Goal: Task Accomplishment & Management: Use online tool/utility

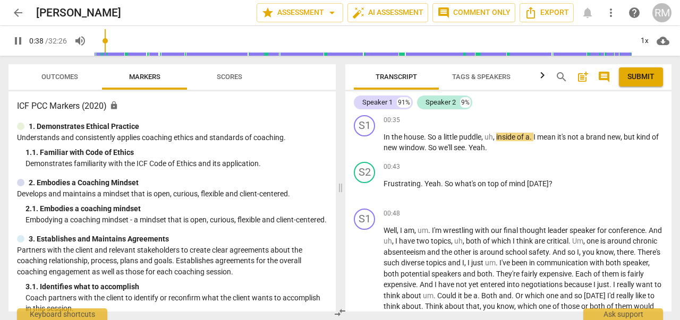
scroll to position [389, 0]
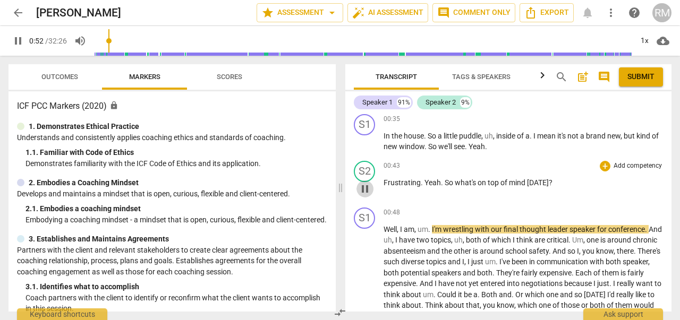
click at [366, 189] on span "pause" at bounding box center [365, 189] width 13 height 13
type input "53"
click at [605, 165] on div "+" at bounding box center [605, 166] width 11 height 11
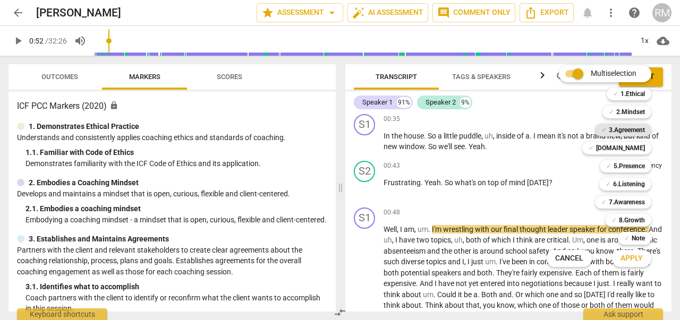
click at [606, 131] on div "✓ 3.Agreement" at bounding box center [623, 130] width 56 height 13
click at [609, 131] on b "3.Agreement" at bounding box center [627, 130] width 36 height 13
click at [633, 259] on span "Apply" at bounding box center [632, 258] width 22 height 11
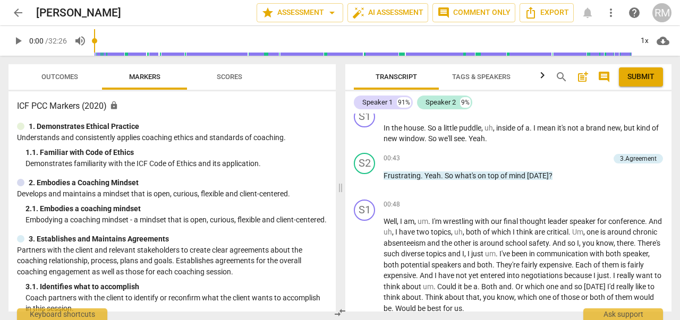
scroll to position [397, 0]
click at [626, 154] on div "3.Agreement" at bounding box center [638, 159] width 37 height 10
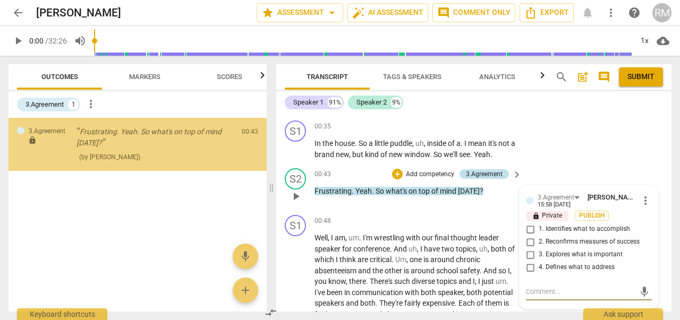
scroll to position [422, 0]
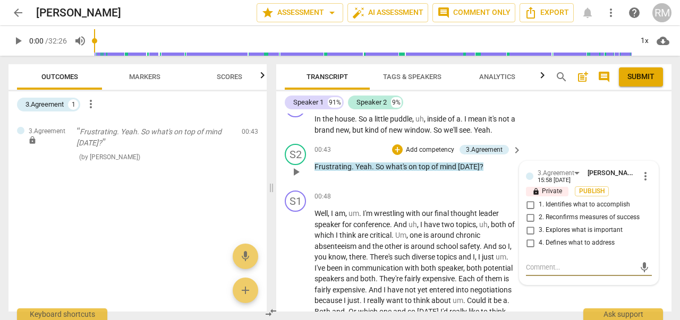
click at [530, 211] on input "1. Identifies what to accomplish" at bounding box center [530, 205] width 17 height 13
checkbox input "true"
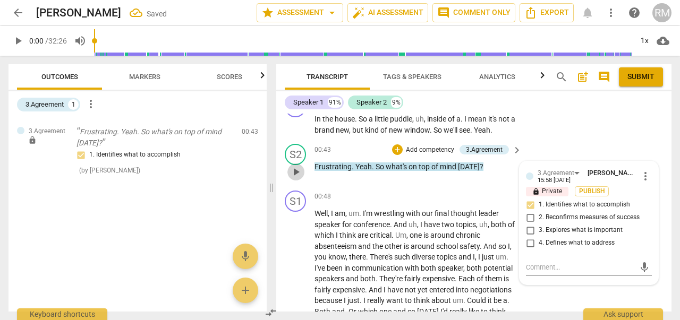
click at [296, 179] on span "play_arrow" at bounding box center [296, 172] width 13 height 13
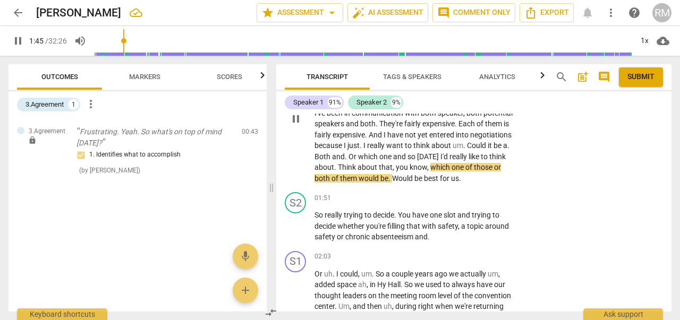
scroll to position [577, 0]
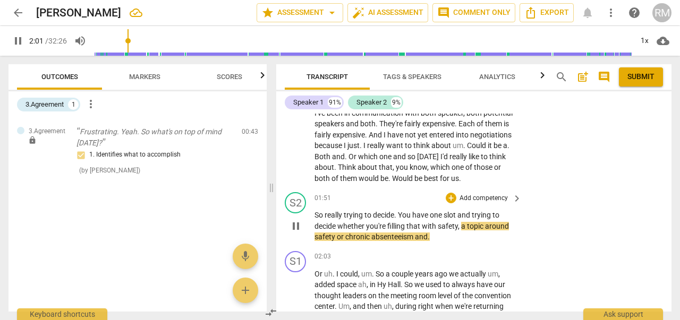
click at [295, 233] on span "pause" at bounding box center [296, 226] width 13 height 13
type input "122"
click at [511, 205] on span "keyboard_arrow_right" at bounding box center [517, 198] width 13 height 13
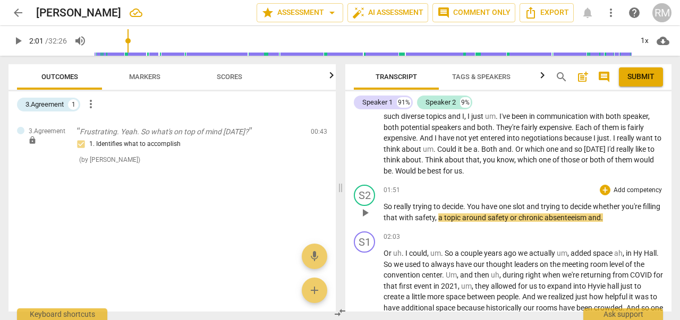
click at [617, 189] on p "Add competency" at bounding box center [638, 191] width 50 height 10
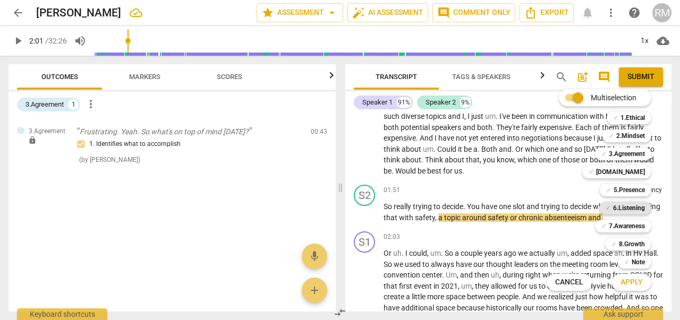
click at [620, 207] on b "6.Listening" at bounding box center [629, 208] width 32 height 13
click at [636, 281] on span "Apply" at bounding box center [632, 282] width 22 height 11
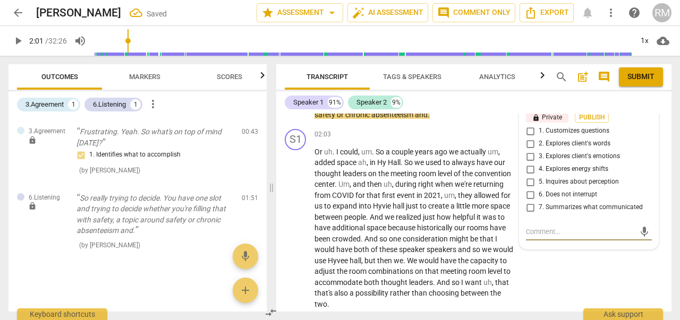
scroll to position [696, 0]
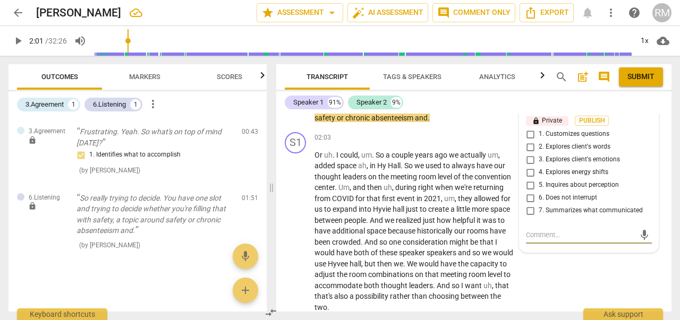
click at [528, 217] on input "7. Summarizes what communicated" at bounding box center [530, 211] width 17 height 13
checkbox input "true"
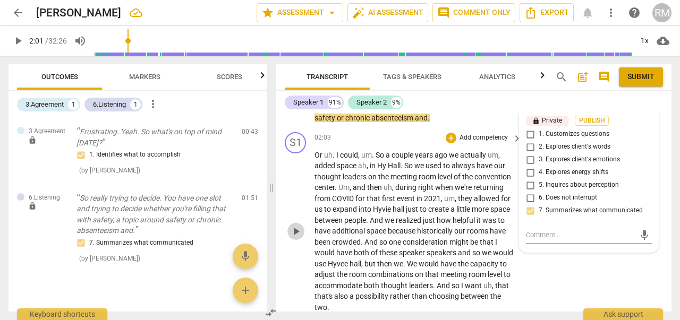
click at [295, 238] on span "play_arrow" at bounding box center [296, 231] width 13 height 13
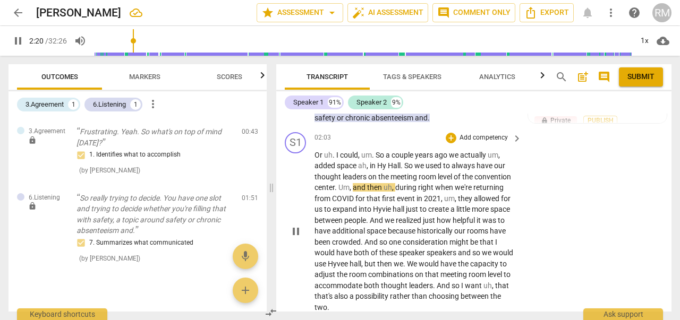
scroll to position [694, 0]
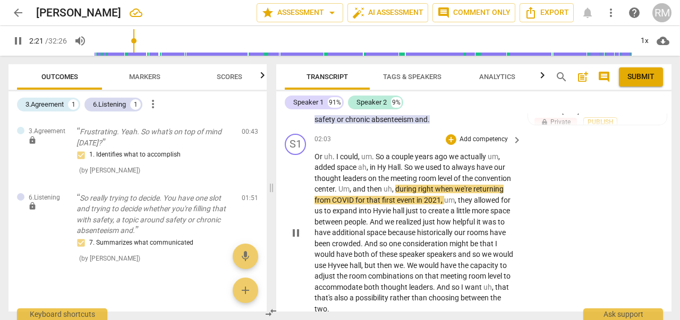
click at [489, 145] on p "Add competency" at bounding box center [484, 140] width 50 height 10
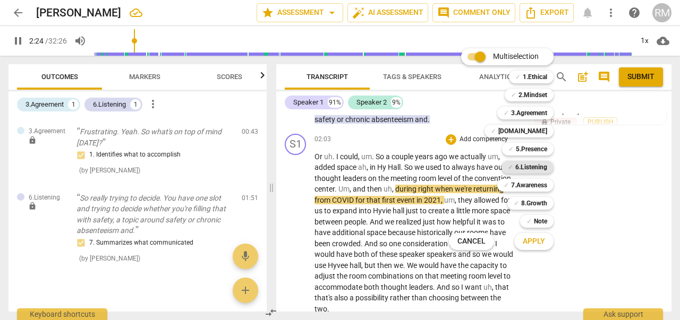
click at [528, 166] on b "6.Listening" at bounding box center [531, 167] width 32 height 13
click at [536, 240] on span "Apply" at bounding box center [534, 241] width 22 height 11
type input "147"
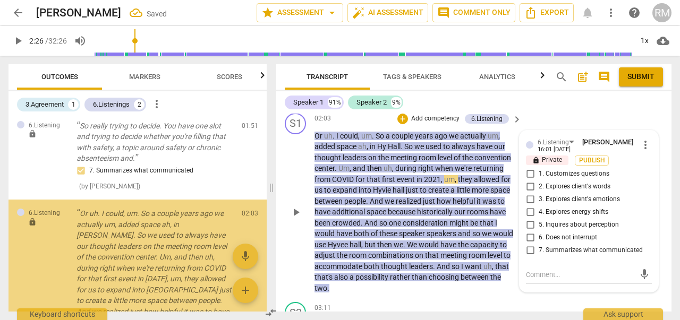
scroll to position [176, 0]
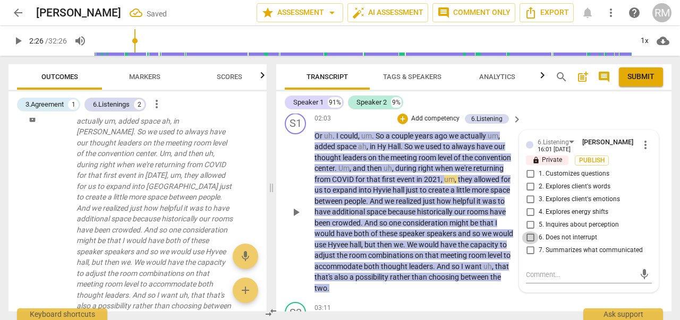
click at [528, 244] on input "6. Does not interrupt" at bounding box center [530, 238] width 17 height 13
checkbox input "true"
click at [294, 219] on span "play_arrow" at bounding box center [296, 212] width 13 height 13
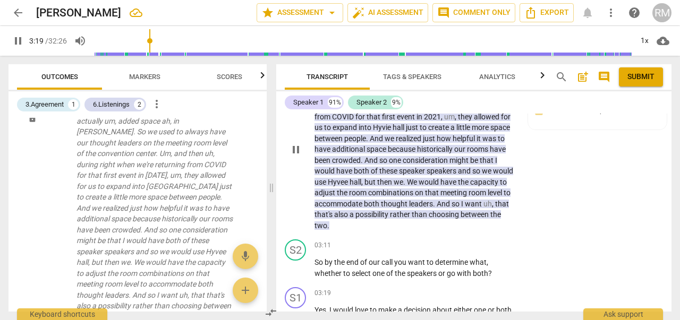
scroll to position [980, 0]
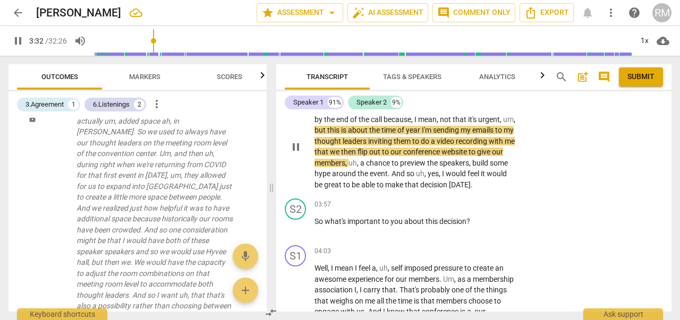
click at [297, 154] on span "pause" at bounding box center [296, 147] width 13 height 13
type input "213"
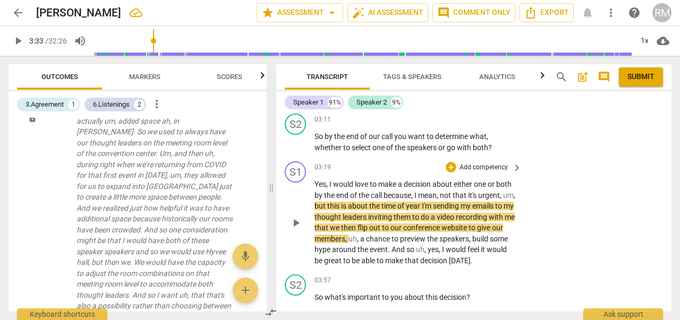
scroll to position [904, 0]
click at [498, 124] on p "Add competency" at bounding box center [484, 120] width 50 height 10
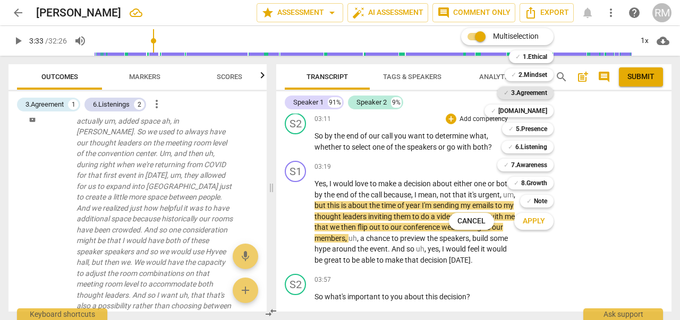
click at [533, 90] on b "3.Agreement" at bounding box center [529, 93] width 36 height 13
click at [533, 218] on span "Apply" at bounding box center [534, 221] width 22 height 11
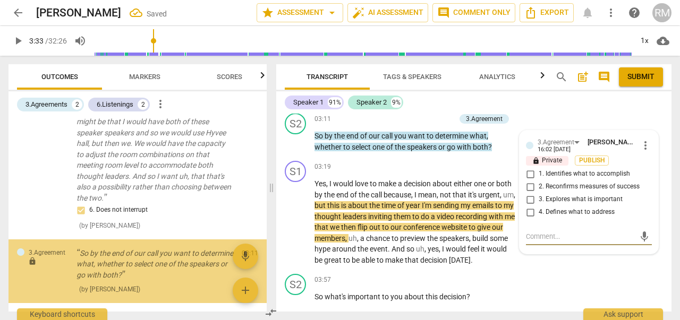
scroll to position [328, 0]
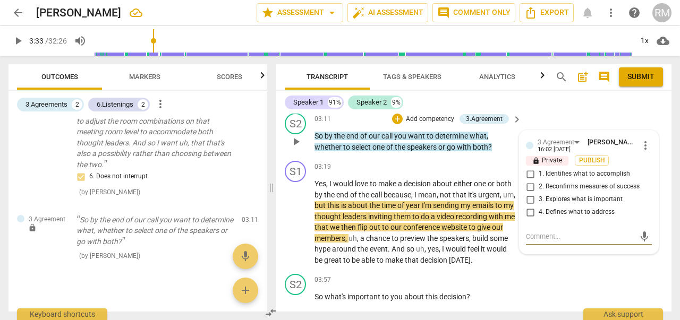
click at [528, 219] on input "4. Defines what to address" at bounding box center [530, 212] width 17 height 13
checkbox input "true"
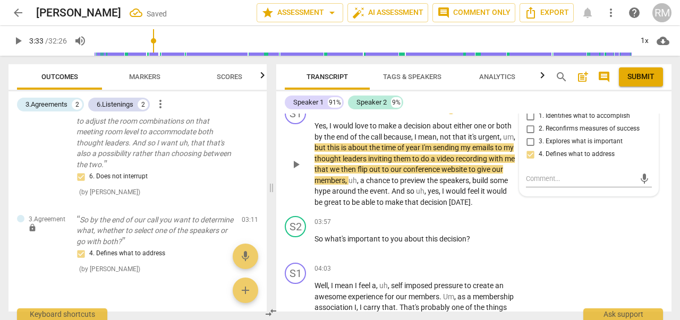
scroll to position [963, 0]
click at [295, 250] on span "play_arrow" at bounding box center [296, 243] width 13 height 13
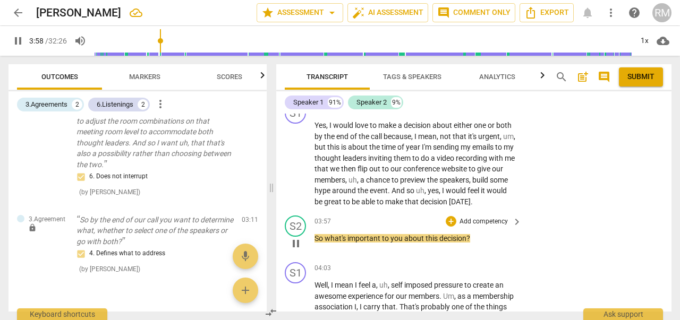
click at [488, 227] on p "Add competency" at bounding box center [484, 222] width 50 height 10
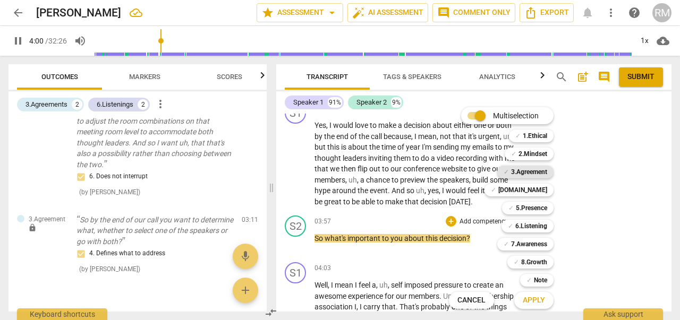
click at [535, 171] on b "3.Agreement" at bounding box center [529, 172] width 36 height 13
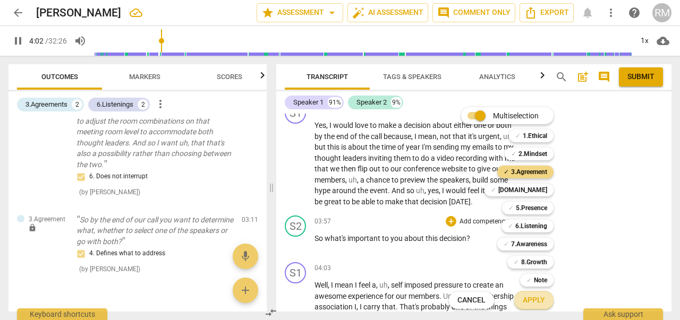
click at [536, 301] on span "Apply" at bounding box center [534, 300] width 22 height 11
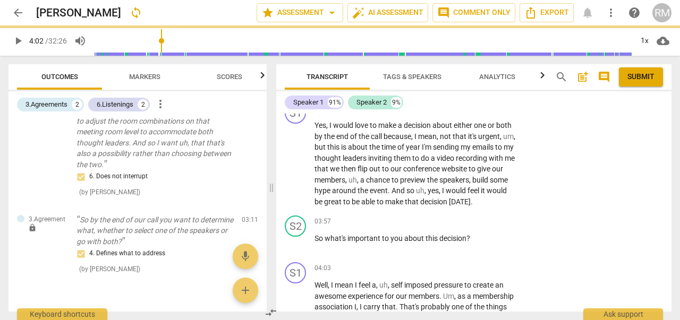
type input "243"
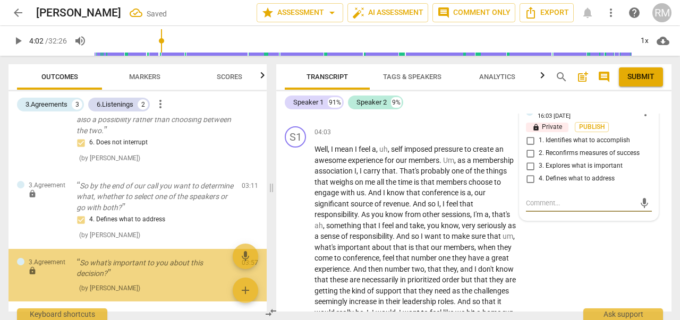
scroll to position [394, 0]
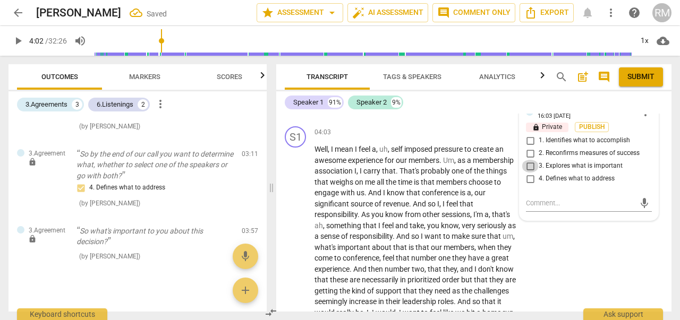
click at [528, 173] on input "3. Explores what is important" at bounding box center [530, 166] width 17 height 13
checkbox input "true"
click at [558, 250] on div "S1 play_arrow pause 04:03 + Add competency keyboard_arrow_right Well , I mean I…" at bounding box center [473, 238] width 395 height 233
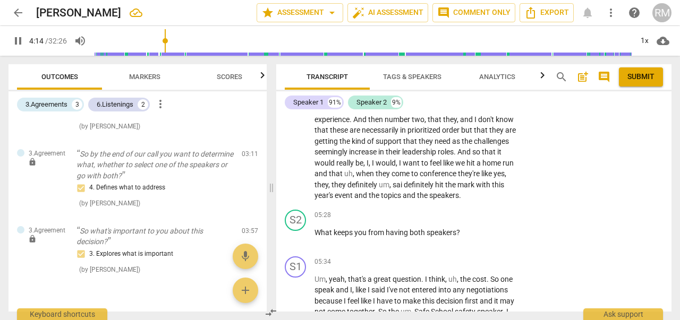
scroll to position [1251, 0]
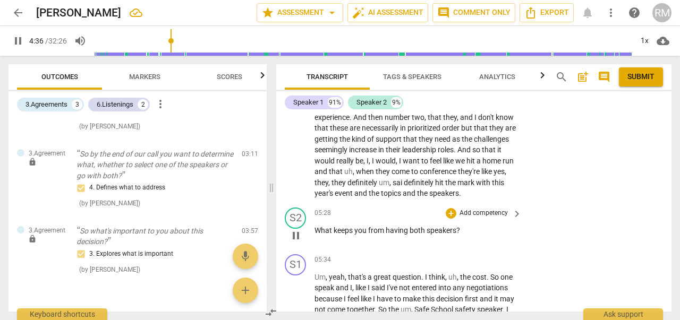
click at [489, 218] on p "Add competency" at bounding box center [484, 214] width 50 height 10
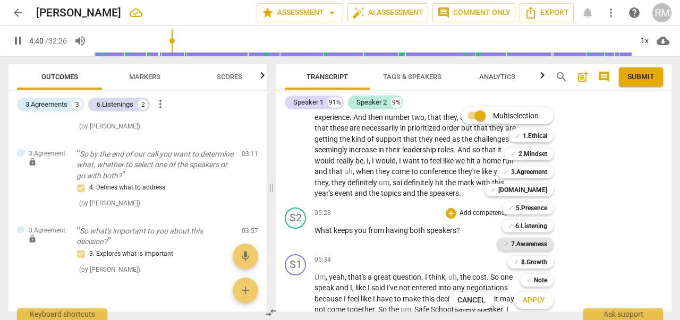
click at [532, 241] on b "7.Awareness" at bounding box center [529, 244] width 36 height 13
click at [530, 302] on span "Apply" at bounding box center [534, 300] width 22 height 11
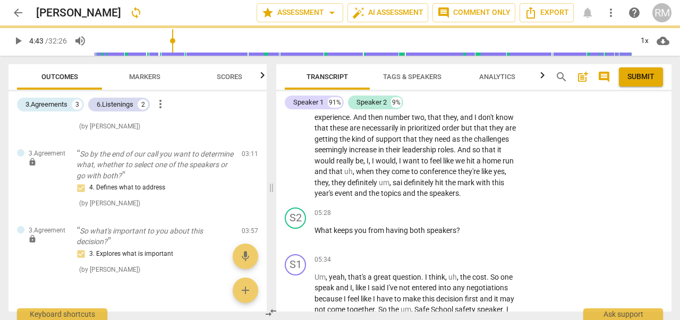
type input "283"
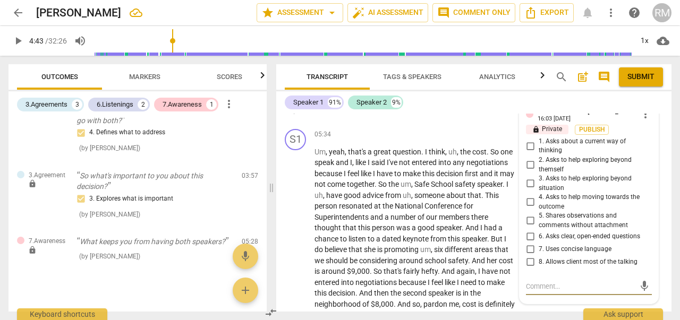
scroll to position [1375, 0]
click at [527, 154] on input "1. Asks about a current way of thinking" at bounding box center [530, 147] width 17 height 13
checkbox input "true"
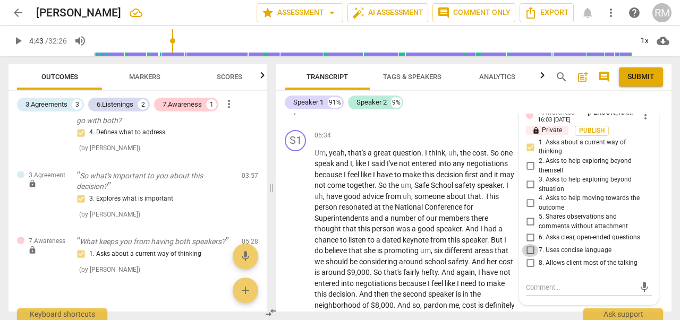
click at [526, 257] on input "7. Uses concise language" at bounding box center [530, 250] width 17 height 13
checkbox input "true"
click at [527, 244] on input "6. Asks clear, open-ended questions" at bounding box center [530, 238] width 17 height 13
checkbox input "true"
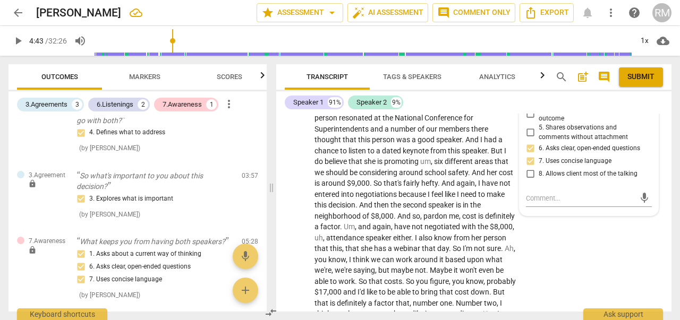
scroll to position [1464, 0]
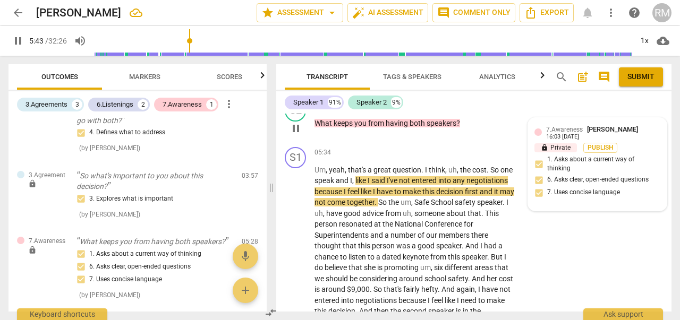
scroll to position [1357, 0]
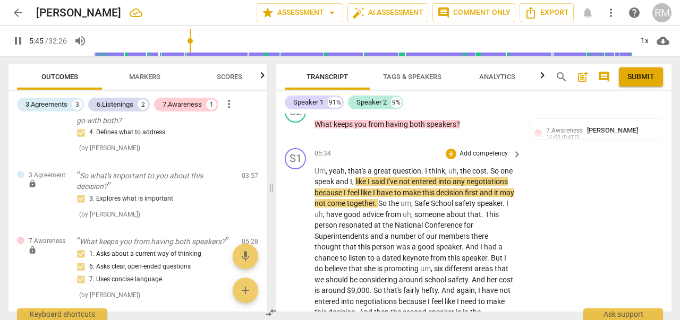
click at [496, 159] on p "Add competency" at bounding box center [484, 154] width 50 height 10
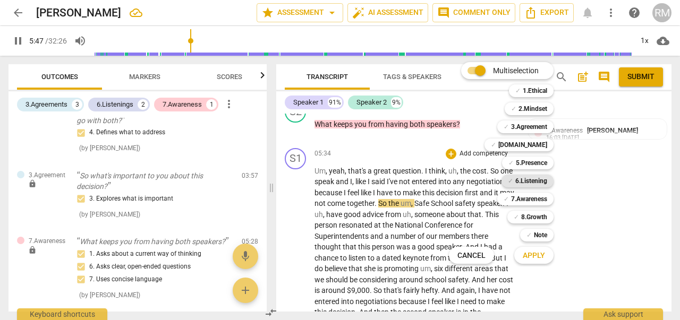
click at [532, 181] on b "6.Listening" at bounding box center [531, 181] width 32 height 13
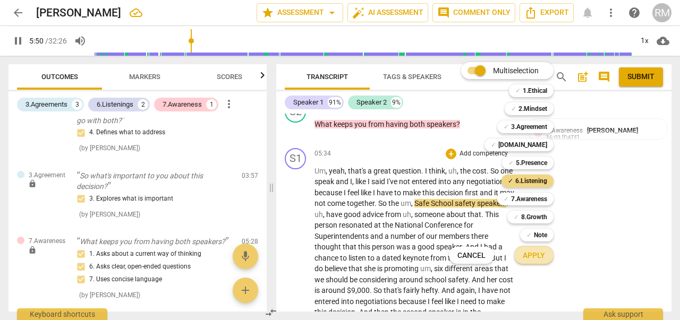
click at [537, 256] on span "Apply" at bounding box center [534, 256] width 22 height 11
type input "351"
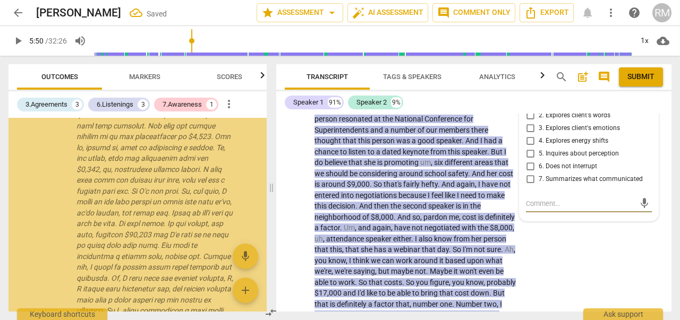
scroll to position [945, 0]
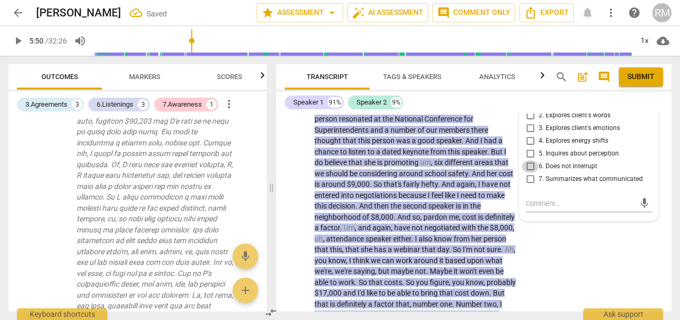
click at [526, 173] on input "6. Does not interrupt" at bounding box center [530, 166] width 17 height 13
checkbox input "true"
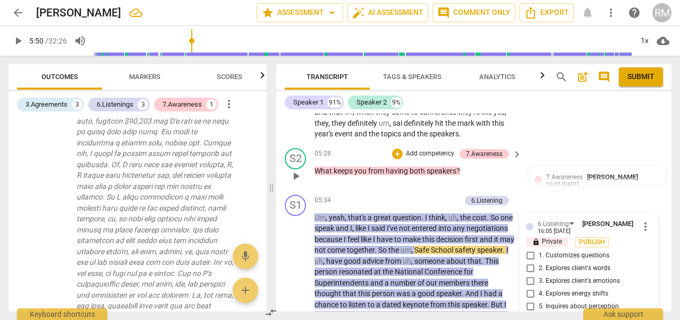
scroll to position [1311, 0]
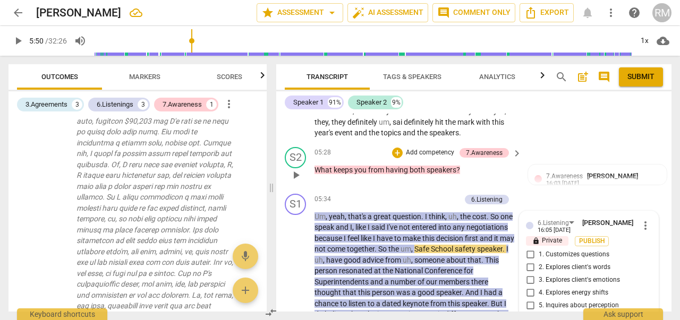
click at [434, 158] on p "Add competency" at bounding box center [430, 153] width 50 height 10
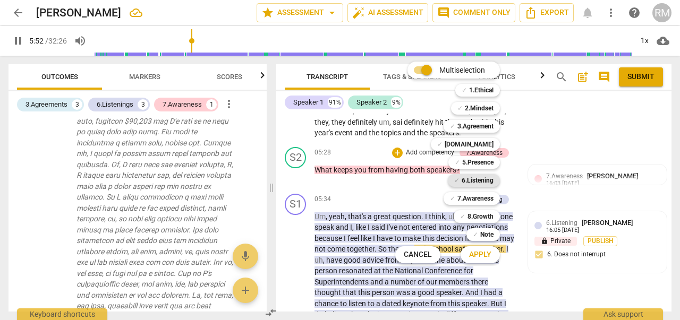
click at [477, 178] on b "6.Listening" at bounding box center [478, 180] width 32 height 13
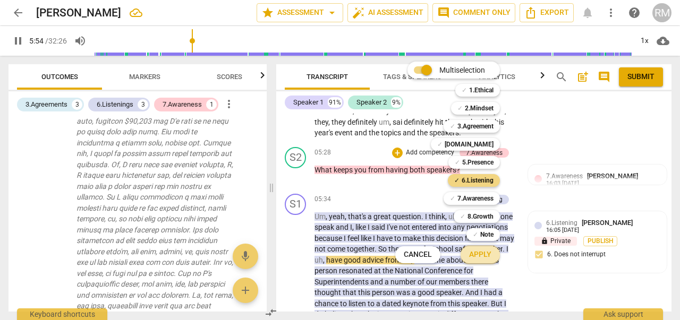
click at [481, 256] on span "Apply" at bounding box center [480, 255] width 22 height 11
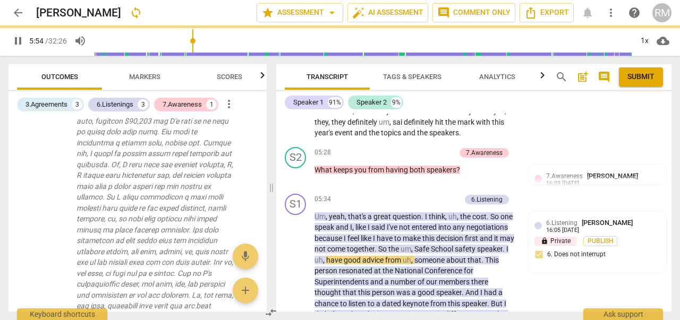
type input "355"
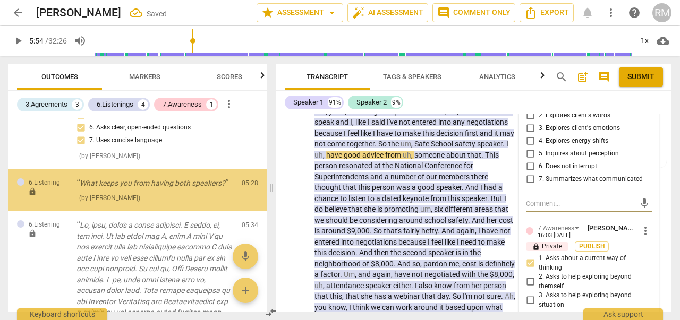
scroll to position [553, 0]
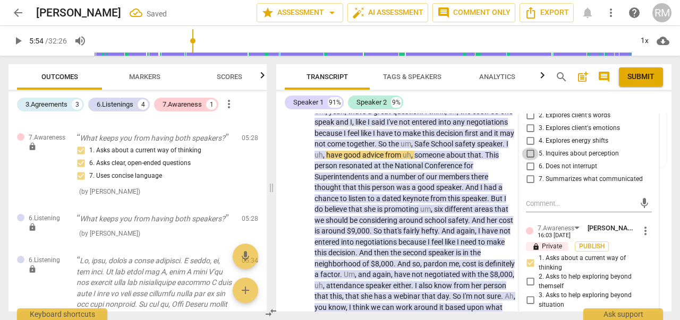
click at [528, 160] on input "5. Inquires about perception" at bounding box center [530, 154] width 17 height 13
checkbox input "true"
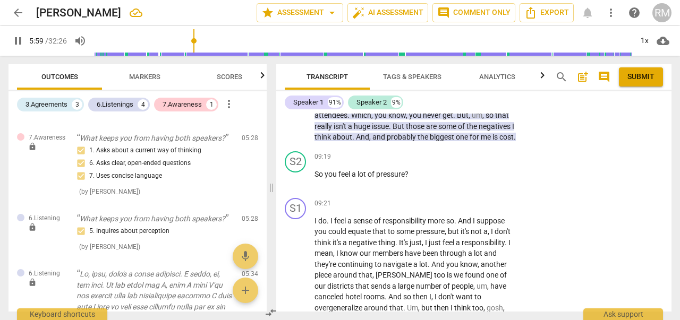
scroll to position [1969, 0]
click at [478, 162] on p "Add competency" at bounding box center [484, 157] width 50 height 10
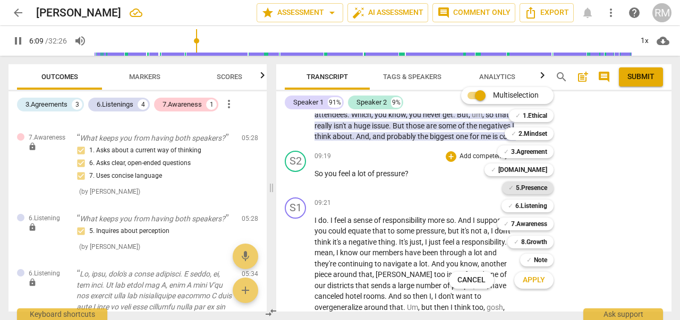
scroll to position [1506, 0]
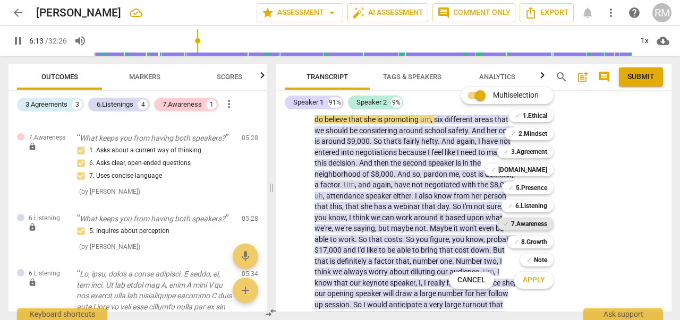
click at [531, 223] on b "7.Awareness" at bounding box center [529, 224] width 36 height 13
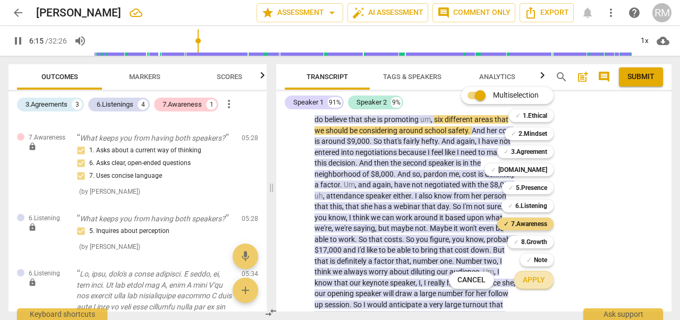
click at [531, 283] on span "Apply" at bounding box center [534, 280] width 22 height 11
type input "376"
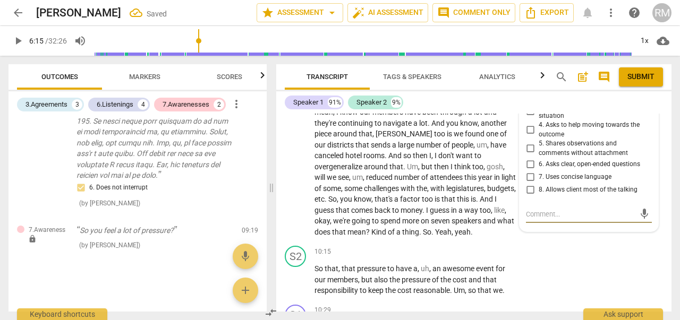
scroll to position [2107, 0]
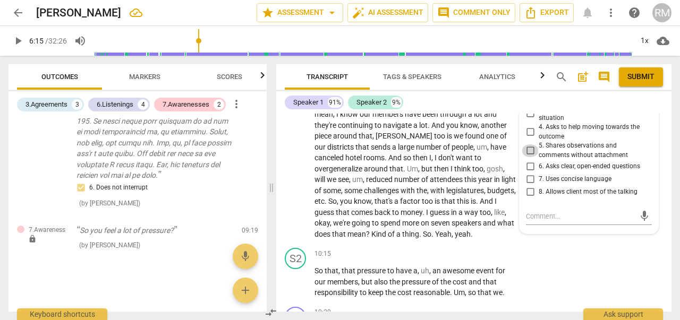
click at [528, 157] on input "5. Shares observations and comments without attachment" at bounding box center [530, 151] width 17 height 13
checkbox input "true"
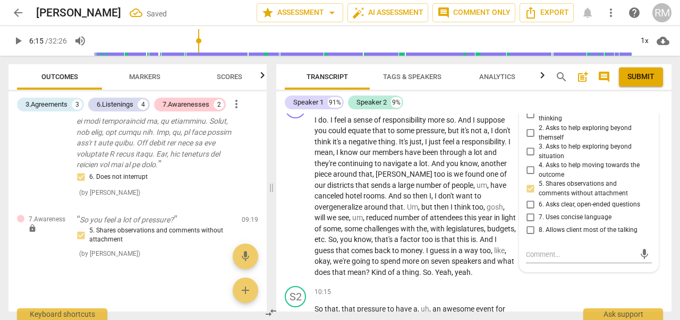
scroll to position [2070, 0]
click at [529, 120] on input "1. Asks about a current way of thinking" at bounding box center [530, 113] width 17 height 13
checkbox input "true"
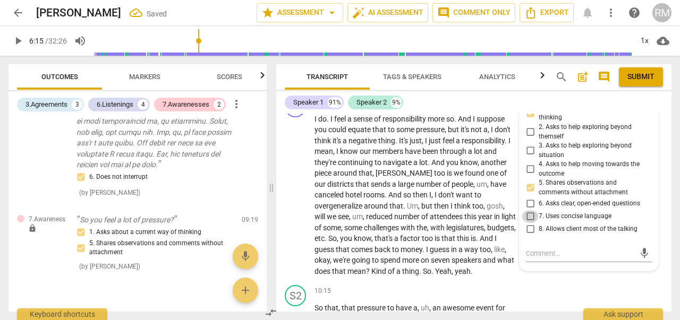
click at [528, 223] on input "7. Uses concise language" at bounding box center [530, 216] width 17 height 13
checkbox input "true"
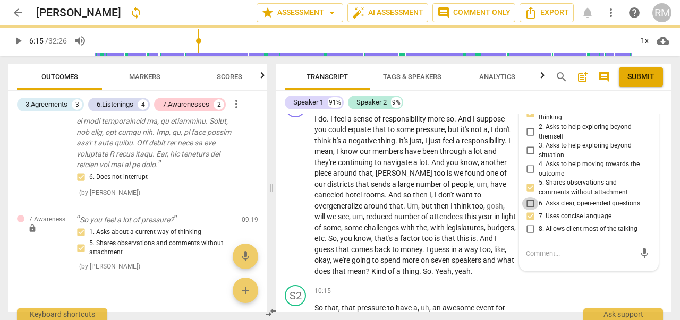
click at [528, 210] on input "6. Asks clear, open-ended questions" at bounding box center [530, 204] width 17 height 13
checkbox input "true"
click at [299, 267] on div "play_arrow pause" at bounding box center [300, 195] width 27 height 157
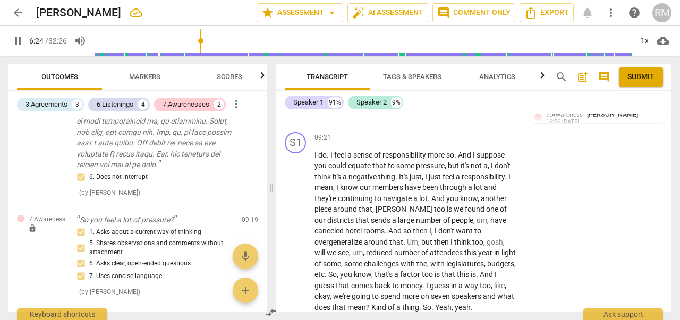
scroll to position [2037, 0]
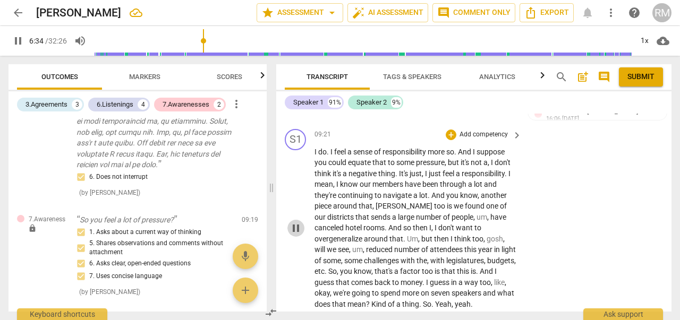
click at [296, 235] on span "pause" at bounding box center [296, 228] width 13 height 13
click at [296, 235] on span "play_arrow" at bounding box center [296, 228] width 13 height 13
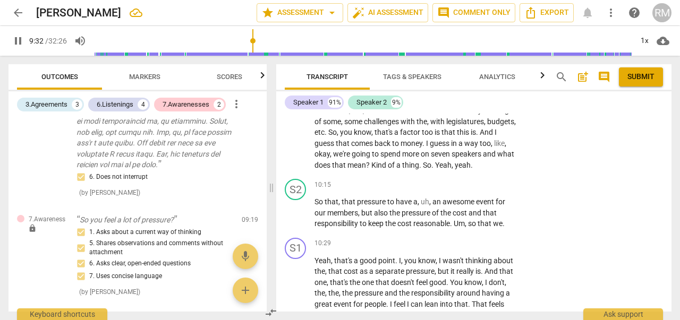
scroll to position [2178, 0]
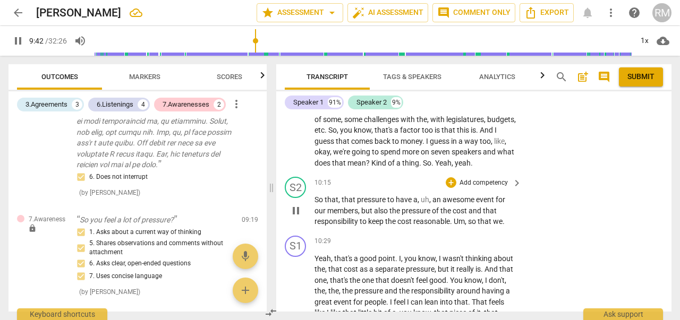
click at [490, 188] on p "Add competency" at bounding box center [484, 184] width 50 height 10
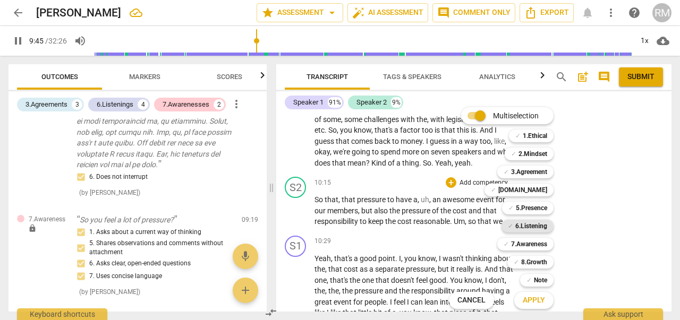
click at [540, 228] on b "6.Listening" at bounding box center [531, 226] width 32 height 13
click at [535, 301] on span "Apply" at bounding box center [534, 300] width 22 height 11
type input "589"
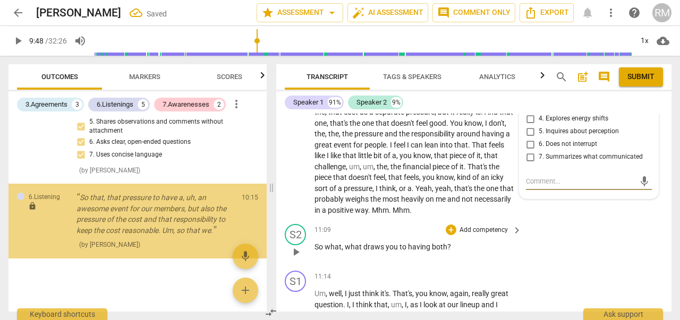
scroll to position [1557, 0]
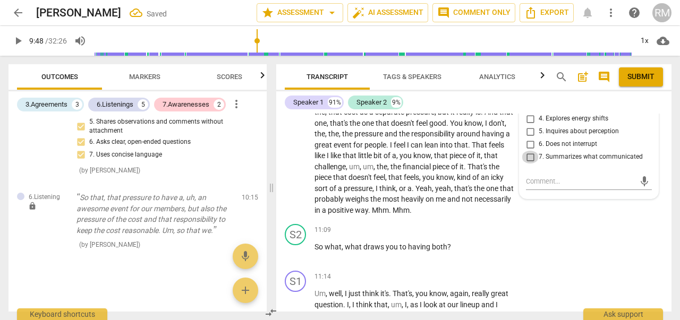
click at [528, 164] on input "7. Summarizes what communicated" at bounding box center [530, 157] width 17 height 13
checkbox input "true"
click at [499, 253] on p "So what , what draws you to having both ?" at bounding box center [416, 247] width 202 height 11
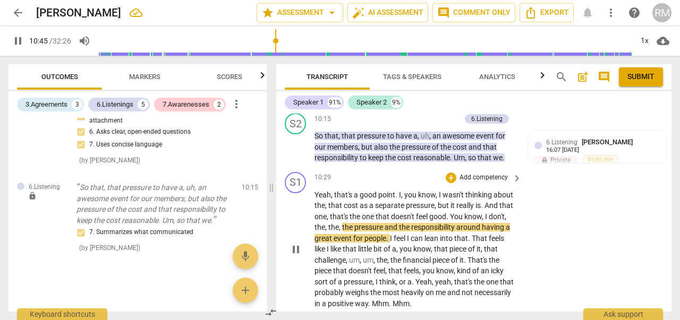
scroll to position [2243, 0]
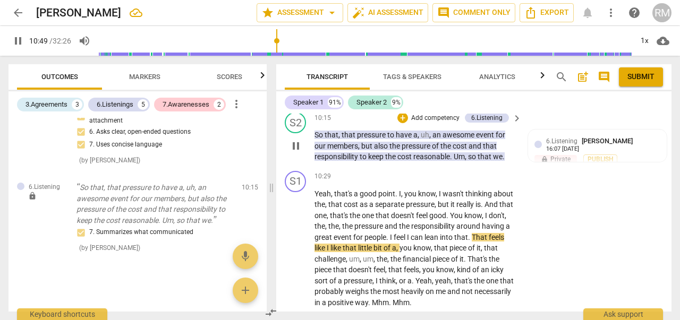
click at [432, 123] on p "Add competency" at bounding box center [435, 119] width 50 height 10
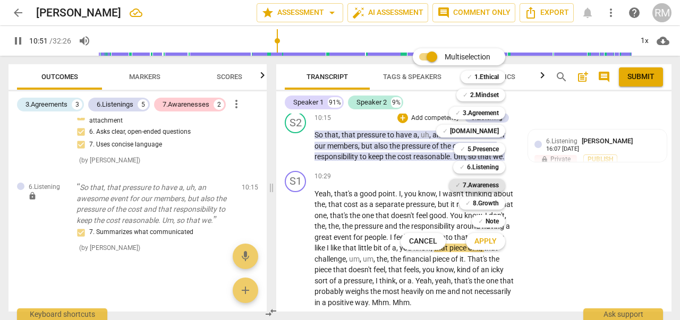
click at [471, 183] on b "7.Awareness" at bounding box center [481, 185] width 36 height 13
click at [485, 240] on span "Apply" at bounding box center [485, 241] width 22 height 11
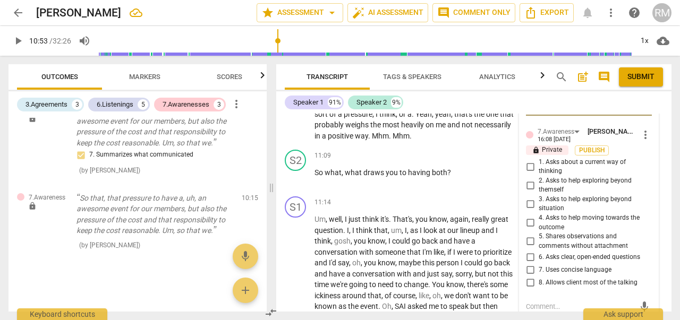
scroll to position [2409, 0]
click at [641, 142] on span "more_vert" at bounding box center [645, 136] width 13 height 13
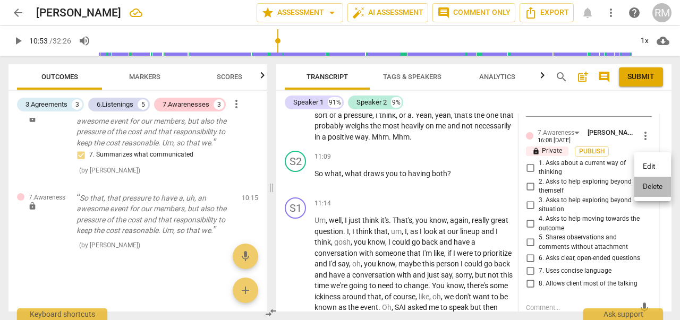
click at [648, 186] on li "Delete" at bounding box center [652, 187] width 37 height 20
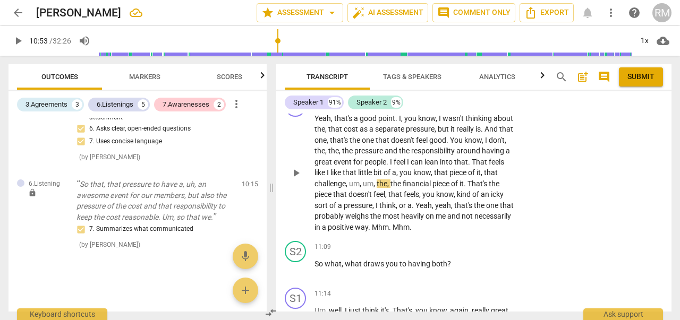
scroll to position [2319, 0]
click at [297, 180] on span "play_arrow" at bounding box center [296, 173] width 13 height 13
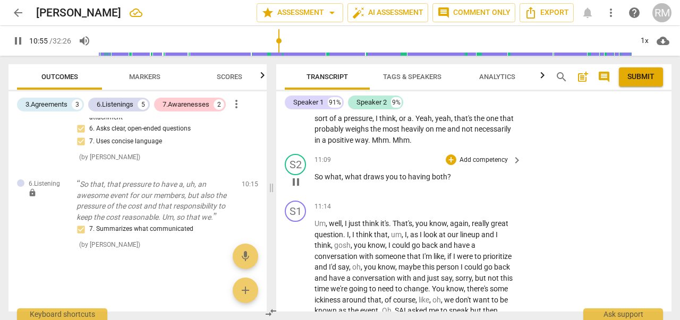
scroll to position [2412, 0]
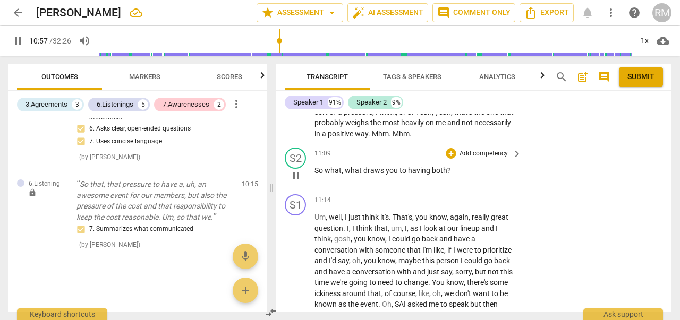
click at [486, 159] on p "Add competency" at bounding box center [484, 154] width 50 height 10
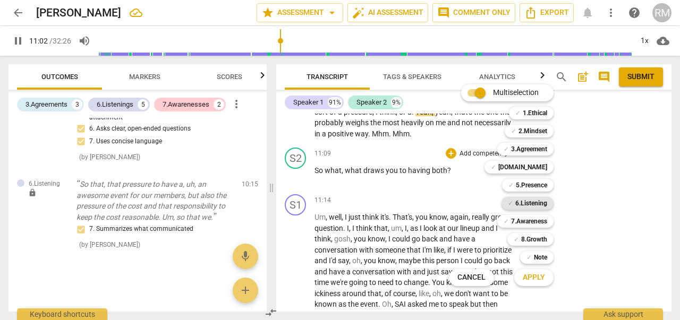
click at [532, 201] on b "6.Listening" at bounding box center [531, 203] width 32 height 13
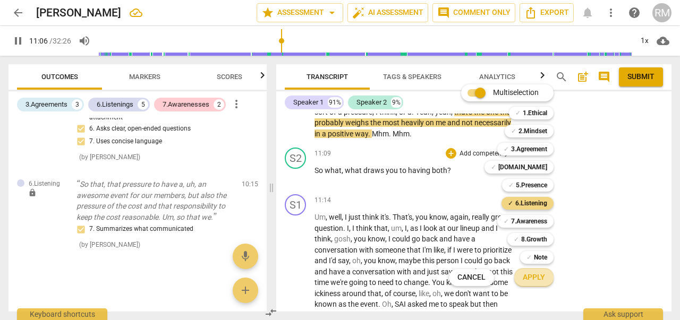
click at [530, 277] on span "Apply" at bounding box center [534, 278] width 22 height 11
type input "667"
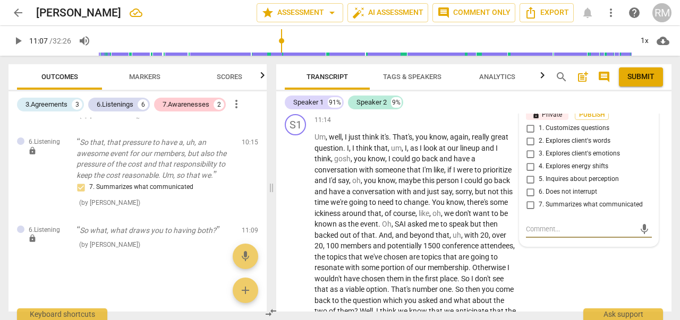
scroll to position [2491, 0]
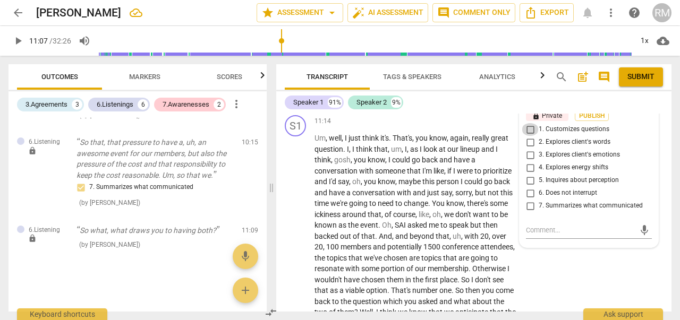
click at [529, 136] on input "1. Customizes questions" at bounding box center [530, 129] width 17 height 13
checkbox input "true"
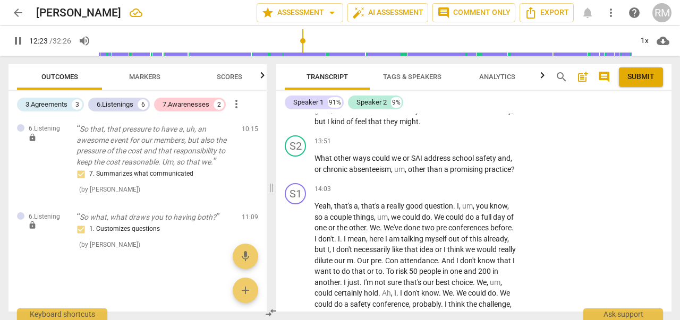
scroll to position [2961, 0]
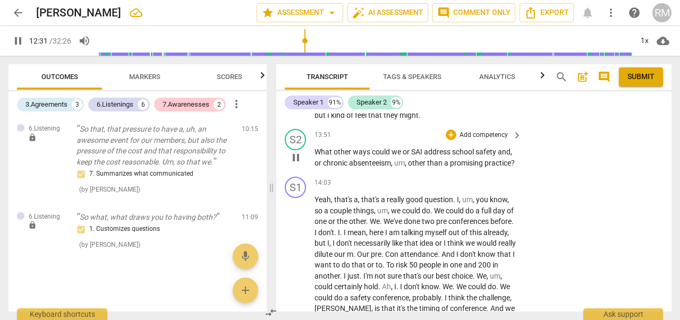
click at [491, 140] on p "Add competency" at bounding box center [484, 136] width 50 height 10
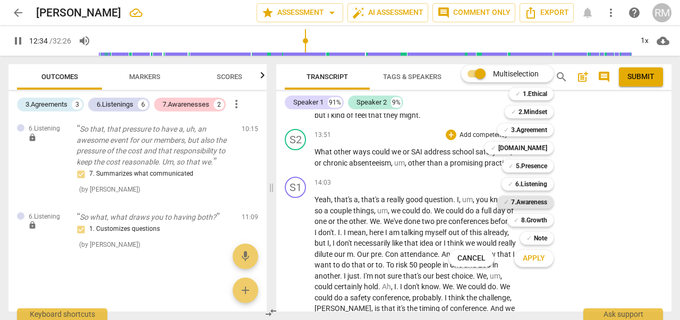
scroll to position [2750, 0]
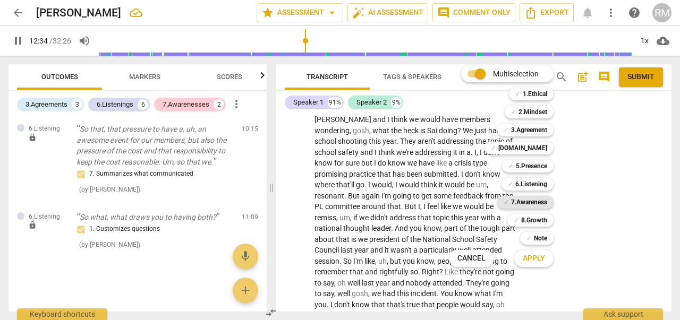
click at [533, 200] on b "7.Awareness" at bounding box center [529, 202] width 36 height 13
click at [538, 259] on span "Apply" at bounding box center [534, 258] width 22 height 11
type input "756"
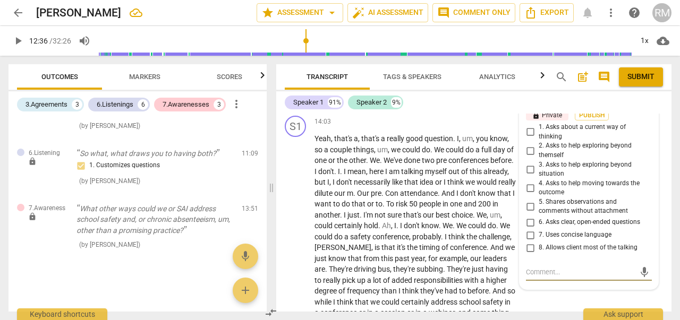
scroll to position [3024, 0]
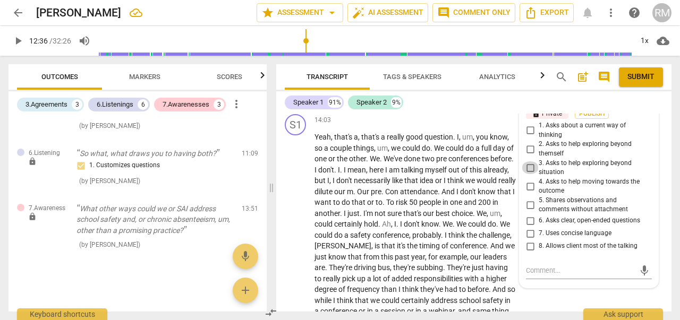
click at [528, 174] on input "3. Asks to help exploring beyond situation" at bounding box center [530, 168] width 17 height 13
checkbox input "true"
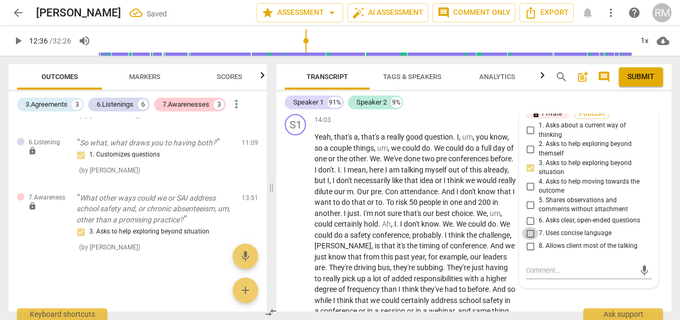
click at [527, 240] on input "7. Uses concise language" at bounding box center [530, 233] width 17 height 13
checkbox input "true"
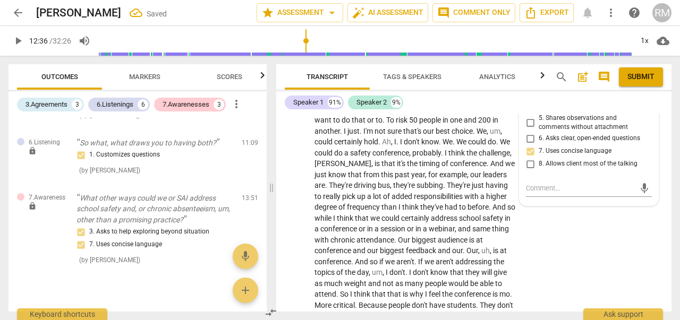
scroll to position [3108, 0]
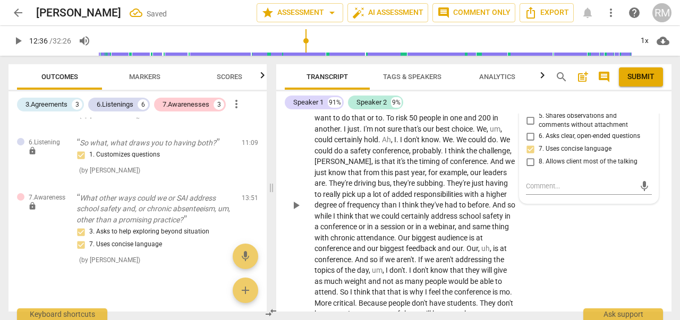
click at [567, 261] on div "S1 play_arrow pause 14:03 + Add competency keyboard_arrow_right Yeah , that's a…" at bounding box center [473, 197] width 395 height 342
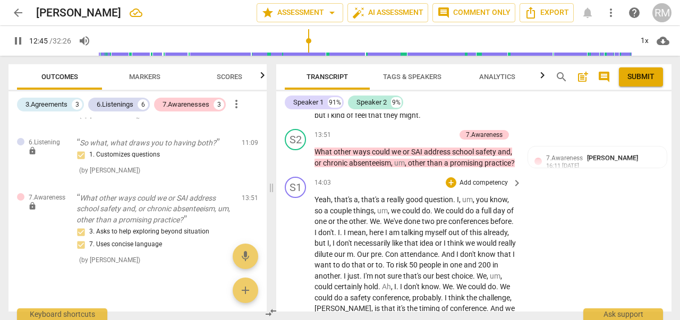
scroll to position [2961, 0]
click at [429, 141] on p "Add competency" at bounding box center [430, 136] width 50 height 10
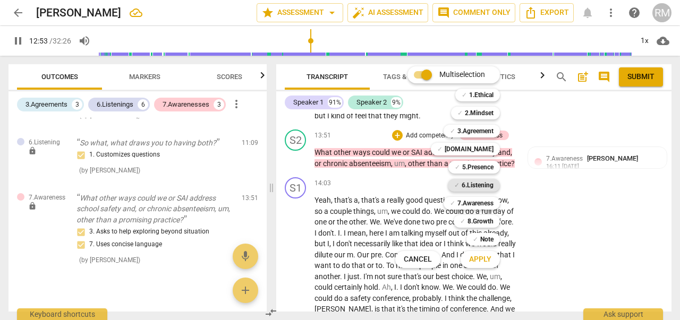
click at [477, 183] on b "6.Listening" at bounding box center [478, 185] width 32 height 13
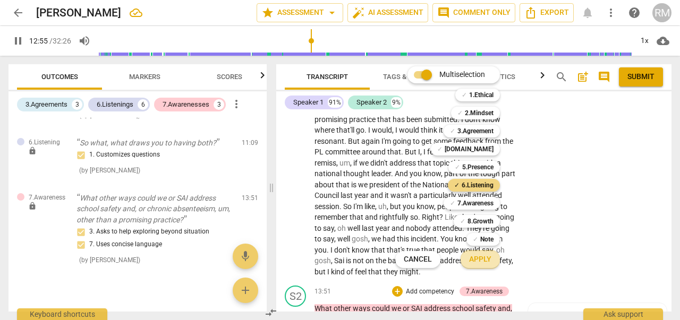
click at [476, 262] on span "Apply" at bounding box center [480, 260] width 22 height 11
type input "776"
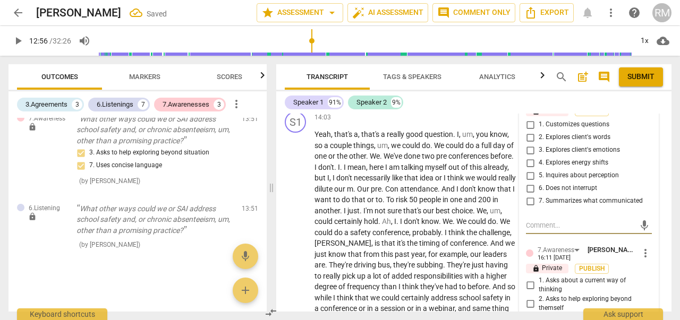
scroll to position [3025, 0]
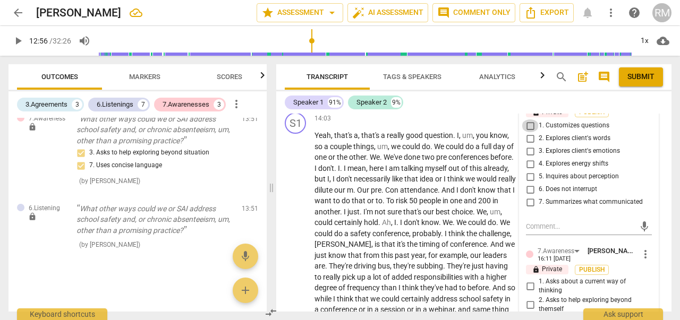
click at [527, 132] on input "1. Customizes questions" at bounding box center [530, 126] width 17 height 13
checkbox input "true"
click at [447, 124] on div "+" at bounding box center [451, 118] width 11 height 11
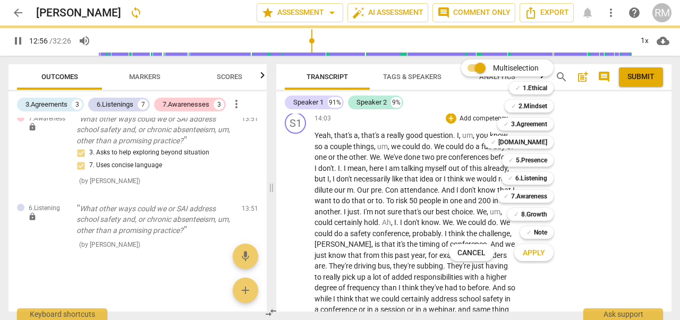
scroll to position [2815, 0]
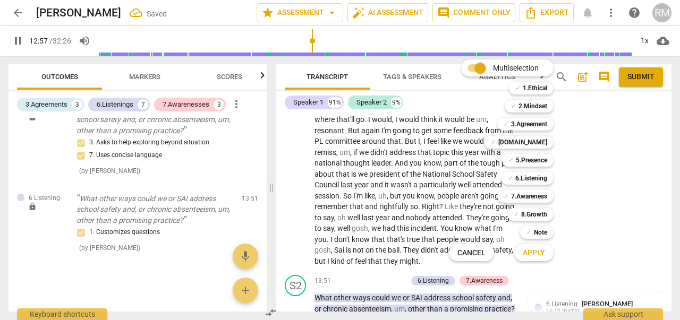
click at [290, 200] on div at bounding box center [340, 160] width 680 height 320
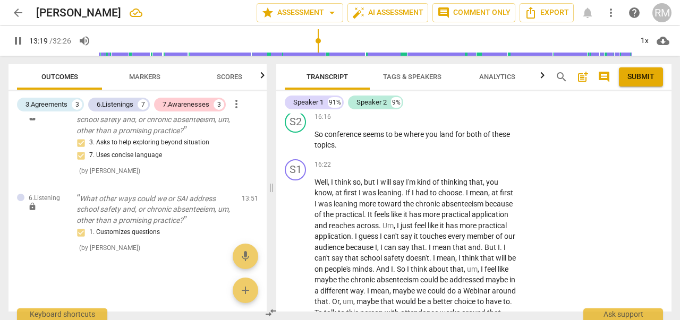
scroll to position [3370, 0]
click at [487, 121] on p "Add competency" at bounding box center [484, 117] width 50 height 10
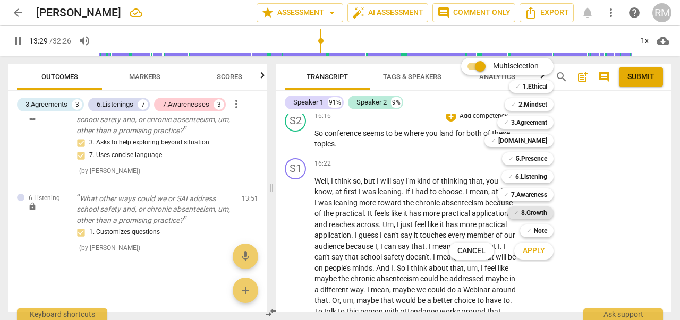
scroll to position [2924, 0]
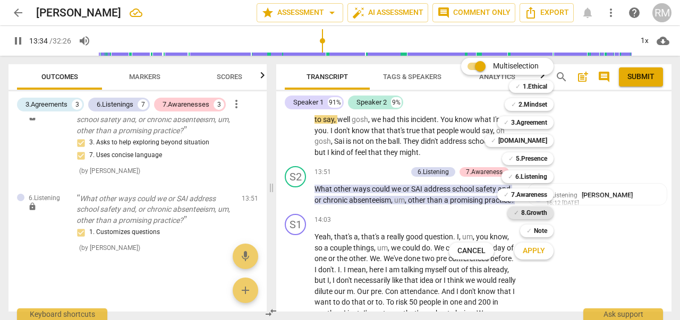
click at [540, 211] on b "8.Growth" at bounding box center [534, 213] width 26 height 13
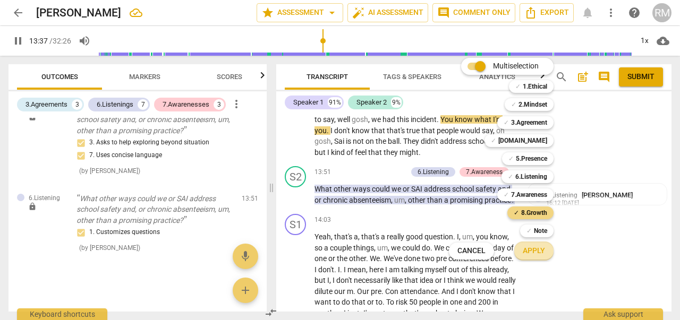
click at [532, 253] on span "Apply" at bounding box center [534, 251] width 22 height 11
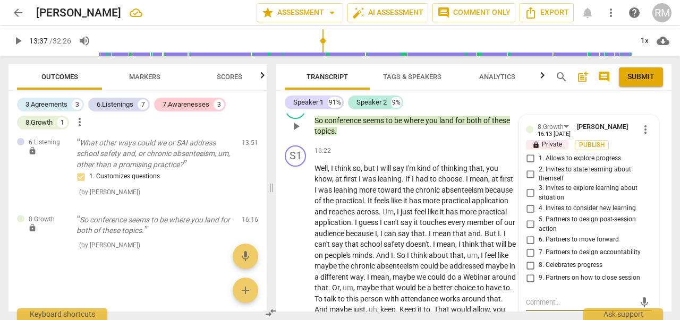
scroll to position [3380, 0]
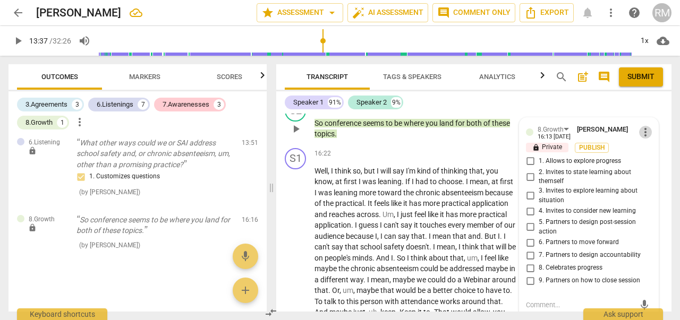
click at [643, 139] on span "more_vert" at bounding box center [645, 132] width 13 height 13
click at [649, 194] on li "Delete" at bounding box center [652, 194] width 37 height 20
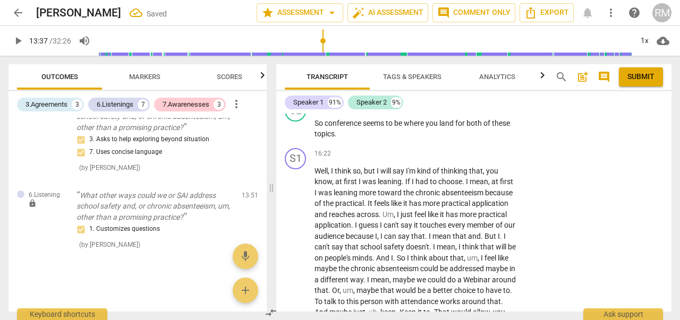
scroll to position [1793, 0]
click at [481, 111] on p "Add competency" at bounding box center [484, 106] width 50 height 10
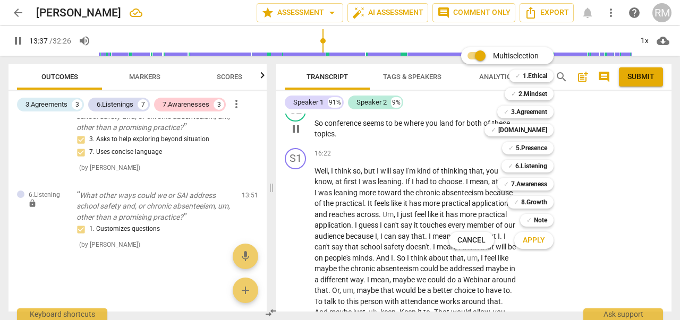
scroll to position [2956, 0]
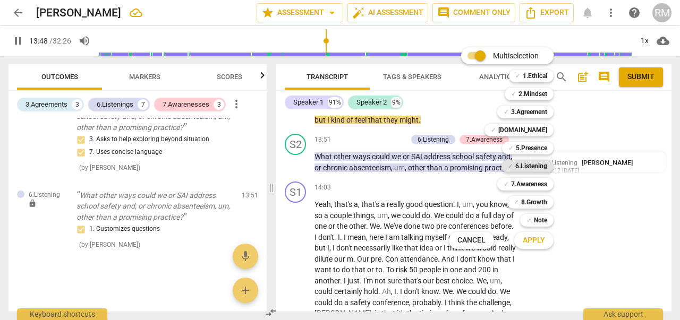
click at [534, 165] on b "6.Listening" at bounding box center [531, 166] width 32 height 13
click at [535, 239] on span "Apply" at bounding box center [534, 240] width 22 height 11
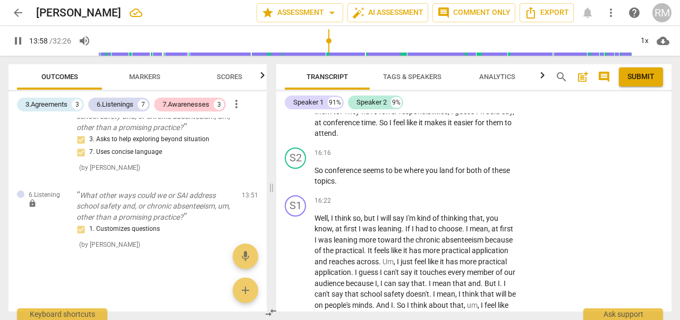
scroll to position [3333, 0]
click at [485, 158] on p "Add competency" at bounding box center [484, 153] width 50 height 10
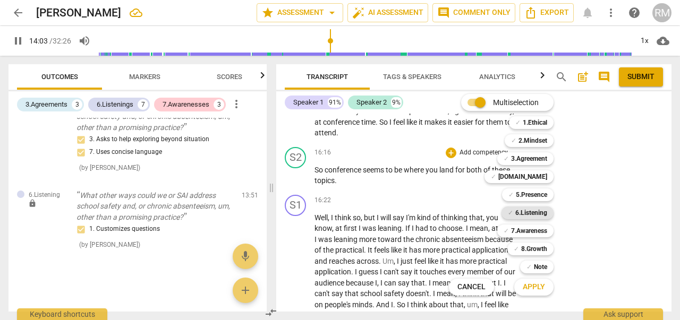
click at [530, 211] on b "6.Listening" at bounding box center [531, 213] width 32 height 13
click at [536, 283] on span "Apply" at bounding box center [534, 287] width 22 height 11
type input "847"
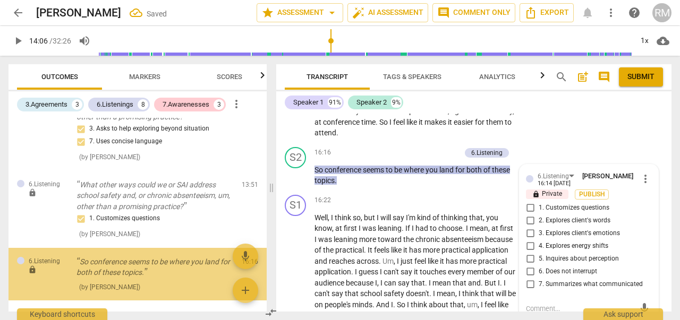
scroll to position [1845, 0]
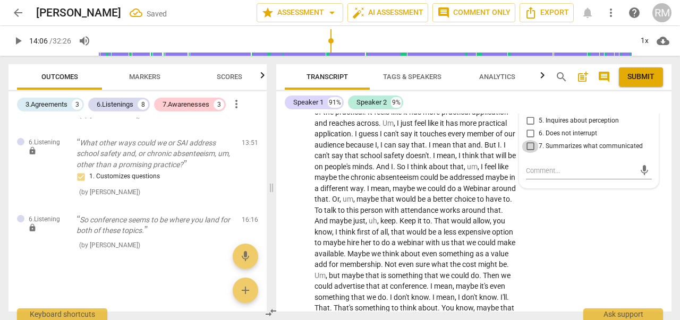
click at [529, 153] on input "7. Summarizes what communicated" at bounding box center [530, 146] width 17 height 13
checkbox input "true"
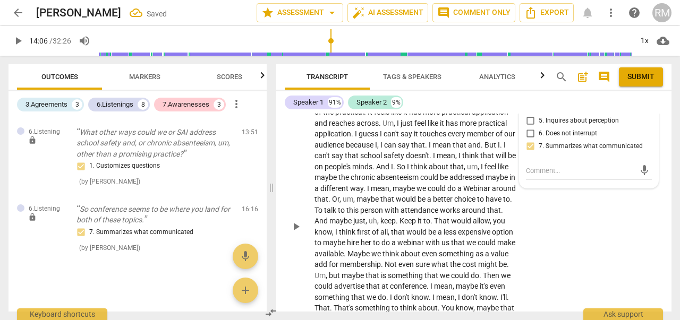
scroll to position [1859, 0]
click at [548, 247] on div "S1 play_arrow pause 16:22 + Add competency keyboard_arrow_right Well , I think …" at bounding box center [473, 218] width 395 height 331
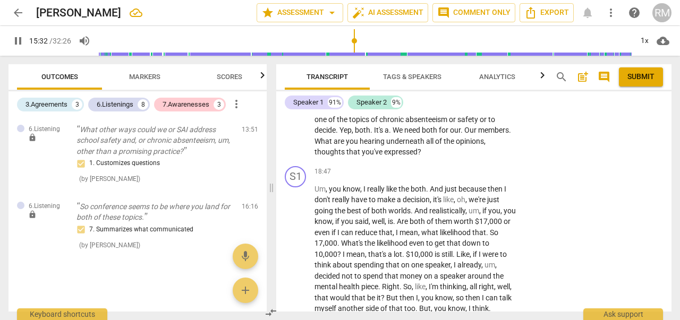
scroll to position [3785, 0]
click at [492, 84] on p "Add competency" at bounding box center [484, 80] width 50 height 10
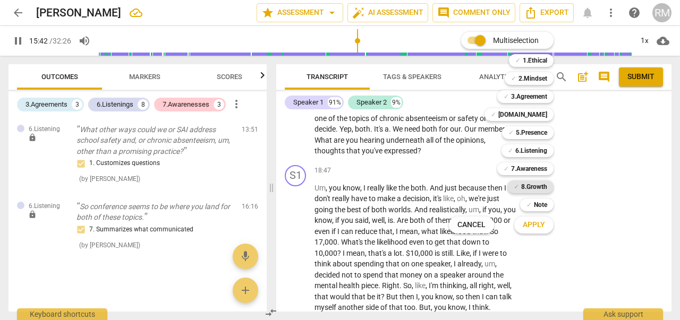
click at [531, 188] on b "8.Growth" at bounding box center [534, 187] width 26 height 13
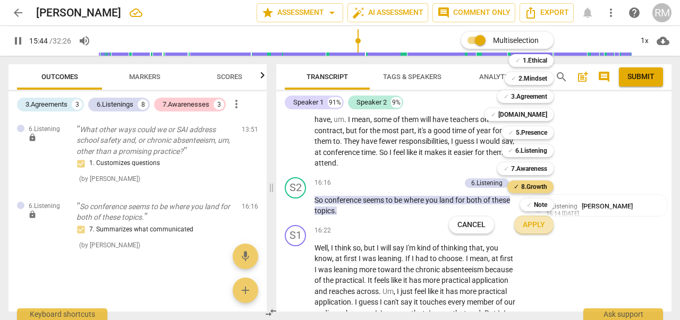
click at [535, 227] on span "Apply" at bounding box center [534, 225] width 22 height 11
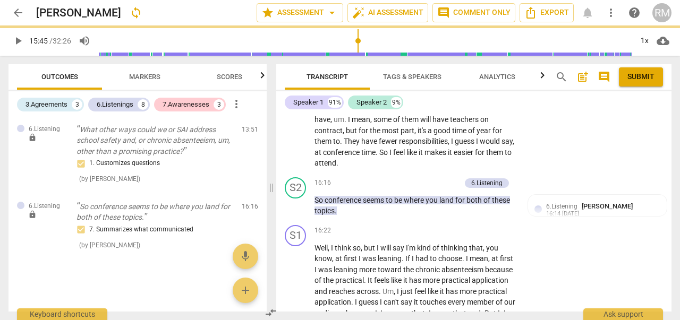
type input "945"
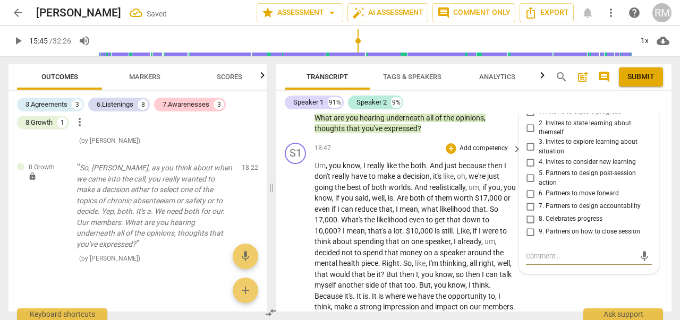
scroll to position [3807, 0]
click at [528, 120] on input "1. Allows to explore progress" at bounding box center [530, 113] width 17 height 13
checkbox input "true"
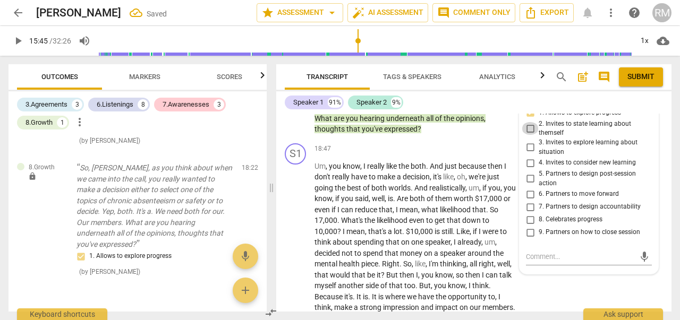
click at [527, 135] on input "2. Invites to state learning about themself" at bounding box center [530, 128] width 17 height 13
click at [528, 135] on input "2. Invites to state learning about themself" at bounding box center [530, 128] width 17 height 13
checkbox input "false"
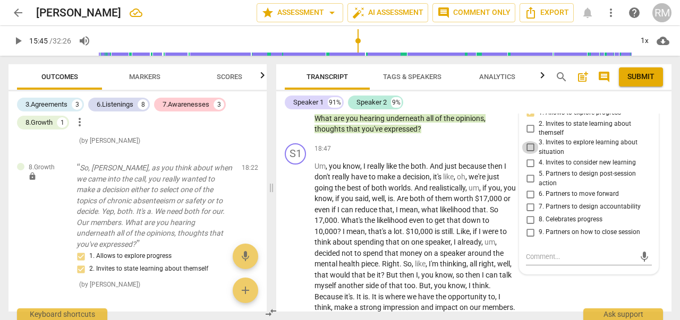
click at [527, 154] on input "3. Invites to explore learning about situation" at bounding box center [530, 147] width 17 height 13
checkbox input "true"
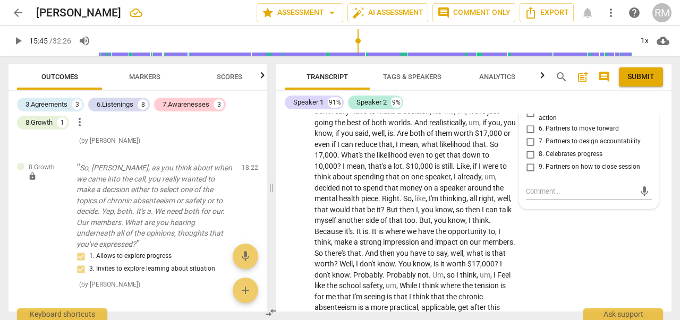
scroll to position [3881, 0]
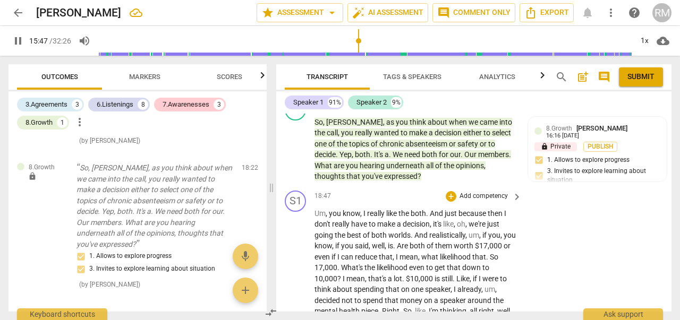
scroll to position [3759, 0]
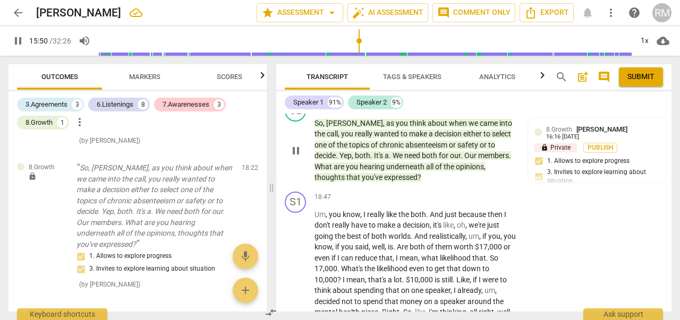
click at [421, 111] on p "Add competency" at bounding box center [440, 106] width 50 height 10
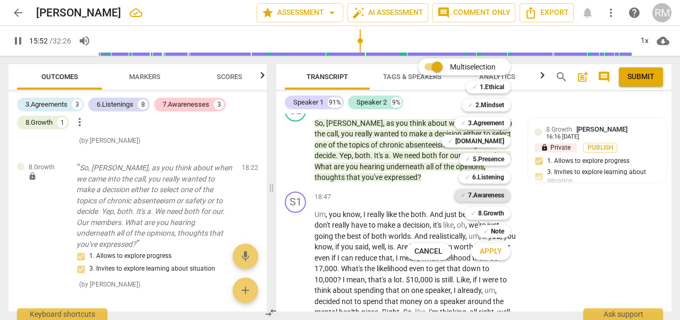
click at [482, 193] on b "7.Awareness" at bounding box center [486, 195] width 36 height 13
click at [488, 252] on span "Apply" at bounding box center [491, 252] width 22 height 11
type input "954"
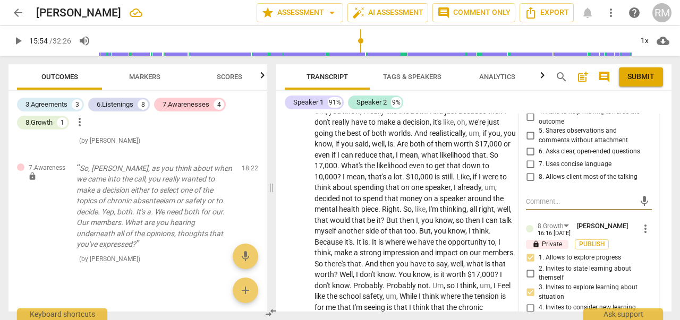
scroll to position [3863, 0]
click at [527, 123] on input "4. Asks to help moving towards the outcome" at bounding box center [530, 116] width 17 height 13
checkbox input "true"
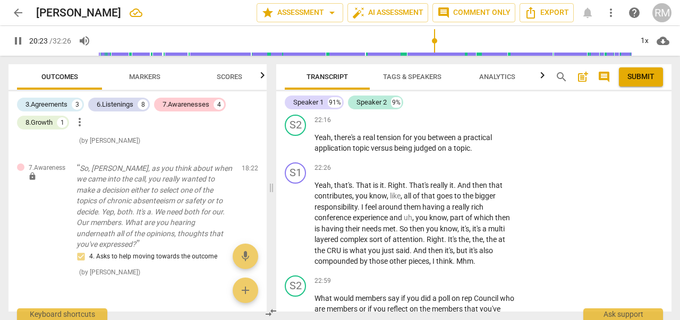
scroll to position [4427, 0]
click at [485, 126] on p "Add competency" at bounding box center [484, 121] width 50 height 10
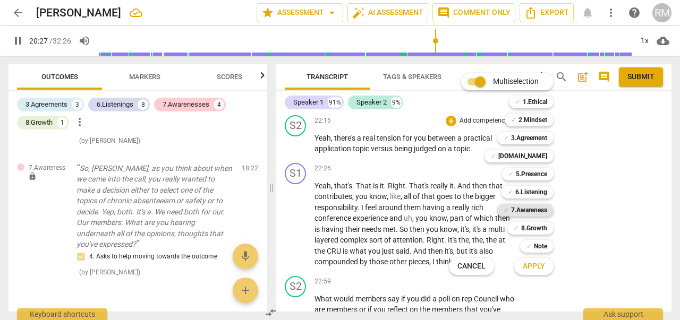
click at [532, 208] on b "7.Awareness" at bounding box center [529, 210] width 36 height 13
click at [535, 265] on span "Apply" at bounding box center [534, 266] width 22 height 11
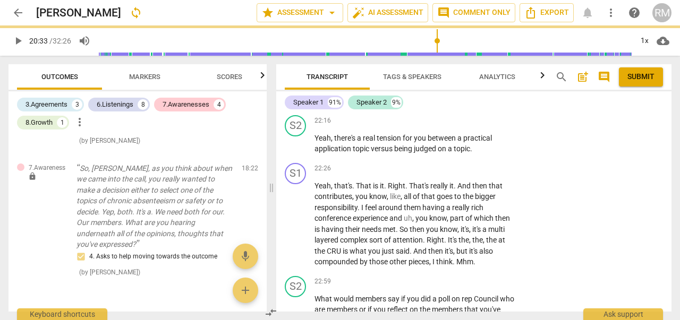
type input "1234"
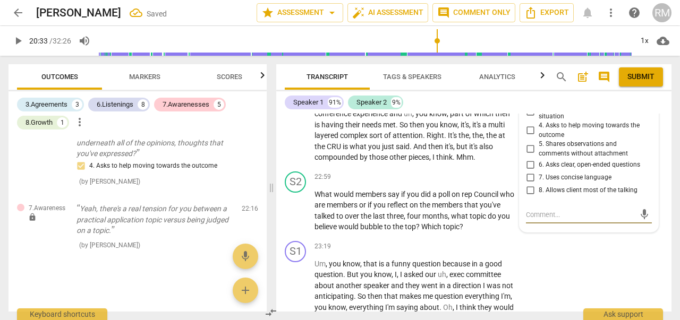
scroll to position [4530, 0]
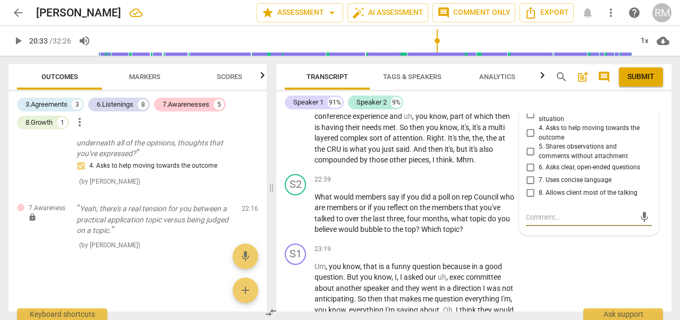
click at [528, 103] on input "2. Asks to help exploring beyond themself" at bounding box center [530, 96] width 17 height 13
checkbox input "true"
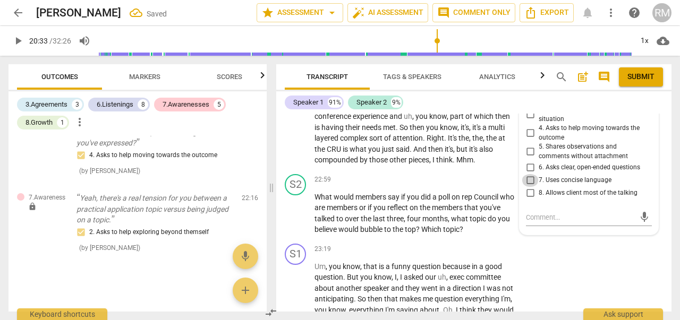
click at [526, 187] on input "7. Uses concise language" at bounding box center [530, 180] width 17 height 13
checkbox input "true"
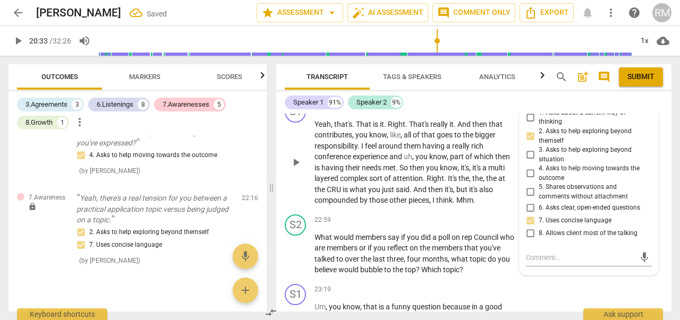
scroll to position [4489, 0]
click at [527, 215] on input "6. Asks clear, open-ended questions" at bounding box center [530, 208] width 17 height 13
checkbox input "true"
click at [294, 203] on div "play_arrow pause" at bounding box center [300, 163] width 27 height 80
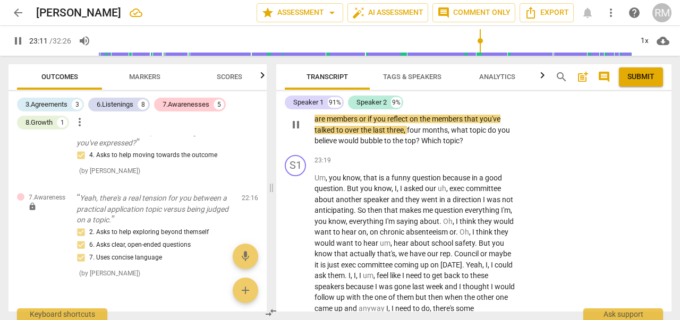
scroll to position [4619, 0]
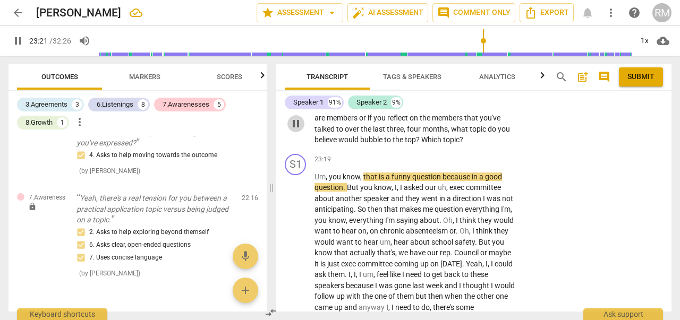
click at [295, 130] on span "pause" at bounding box center [296, 123] width 13 height 13
type input "1402"
click at [499, 95] on p "Add competency" at bounding box center [484, 91] width 50 height 10
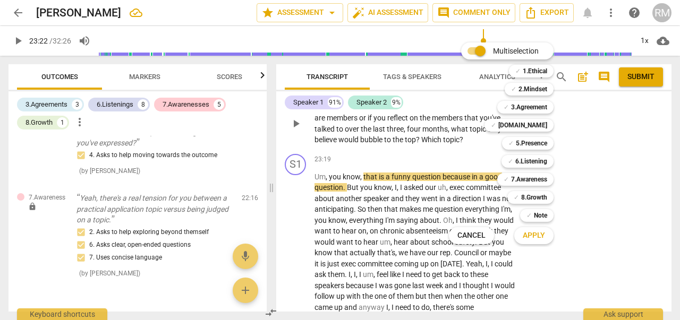
click at [499, 143] on div "✓ 5.Presence 5" at bounding box center [534, 143] width 72 height 18
click at [532, 179] on b "7.Awareness" at bounding box center [529, 179] width 36 height 13
click at [538, 235] on span "Apply" at bounding box center [534, 236] width 22 height 11
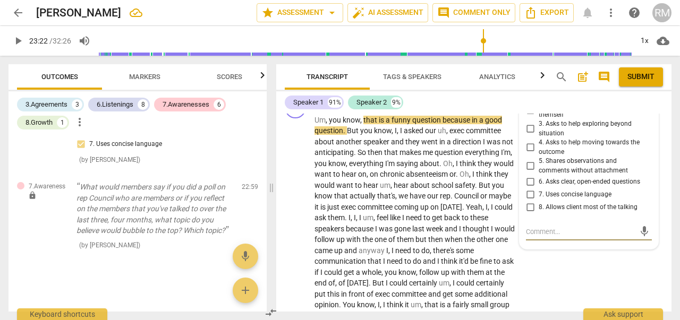
scroll to position [4676, 0]
click at [527, 136] on input "3. Asks to help exploring beyond situation" at bounding box center [530, 129] width 17 height 13
checkbox input "true"
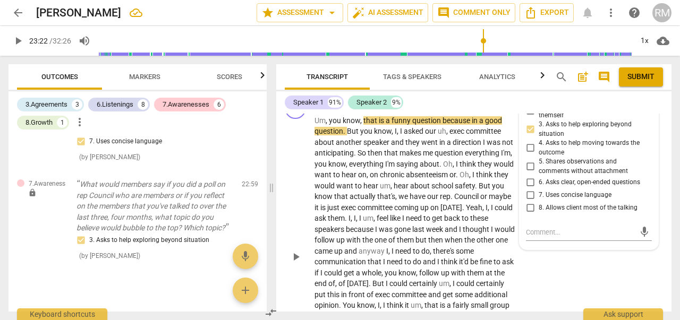
click at [296, 244] on div "play_arrow pause" at bounding box center [300, 257] width 27 height 276
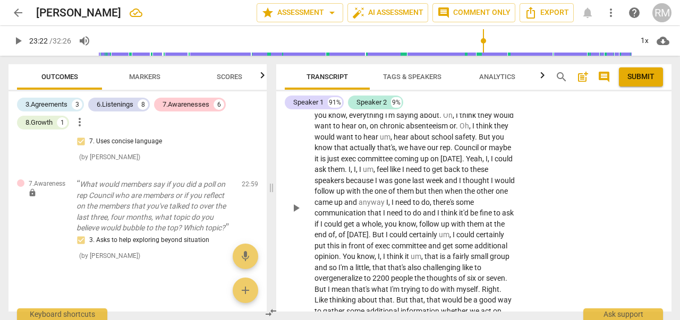
scroll to position [4726, 0]
click at [295, 214] on span "play_arrow" at bounding box center [296, 207] width 13 height 13
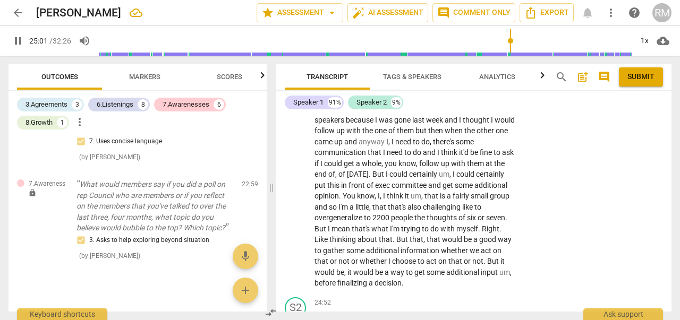
scroll to position [4992, 0]
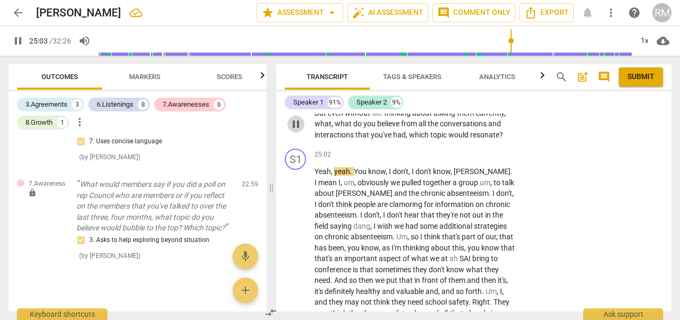
click at [298, 131] on span "pause" at bounding box center [296, 124] width 13 height 13
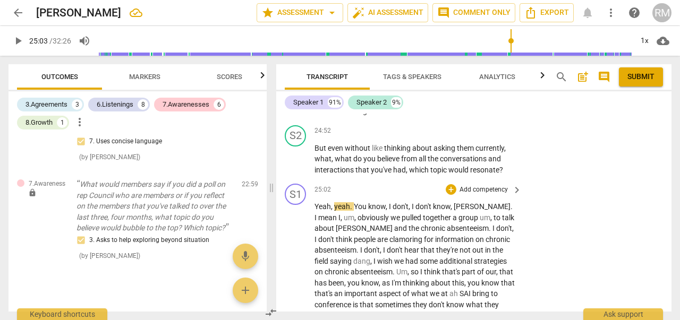
scroll to position [4957, 0]
click at [293, 166] on span "play_arrow" at bounding box center [296, 160] width 13 height 13
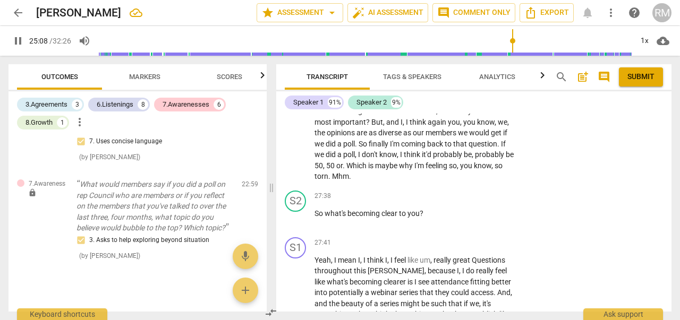
scroll to position [5402, 0]
click at [464, 201] on p "Add competency" at bounding box center [484, 196] width 50 height 10
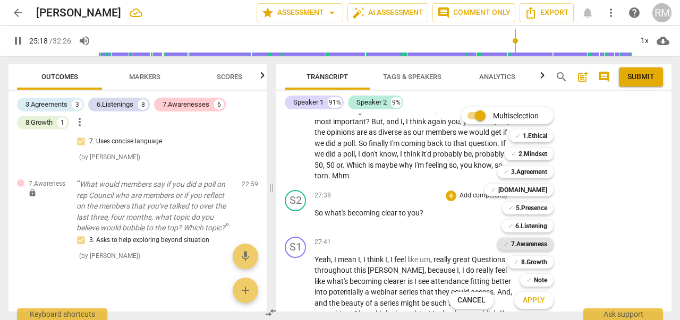
click at [527, 245] on b "7.Awareness" at bounding box center [529, 244] width 36 height 13
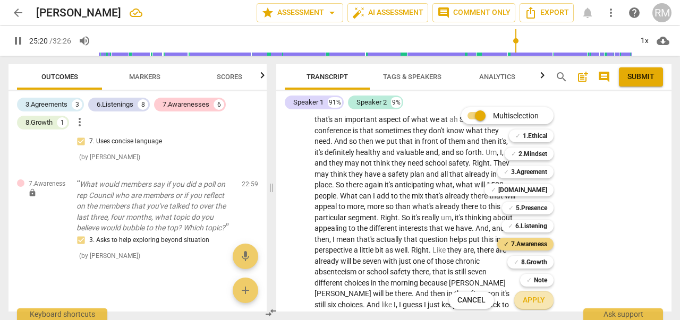
click at [537, 301] on span "Apply" at bounding box center [534, 300] width 22 height 11
type input "1521"
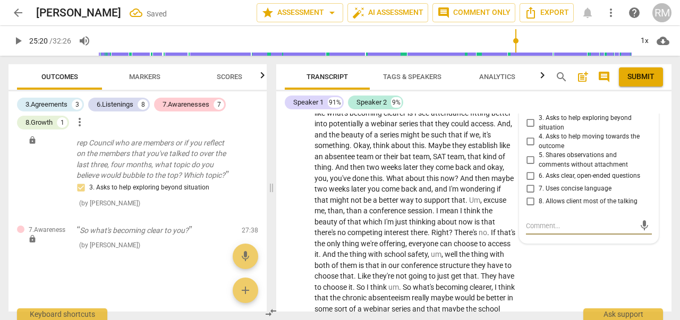
scroll to position [5570, 0]
click at [570, 151] on span "4. Asks to help moving towards the outcome" at bounding box center [593, 142] width 109 height 19
click at [539, 149] on input "4. Asks to help moving towards the outcome" at bounding box center [530, 142] width 17 height 13
checkbox input "true"
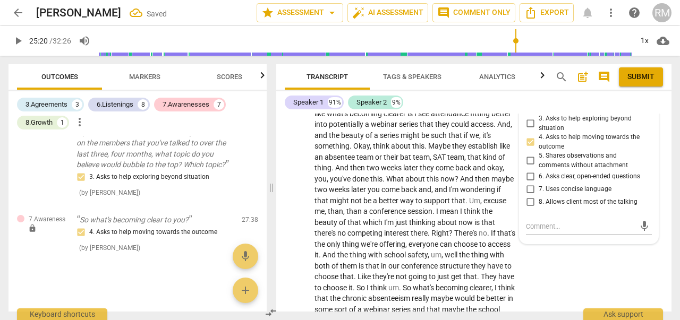
click at [528, 112] on input "2. Asks to help exploring beyond themself" at bounding box center [530, 105] width 17 height 13
checkbox input "true"
click at [529, 183] on input "6. Asks clear, open-ended questions" at bounding box center [530, 177] width 17 height 13
checkbox input "true"
click at [528, 196] on input "7. Uses concise language" at bounding box center [530, 189] width 17 height 13
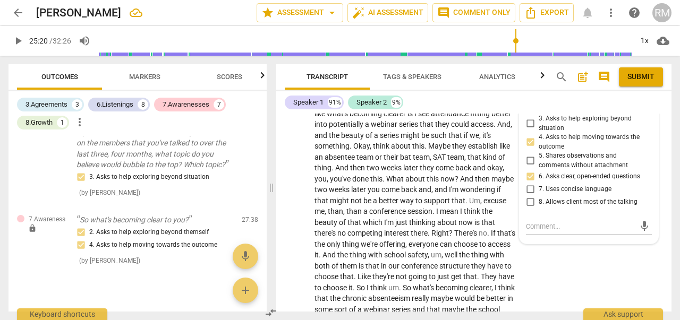
checkbox input "true"
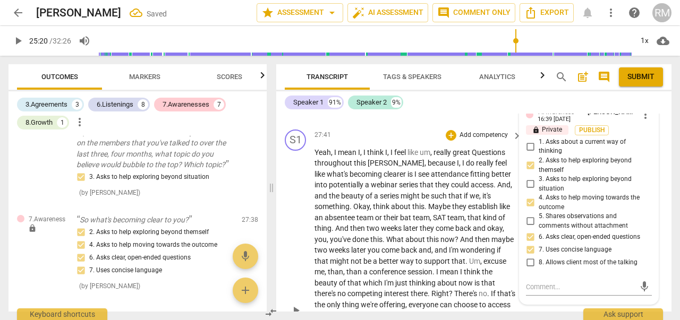
scroll to position [5510, 0]
click at [474, 140] on p "Add competency" at bounding box center [484, 135] width 50 height 10
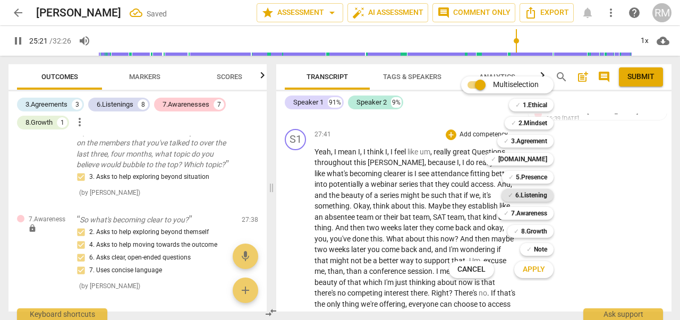
click at [519, 192] on b "6.Listening" at bounding box center [531, 195] width 32 height 13
click at [537, 196] on b "6.Listening" at bounding box center [531, 195] width 32 height 13
click at [535, 229] on b "8.Growth" at bounding box center [534, 231] width 26 height 13
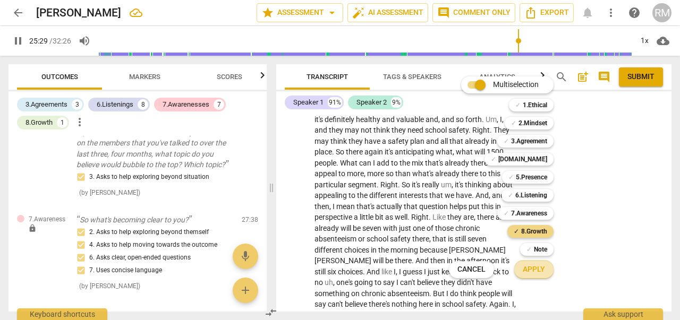
click at [531, 268] on span "Apply" at bounding box center [534, 270] width 22 height 11
type input "1530"
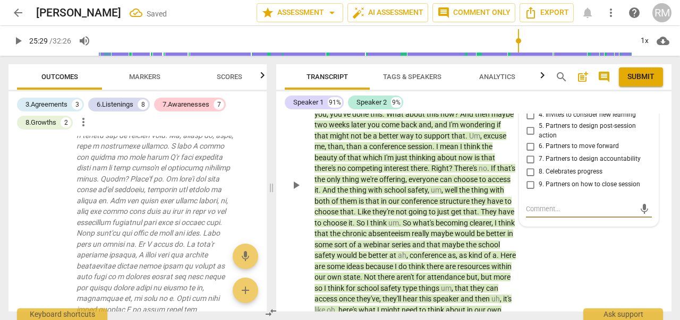
scroll to position [5637, 0]
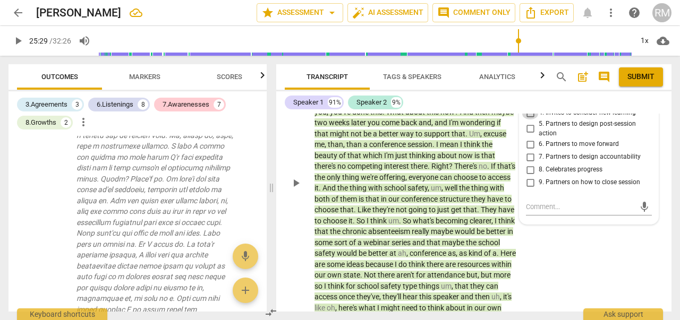
click at [527, 120] on input "4. Invites to consider new learning" at bounding box center [530, 113] width 17 height 13
checkbox input "true"
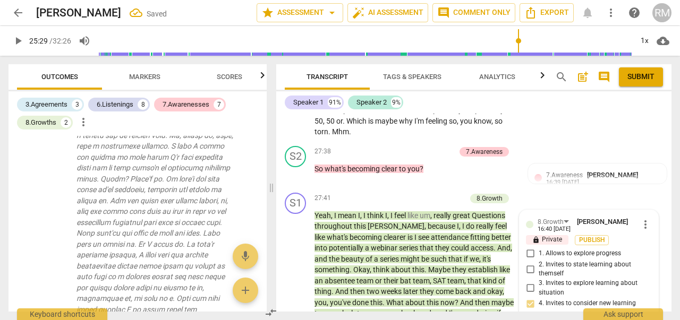
scroll to position [5443, 0]
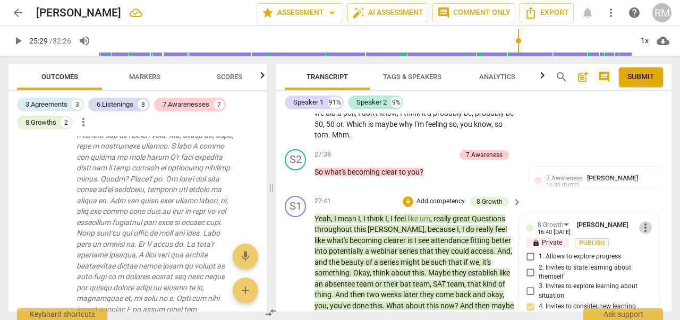
click at [642, 234] on span "more_vert" at bounding box center [645, 228] width 13 height 13
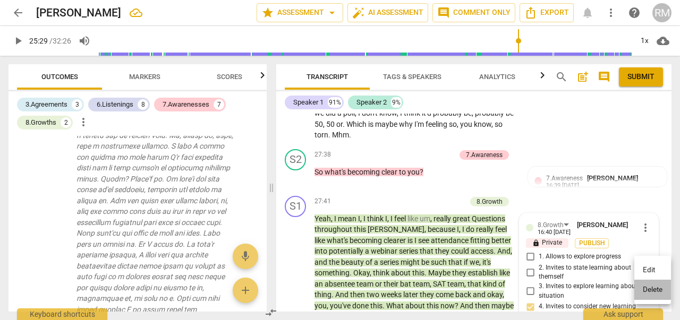
click at [656, 290] on li "Delete" at bounding box center [652, 290] width 37 height 20
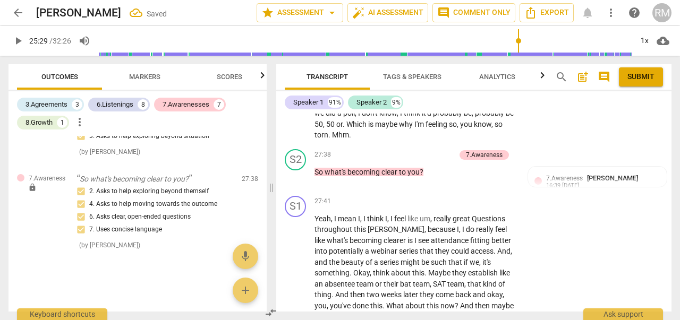
scroll to position [2447, 0]
click at [423, 160] on p "Add competency" at bounding box center [430, 155] width 50 height 10
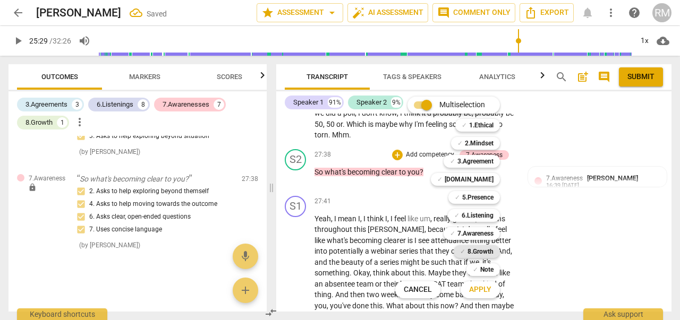
click at [476, 252] on b "8.Growth" at bounding box center [481, 251] width 26 height 13
click at [478, 287] on span "Apply" at bounding box center [480, 290] width 22 height 11
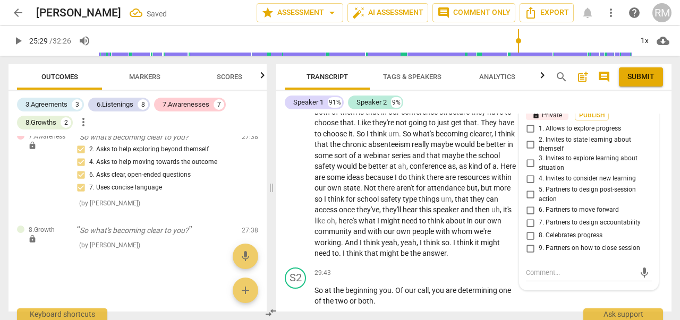
scroll to position [5724, 0]
click at [528, 150] on input "2. Invites to state learning about themself" at bounding box center [530, 144] width 17 height 13
checkbox input "true"
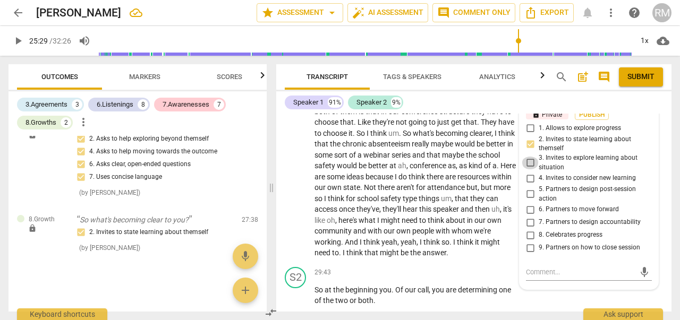
click at [528, 169] on input "3. Invites to explore learning about situation" at bounding box center [530, 163] width 17 height 13
checkbox input "true"
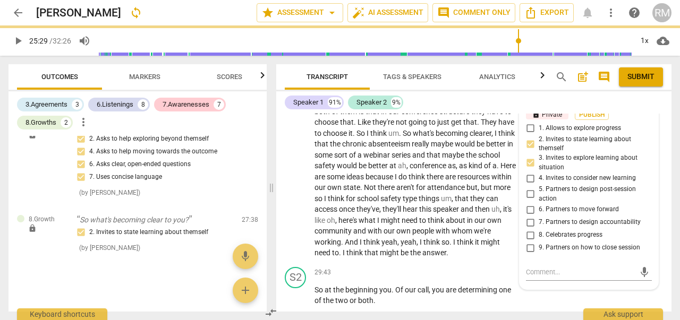
click at [282, 188] on div "S1 play_arrow pause 27:41 + Add competency keyboard_arrow_right Yeah , I mean I…" at bounding box center [473, 86] width 395 height 353
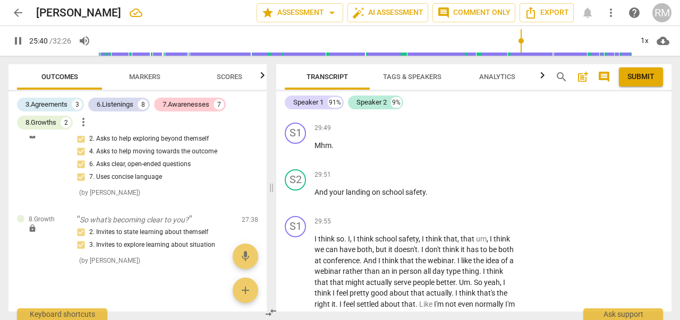
scroll to position [5918, 0]
click at [488, 84] on p "Add competency" at bounding box center [484, 79] width 50 height 10
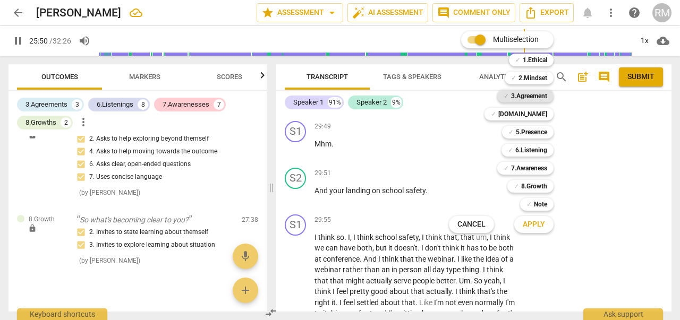
click at [533, 96] on b "3.Agreement" at bounding box center [529, 96] width 36 height 13
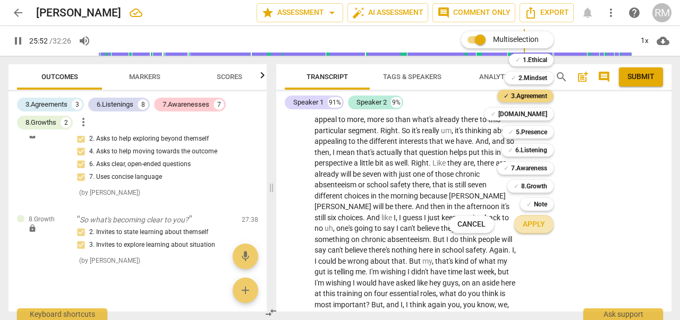
click at [532, 223] on span "Apply" at bounding box center [534, 224] width 22 height 11
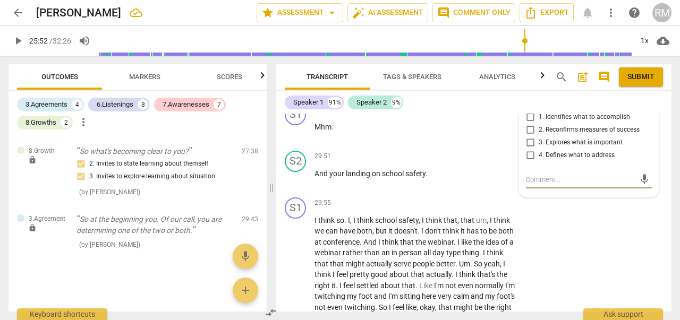
scroll to position [5925, 0]
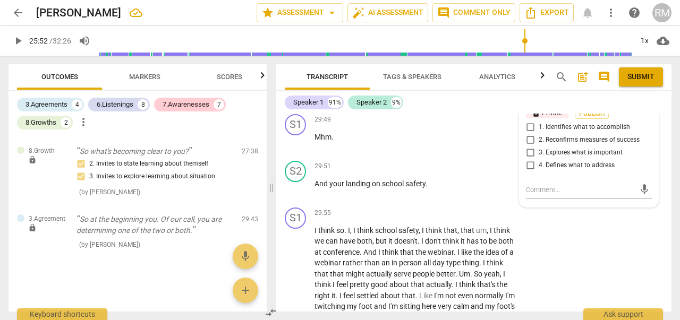
click at [641, 105] on span "more_vert" at bounding box center [645, 98] width 13 height 13
click at [649, 168] on li "Delete" at bounding box center [652, 171] width 37 height 20
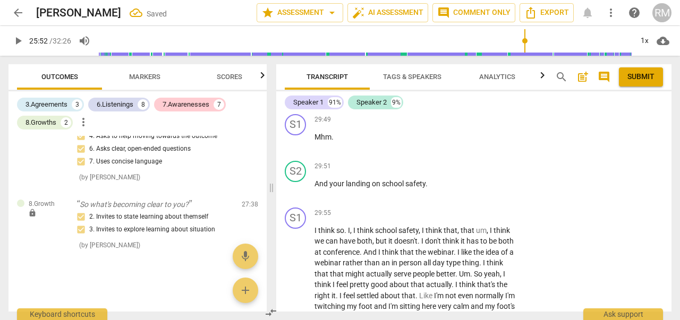
scroll to position [2515, 0]
click at [467, 77] on p "Add competency" at bounding box center [484, 72] width 50 height 10
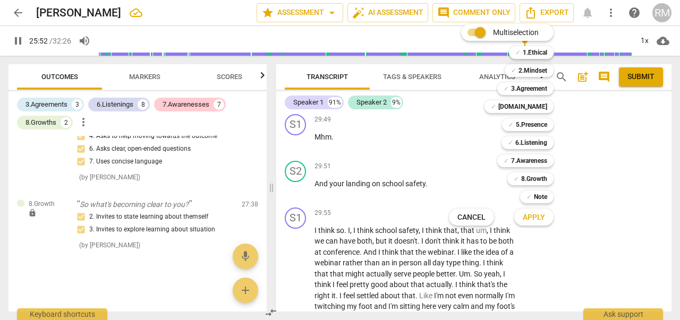
scroll to position [5219, 0]
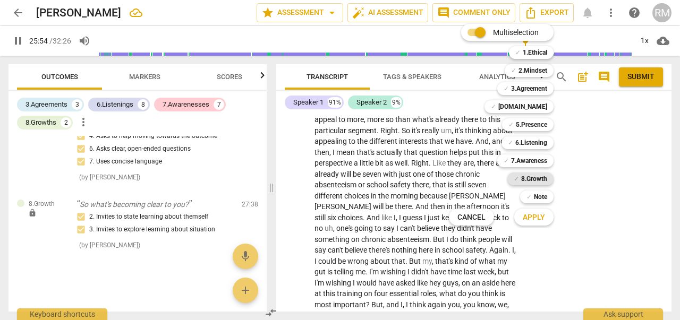
click at [531, 177] on b "8.Growth" at bounding box center [534, 179] width 26 height 13
click at [537, 218] on span "Apply" at bounding box center [534, 218] width 22 height 11
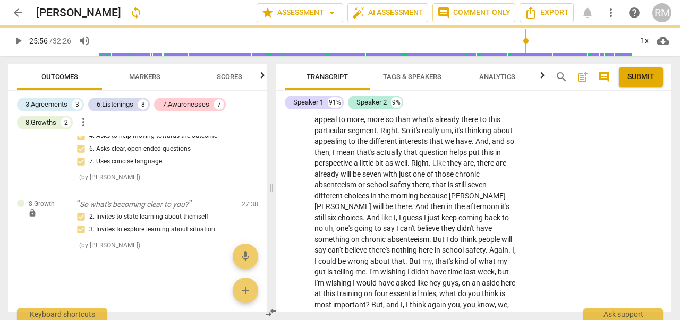
type input "1556"
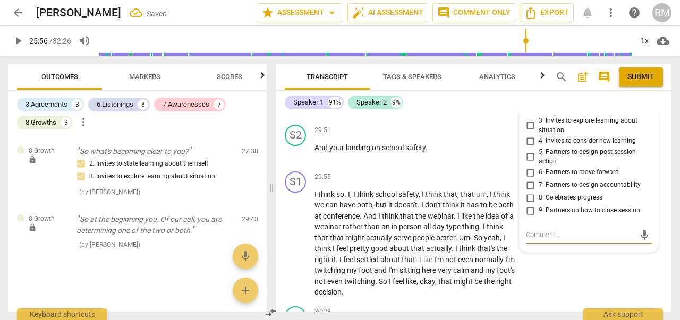
scroll to position [5960, 0]
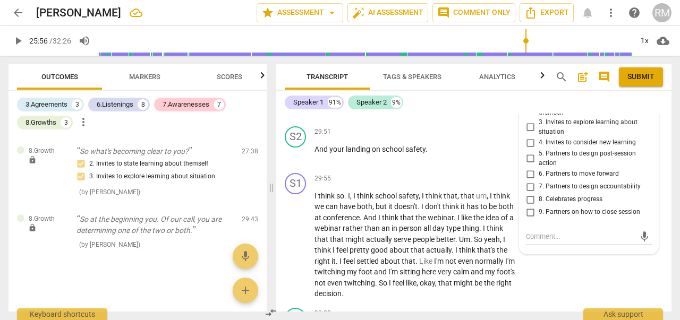
drag, startPoint x: 569, startPoint y: 179, endPoint x: 626, endPoint y: 146, distance: 66.2
click at [626, 99] on label "1. Allows to explore progress" at bounding box center [585, 93] width 126 height 13
click at [539, 99] on input "1. Allows to explore progress" at bounding box center [530, 93] width 17 height 13
checkbox input "true"
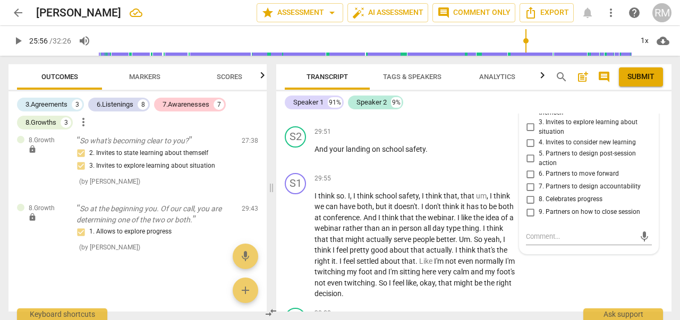
click at [641, 70] on span "more_vert" at bounding box center [645, 63] width 13 height 13
click at [644, 136] on li "Delete" at bounding box center [652, 137] width 37 height 20
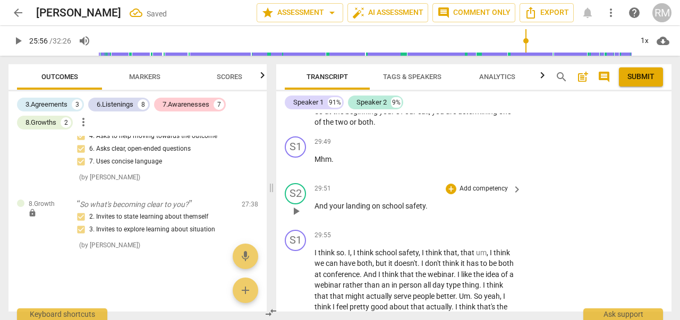
scroll to position [5899, 0]
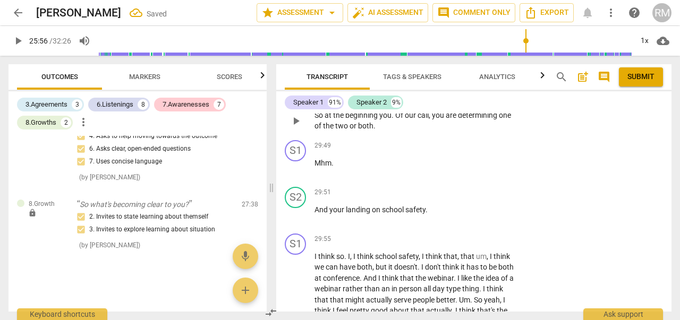
click at [491, 103] on p "Add competency" at bounding box center [484, 99] width 50 height 10
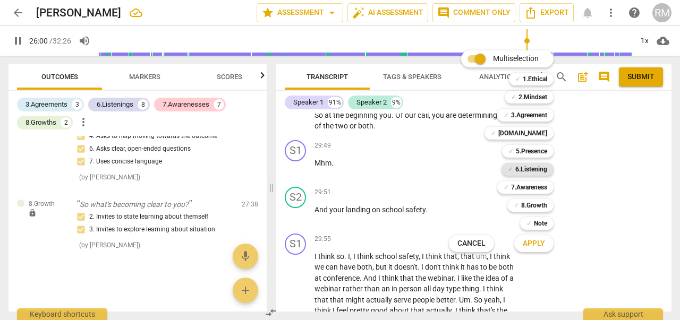
click at [533, 168] on b "6.Listening" at bounding box center [531, 169] width 32 height 13
click at [536, 244] on span "Apply" at bounding box center [534, 244] width 22 height 11
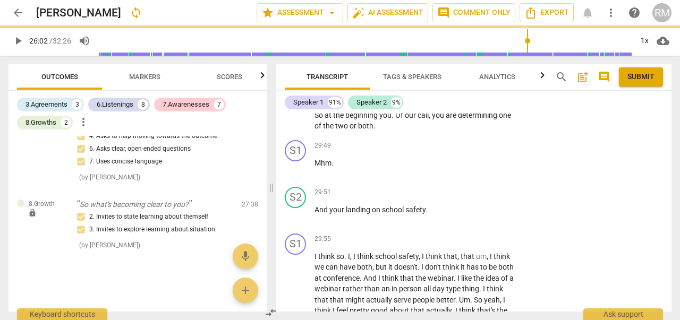
type input "1563"
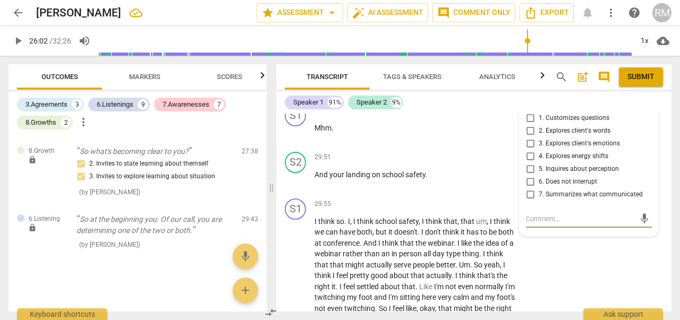
scroll to position [5935, 0]
click at [643, 95] on span "more_vert" at bounding box center [645, 88] width 13 height 13
click at [651, 160] on li "Delete" at bounding box center [652, 162] width 37 height 20
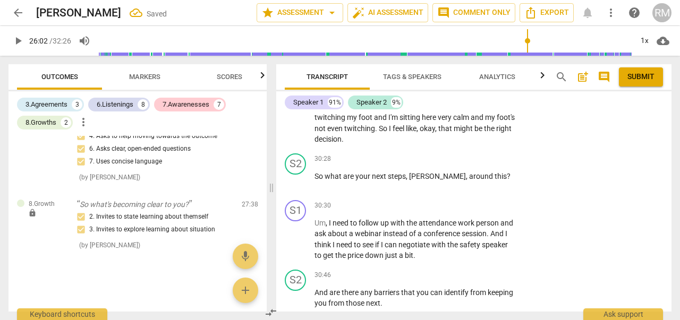
scroll to position [6119, 0]
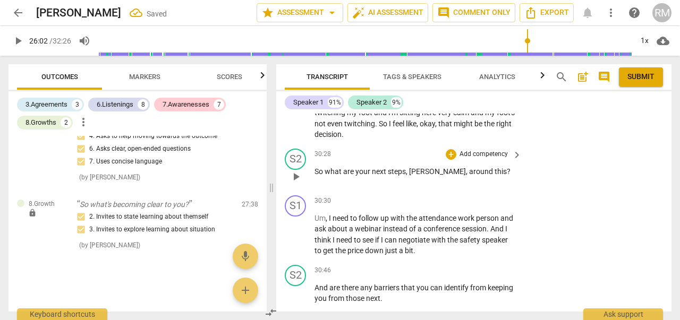
click at [496, 159] on p "Add competency" at bounding box center [484, 155] width 50 height 10
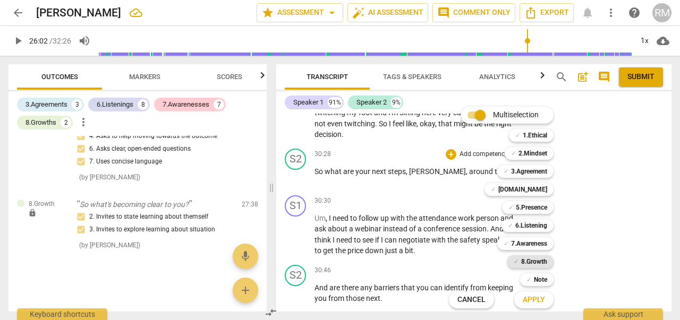
click at [537, 260] on b "8.Growth" at bounding box center [534, 262] width 26 height 13
click at [536, 298] on span "Apply" at bounding box center [534, 300] width 22 height 11
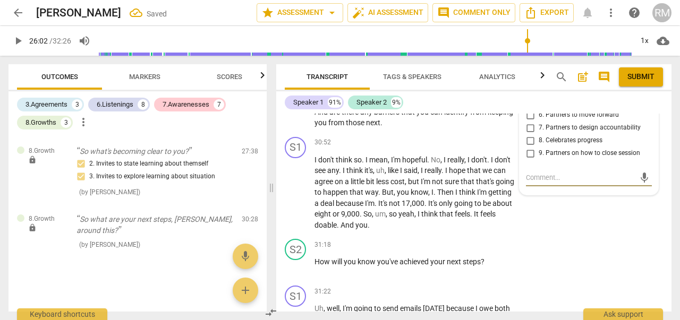
scroll to position [6294, 0]
click at [527, 107] on input "5. Partners to design post-session action" at bounding box center [530, 101] width 17 height 13
checkbox input "true"
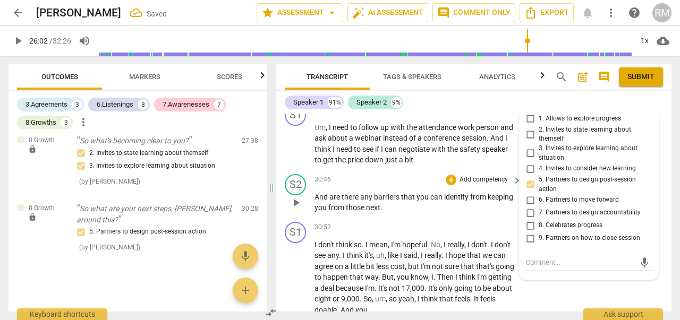
scroll to position [6207, 0]
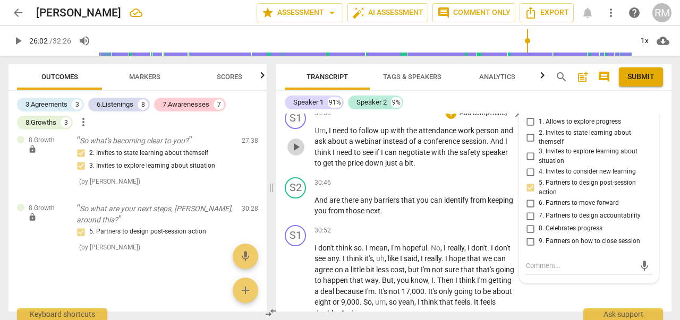
click at [294, 154] on span "play_arrow" at bounding box center [296, 147] width 13 height 13
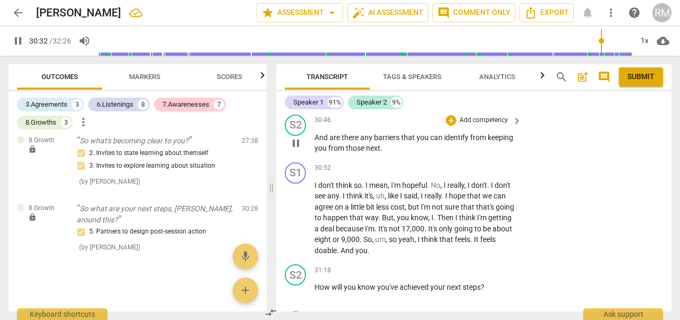
scroll to position [6260, 0]
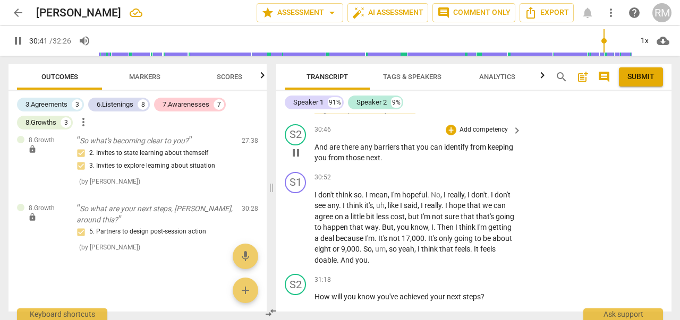
click at [489, 135] on p "Add competency" at bounding box center [484, 130] width 50 height 10
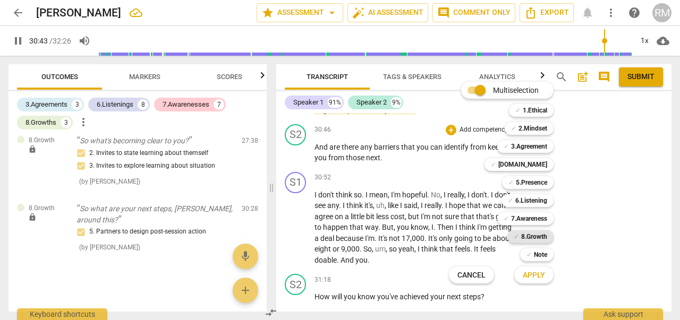
click at [540, 235] on b "8.Growth" at bounding box center [534, 237] width 26 height 13
click at [537, 274] on span "Apply" at bounding box center [534, 275] width 22 height 11
type input "1846"
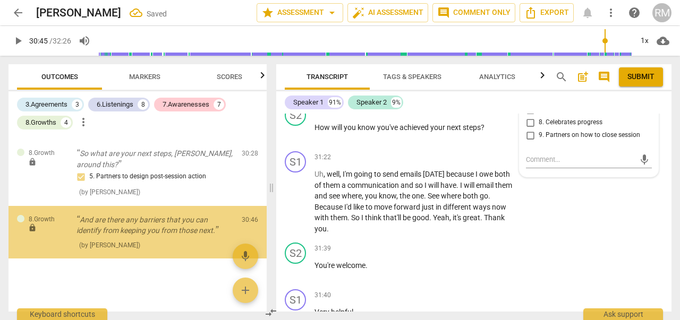
scroll to position [2634, 0]
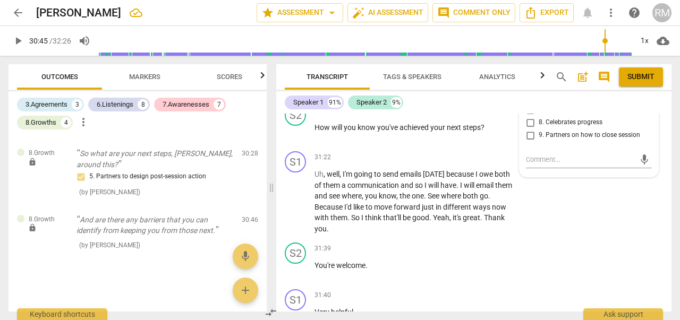
click at [528, 104] on input "6. Partners to move forward" at bounding box center [530, 97] width 17 height 13
checkbox input "true"
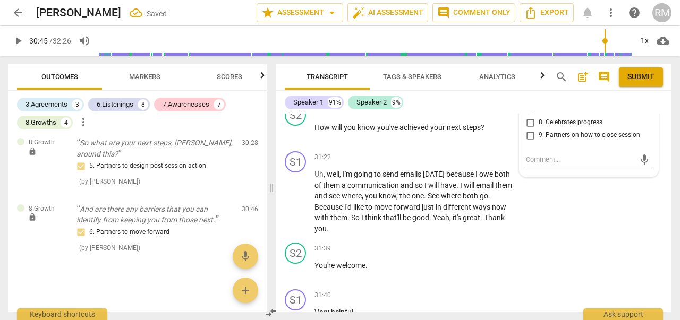
click at [291, 94] on div "play_arrow pause" at bounding box center [300, 59] width 27 height 70
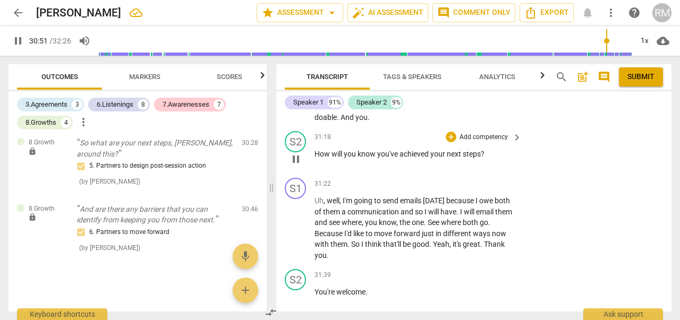
scroll to position [6403, 0]
click at [499, 142] on p "Add competency" at bounding box center [484, 137] width 50 height 10
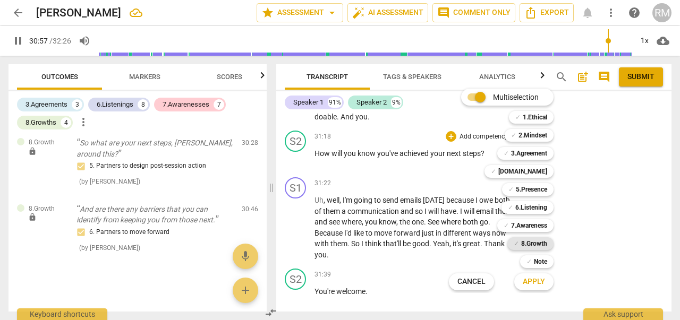
click at [534, 241] on b "8.Growth" at bounding box center [534, 243] width 26 height 13
click at [538, 282] on span "Apply" at bounding box center [534, 282] width 22 height 11
type input "1859"
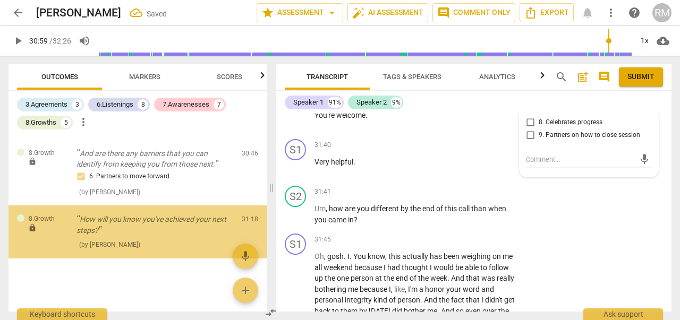
scroll to position [2700, 0]
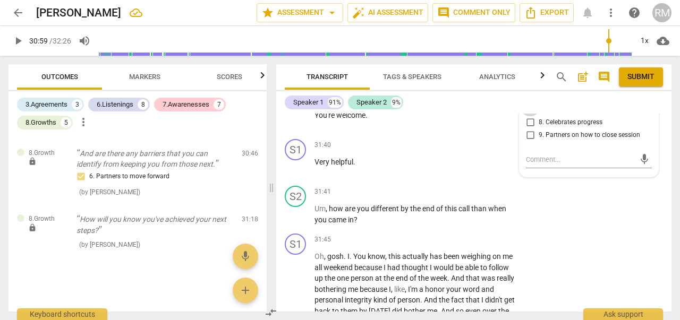
click at [528, 116] on input "7. Partners to design accountability" at bounding box center [530, 110] width 17 height 13
checkbox input "true"
click at [396, 135] on div "S2 play_arrow pause 31:39 + Add competency keyboard_arrow_right You're welcome ." at bounding box center [473, 111] width 395 height 47
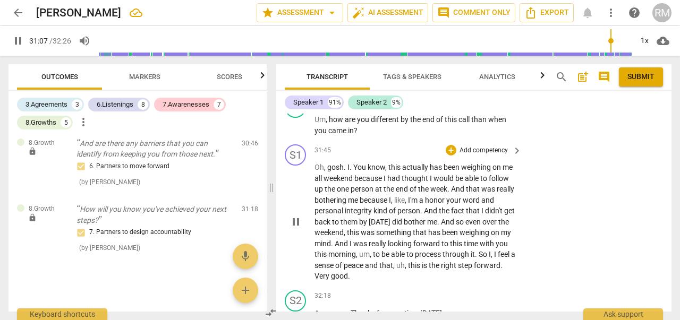
scroll to position [6670, 0]
click at [485, 107] on p "Add competency" at bounding box center [484, 103] width 50 height 10
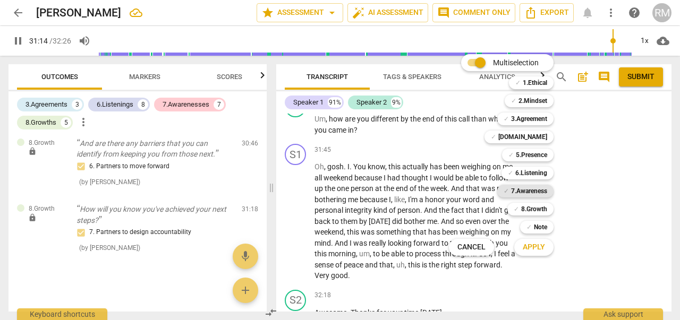
click at [528, 190] on b "7.Awareness" at bounding box center [529, 191] width 36 height 13
click at [537, 250] on span "Apply" at bounding box center [534, 247] width 22 height 11
type input "1876"
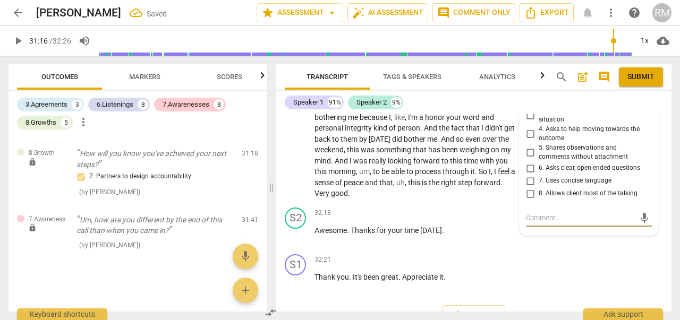
scroll to position [6746, 0]
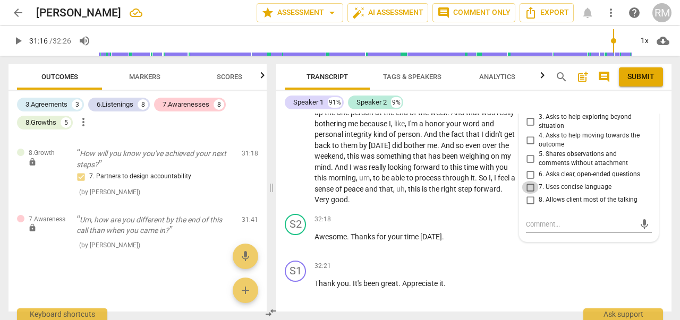
click at [528, 194] on input "7. Uses concise language" at bounding box center [530, 187] width 17 height 13
checkbox input "true"
click at [473, 79] on p "Add competency" at bounding box center [484, 75] width 50 height 10
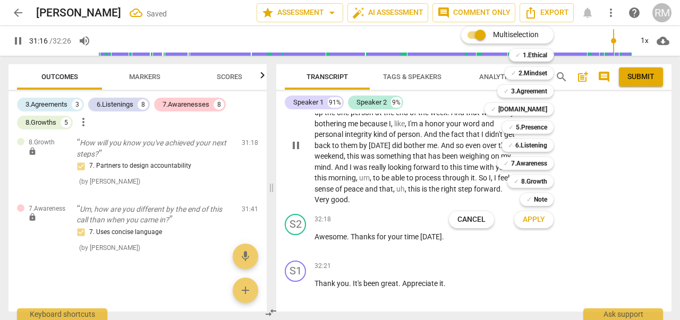
scroll to position [6444, 0]
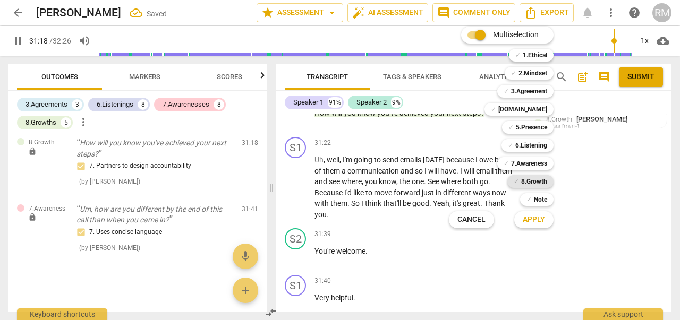
click at [535, 180] on b "8.Growth" at bounding box center [534, 181] width 26 height 13
click at [535, 223] on span "Apply" at bounding box center [534, 220] width 22 height 11
type input "1880"
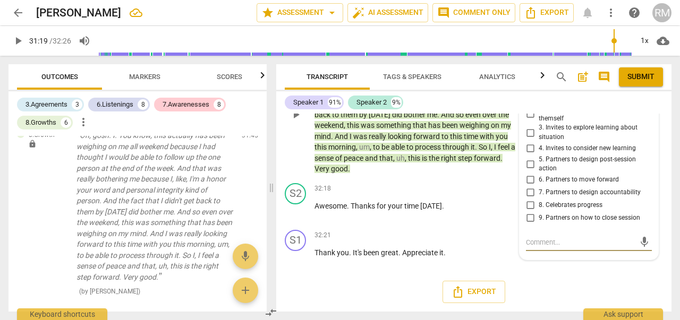
scroll to position [6798, 0]
click at [528, 121] on input "2. Invites to state learning about themself" at bounding box center [530, 114] width 17 height 13
checkbox input "true"
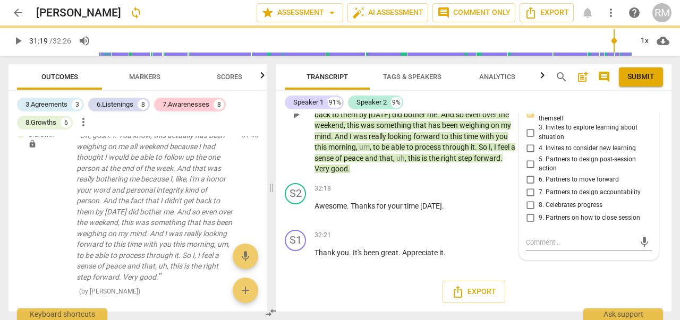
click at [281, 165] on div "S1 play_arrow pause 31:45 + Add competency 8.Growth keyboard_arrow_right Oh , g…" at bounding box center [473, 106] width 395 height 146
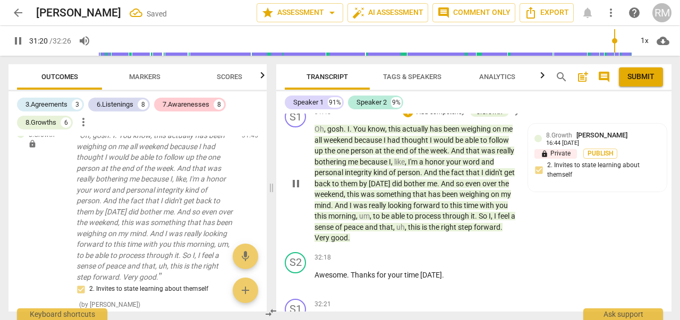
scroll to position [6707, 0]
click at [429, 70] on p "Add competency" at bounding box center [430, 66] width 50 height 10
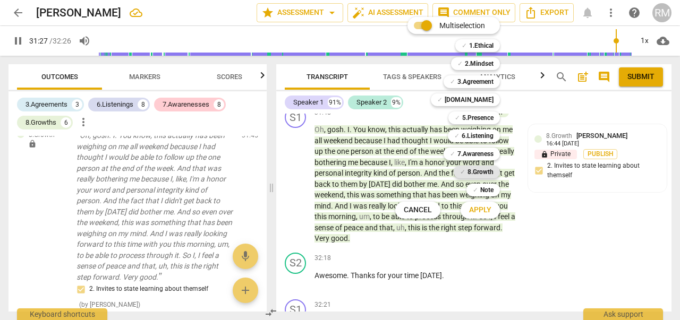
click at [477, 170] on b "8.Growth" at bounding box center [481, 172] width 26 height 13
click at [486, 210] on span "Apply" at bounding box center [480, 210] width 22 height 11
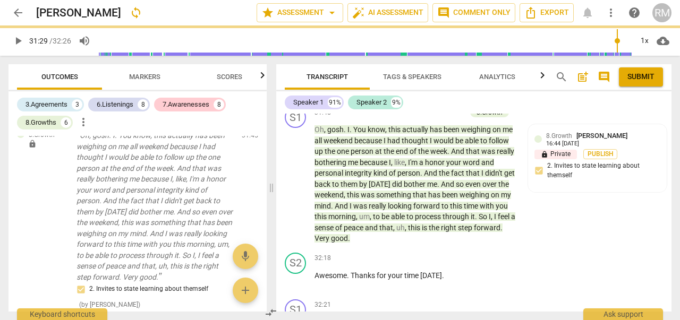
type input "1890"
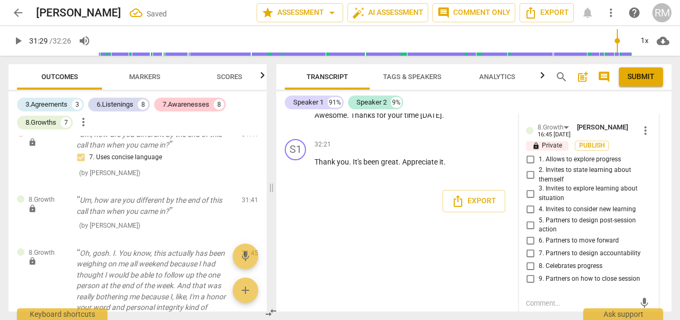
scroll to position [6868, 0]
click at [527, 181] on input "2. Invites to state learning about themself" at bounding box center [530, 174] width 17 height 13
checkbox input "true"
click at [316, 276] on div "S1 play_arrow pause 00:02 + Add competency keyboard_arrow_right All right . Goo…" at bounding box center [473, 213] width 395 height 198
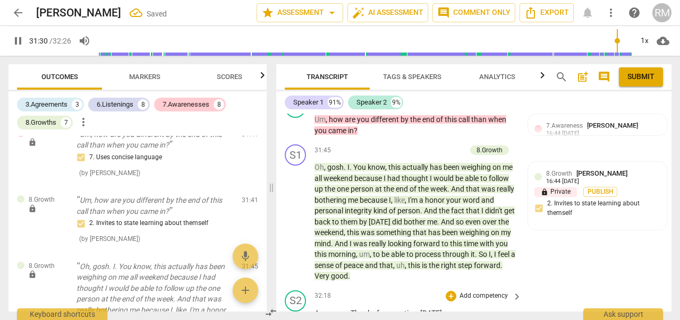
scroll to position [6669, 0]
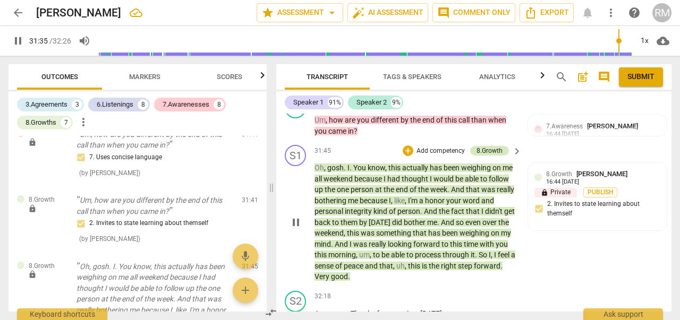
click at [496, 156] on div "8.Growth" at bounding box center [490, 151] width 26 height 10
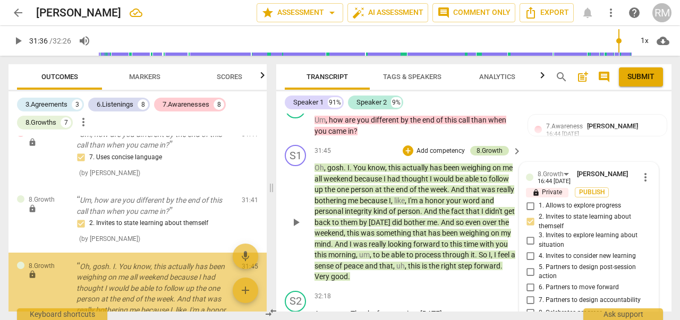
type input "1896"
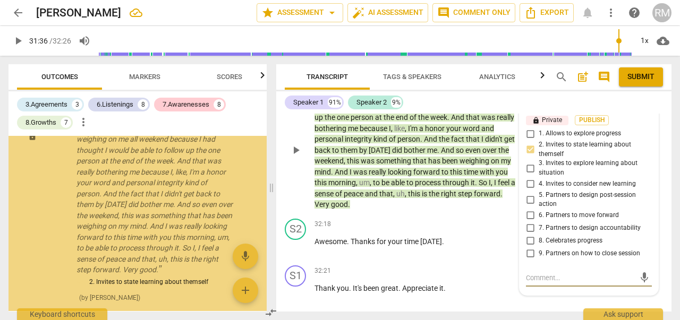
scroll to position [6732, 0]
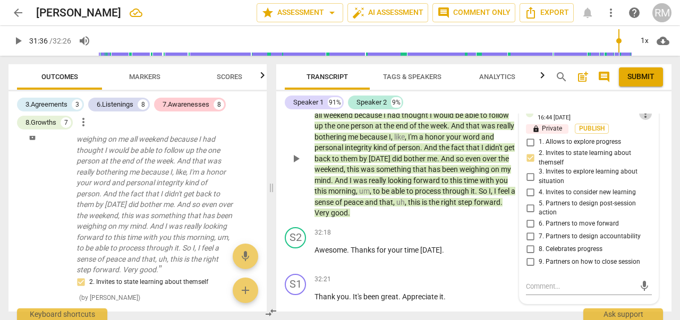
click at [639, 120] on span "more_vert" at bounding box center [645, 113] width 13 height 13
click at [645, 183] on li "Delete" at bounding box center [652, 186] width 37 height 20
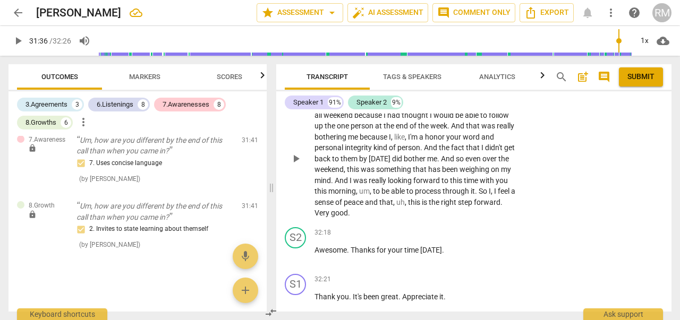
scroll to position [6829, 0]
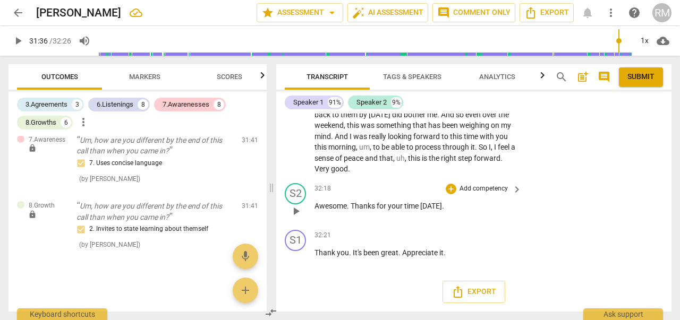
click at [489, 190] on p "Add competency" at bounding box center [484, 189] width 50 height 10
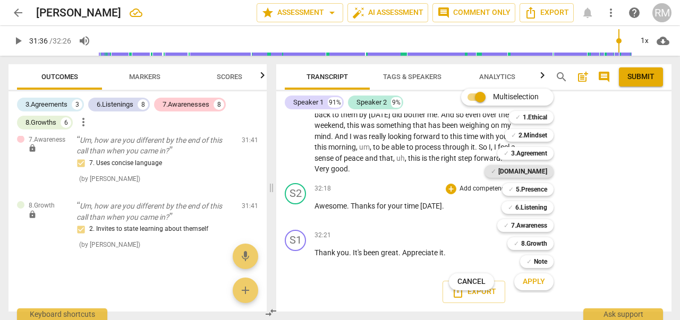
click at [541, 166] on b "[DOMAIN_NAME]" at bounding box center [522, 171] width 49 height 13
click at [540, 281] on span "Apply" at bounding box center [534, 282] width 22 height 11
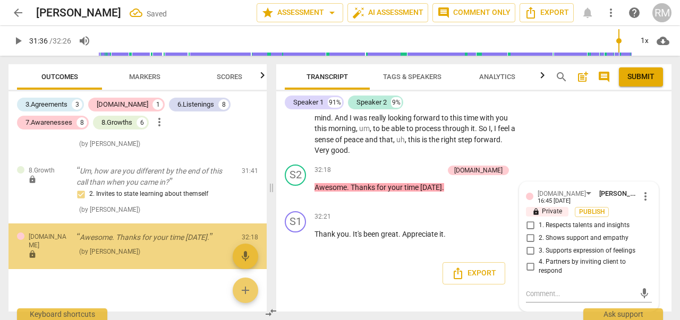
scroll to position [2888, 0]
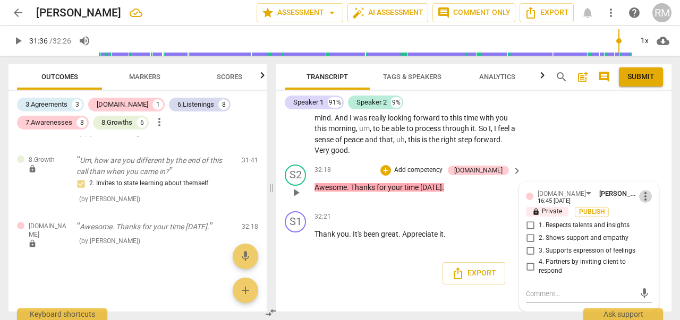
click at [641, 203] on span "more_vert" at bounding box center [645, 196] width 13 height 13
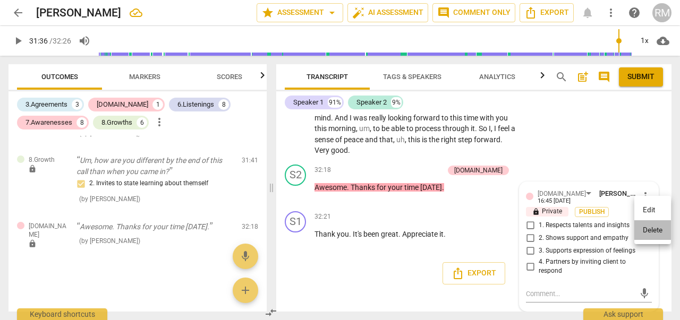
click at [649, 228] on li "Delete" at bounding box center [652, 230] width 37 height 20
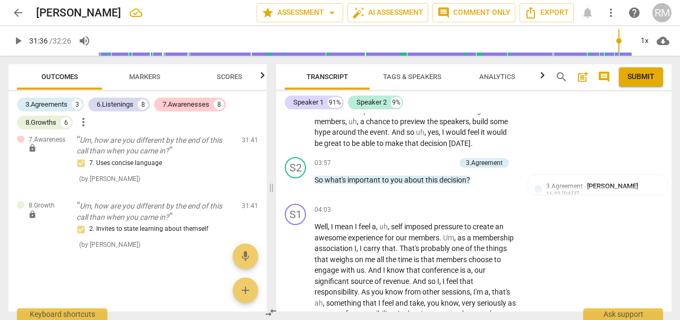
scroll to position [1022, 0]
click at [422, 168] on p "Add competency" at bounding box center [430, 163] width 50 height 10
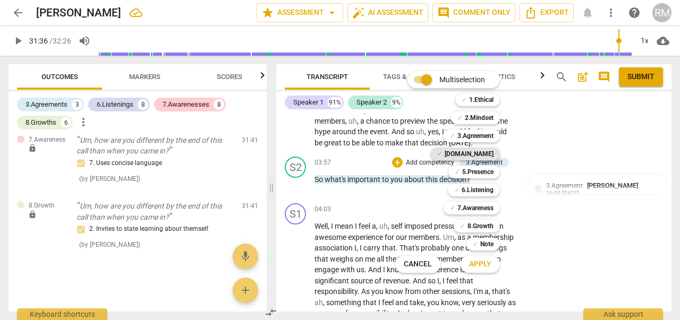
click at [481, 152] on b "[DOMAIN_NAME]" at bounding box center [469, 154] width 49 height 13
click at [481, 267] on span "Apply" at bounding box center [480, 264] width 22 height 11
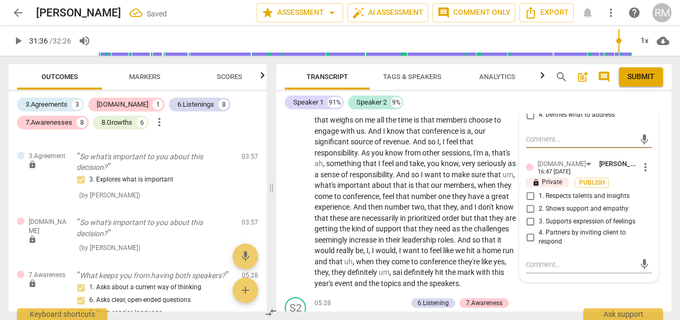
scroll to position [1166, 0]
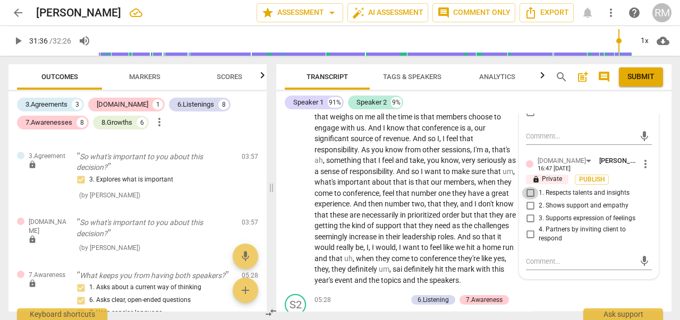
click at [528, 200] on input "1. Respects talents and insights" at bounding box center [530, 193] width 17 height 13
checkbox input "true"
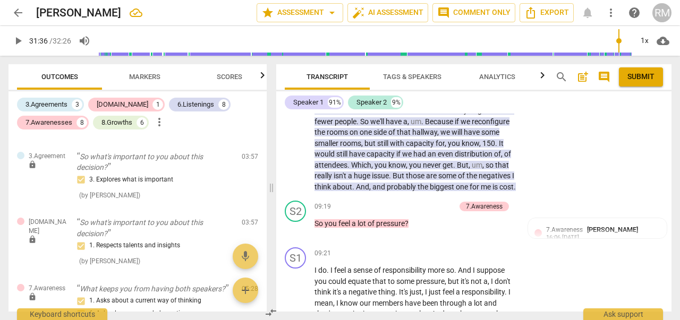
scroll to position [1921, 0]
click at [431, 211] on p "Add competency" at bounding box center [430, 206] width 50 height 10
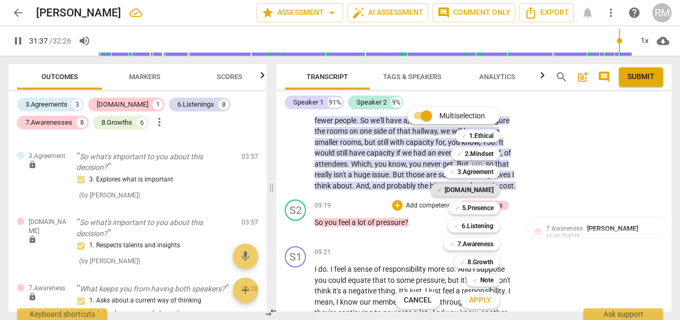
click at [479, 189] on b "[DOMAIN_NAME]" at bounding box center [469, 190] width 49 height 13
click at [480, 301] on span "Apply" at bounding box center [480, 300] width 22 height 11
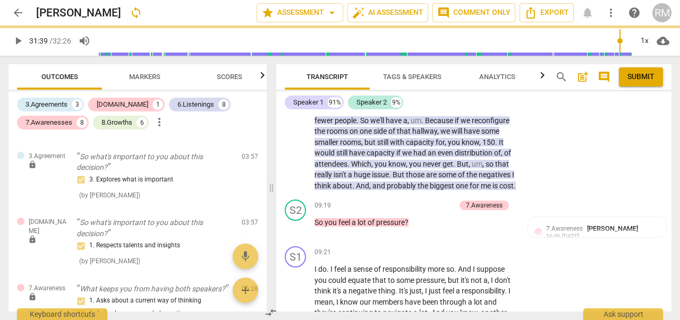
type input "1900"
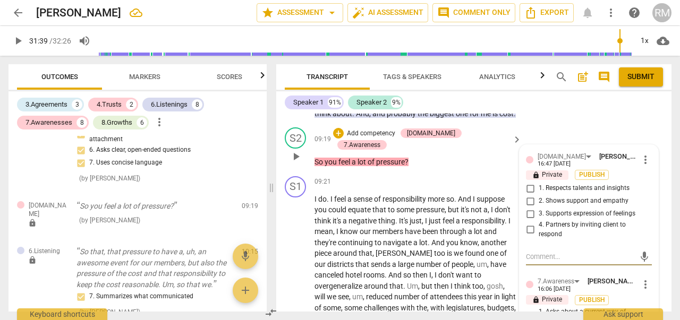
scroll to position [1994, 0]
click at [527, 208] on input "2. Shows support and empathy" at bounding box center [530, 201] width 17 height 13
checkbox input "true"
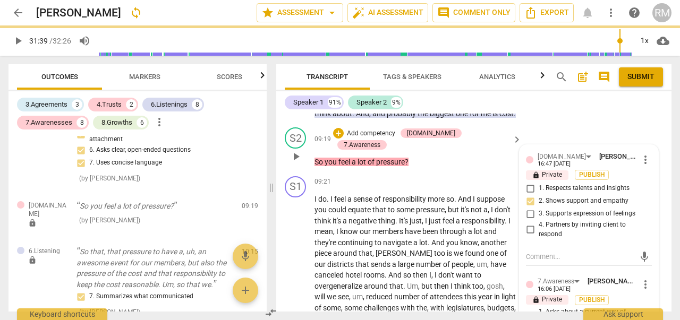
click at [372, 172] on div "S2 play_arrow pause 09:19 + Add competency 4.Trust 7.Awareness keyboard_arrow_r…" at bounding box center [473, 147] width 395 height 49
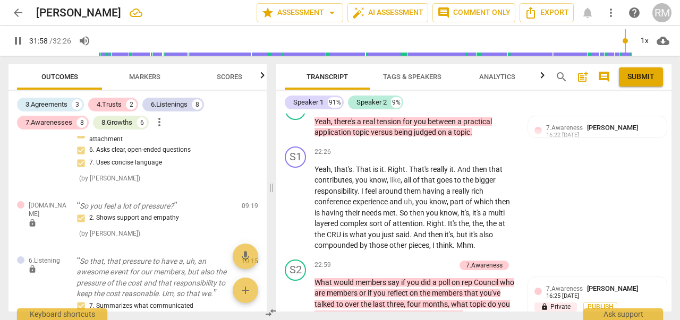
scroll to position [4451, 0]
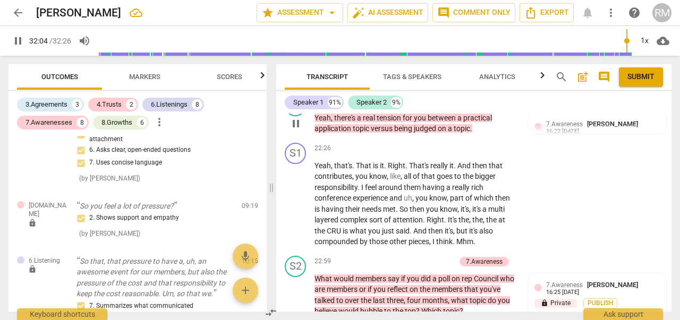
click at [411, 106] on p "Add competency" at bounding box center [430, 101] width 50 height 10
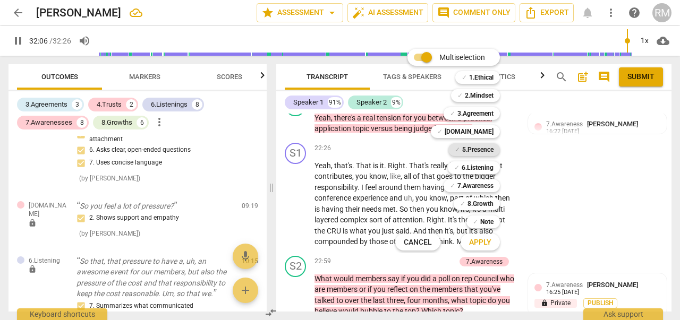
click at [473, 148] on b "5.Presence" at bounding box center [477, 149] width 31 height 13
click at [480, 239] on span "Apply" at bounding box center [480, 242] width 22 height 11
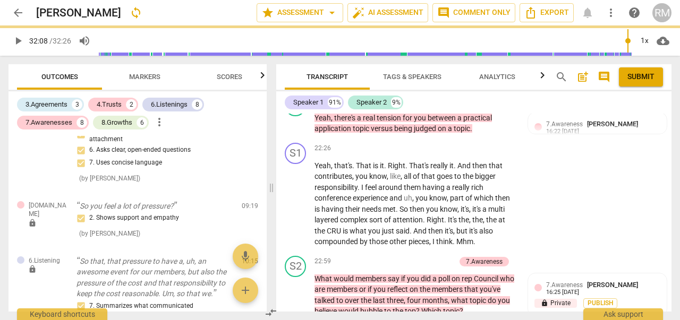
type input "1929"
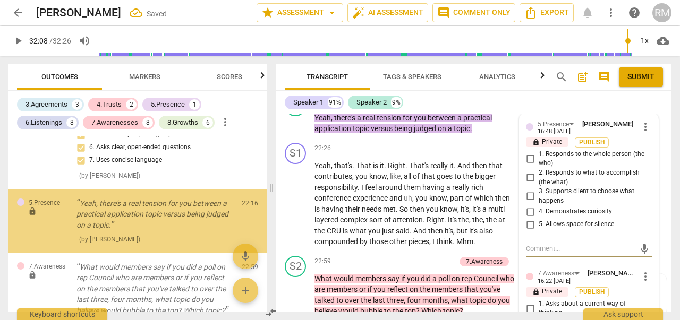
scroll to position [2443, 0]
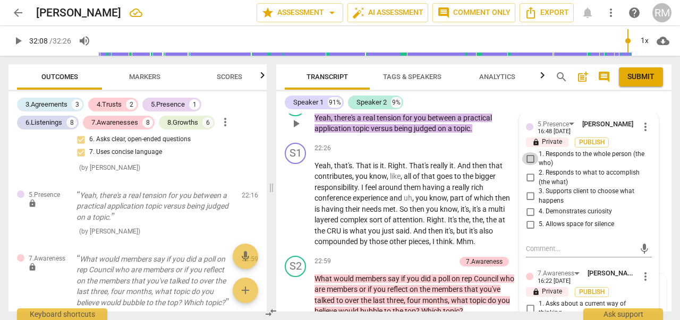
click at [528, 165] on input "1. Responds to the whole person (the who)" at bounding box center [530, 158] width 17 height 13
checkbox input "true"
click at [527, 184] on input "2. Responds to what to accomplish (the what)" at bounding box center [530, 178] width 17 height 13
checkbox input "true"
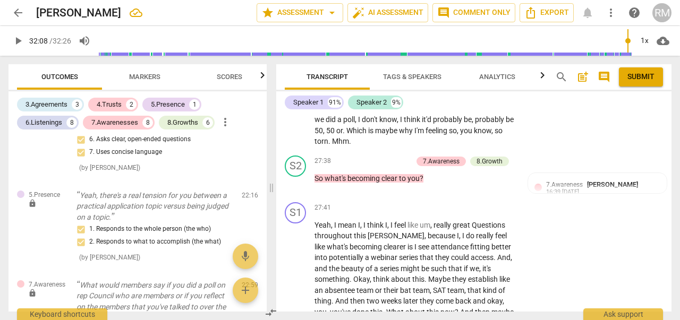
scroll to position [5441, 0]
click at [392, 166] on p "Add competency" at bounding box center [387, 161] width 50 height 10
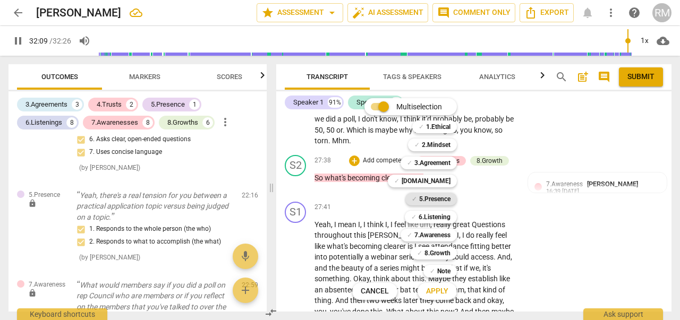
click at [434, 201] on b "5.Presence" at bounding box center [434, 199] width 31 height 13
click at [440, 289] on span "Apply" at bounding box center [437, 291] width 22 height 11
type input "1932"
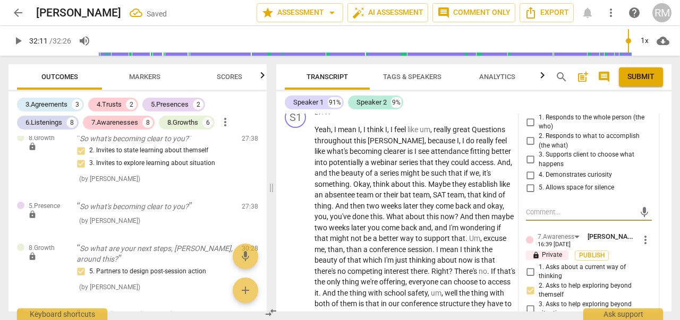
scroll to position [5536, 0]
click at [526, 130] on input "1. Responds to the whole person (the who)" at bounding box center [530, 123] width 17 height 13
checkbox input "true"
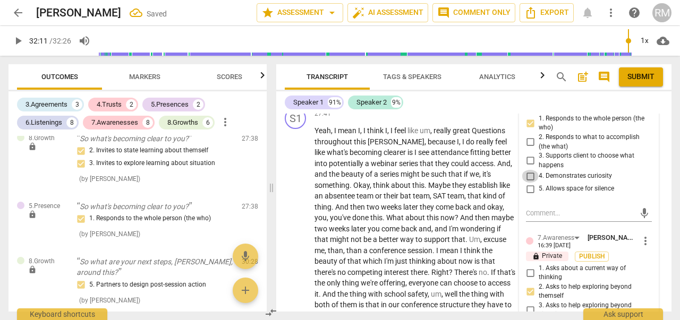
click at [528, 183] on input "4. Demonstrates curiosity" at bounding box center [530, 176] width 17 height 13
checkbox input "true"
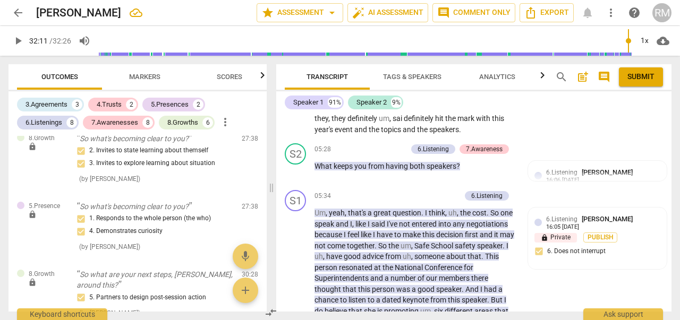
scroll to position [1314, 0]
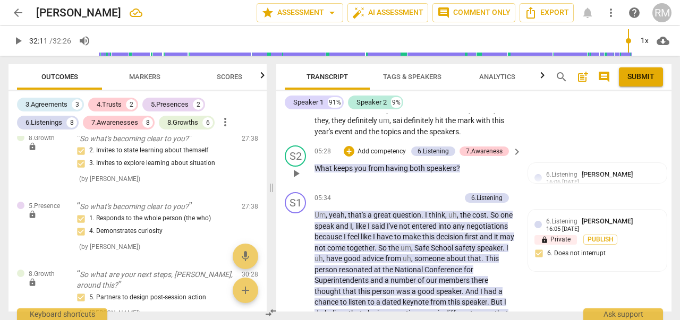
click at [387, 157] on p "Add competency" at bounding box center [382, 152] width 50 height 10
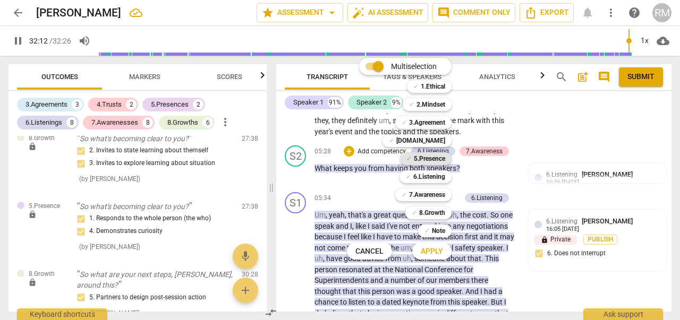
click at [422, 159] on b "5.Presence" at bounding box center [429, 158] width 31 height 13
click at [431, 251] on span "Apply" at bounding box center [432, 252] width 22 height 11
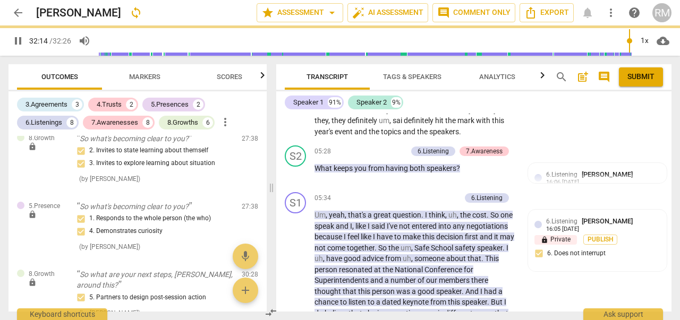
type input "1934"
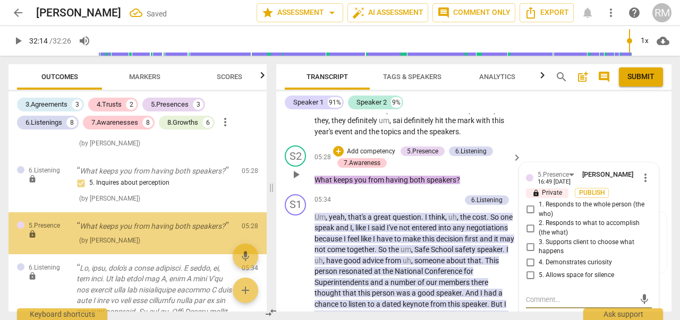
scroll to position [683, 0]
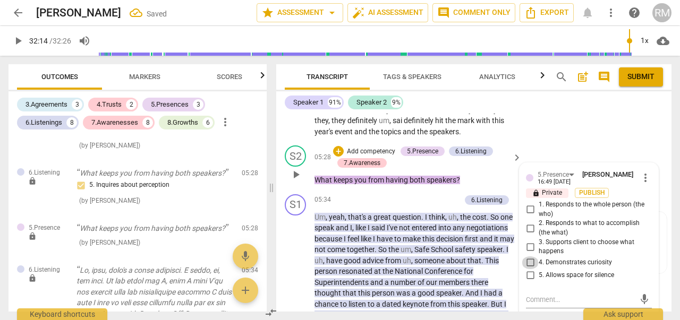
click at [529, 269] on input "4. Demonstrates curiosity" at bounding box center [530, 263] width 17 height 13
checkbox input "true"
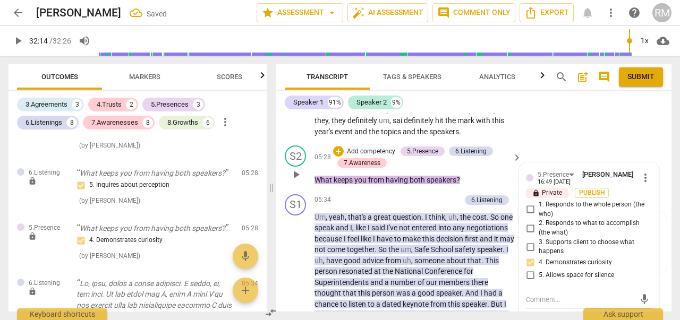
click at [528, 235] on input "2. Responds to what to accomplish (the what)" at bounding box center [530, 228] width 17 height 13
checkbox input "true"
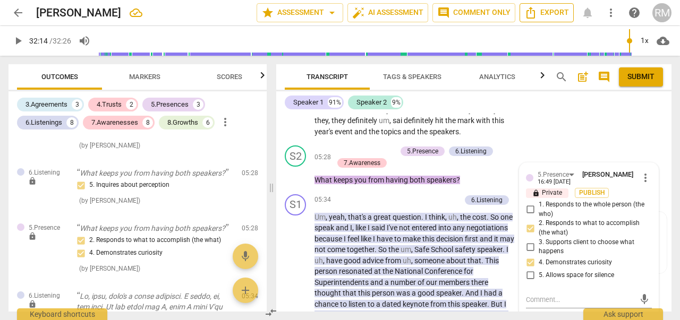
click at [547, 14] on span "Export" at bounding box center [546, 12] width 45 height 13
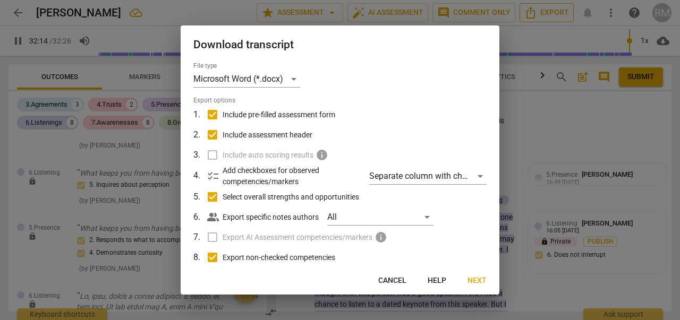
scroll to position [6833, 0]
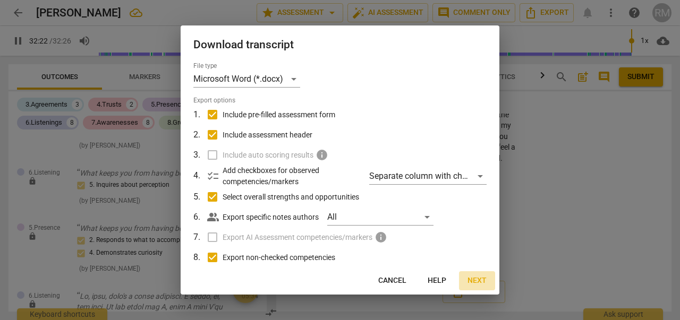
click at [476, 282] on span "Next" at bounding box center [477, 281] width 19 height 11
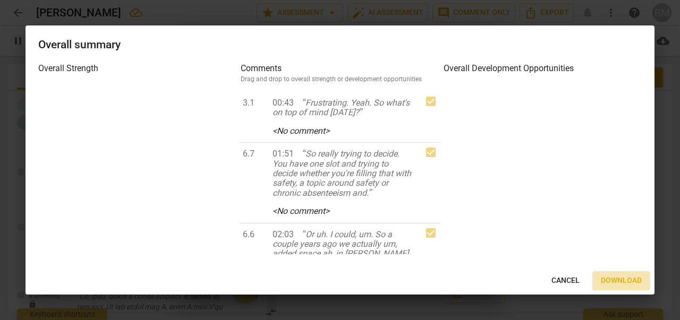
click at [621, 280] on span "Download" at bounding box center [621, 281] width 41 height 11
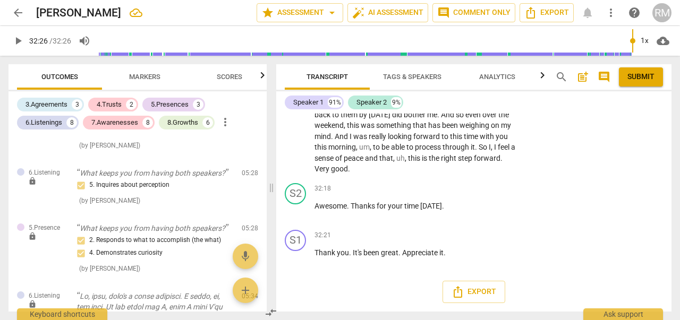
type input "1946"
click at [332, 11] on span "arrow_drop_down" at bounding box center [332, 12] width 13 height 13
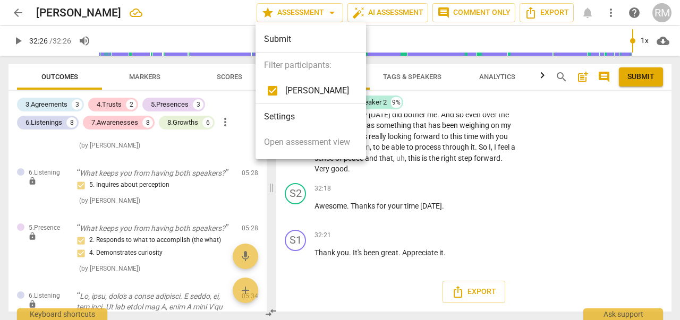
click at [571, 167] on div at bounding box center [340, 160] width 680 height 320
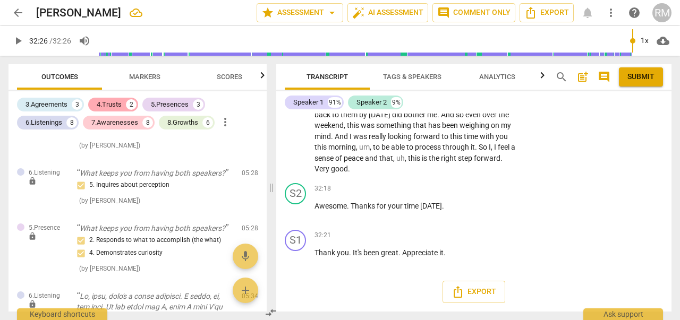
click at [116, 103] on div "4.Trusts" at bounding box center [109, 104] width 25 height 11
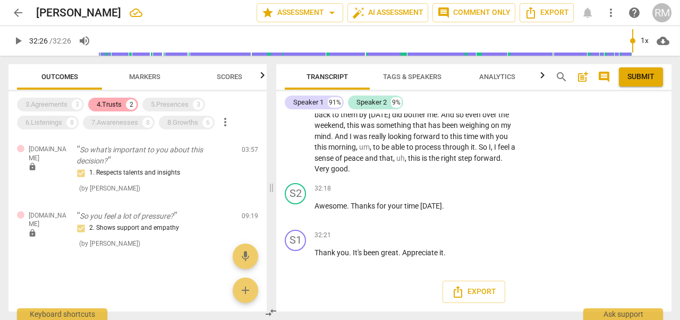
scroll to position [6829, 0]
click at [116, 103] on div "4.Trusts" at bounding box center [109, 104] width 25 height 11
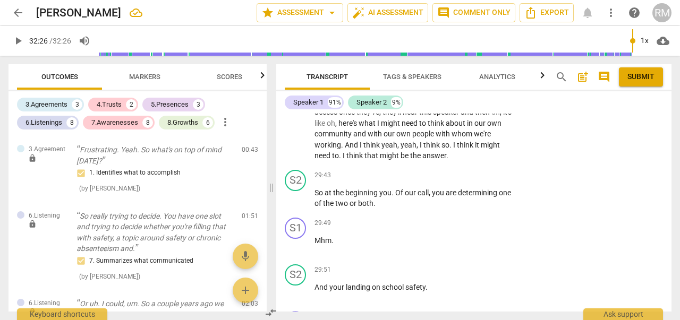
scroll to position [5829, 0]
click at [487, 181] on p "Add competency" at bounding box center [484, 177] width 50 height 10
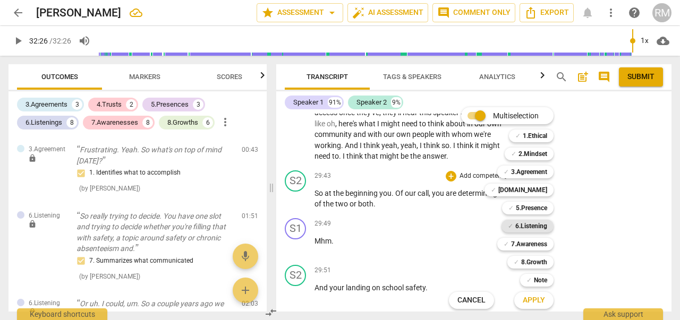
click at [535, 226] on b "6.Listening" at bounding box center [531, 226] width 32 height 13
click at [535, 298] on span "Apply" at bounding box center [534, 300] width 22 height 11
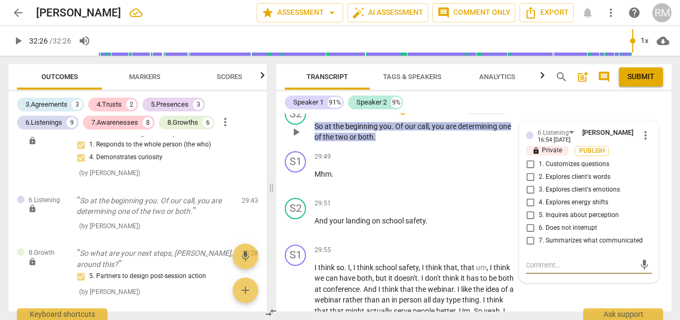
scroll to position [5894, 0]
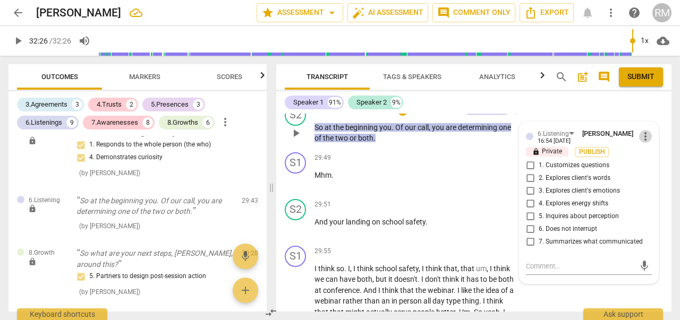
click at [642, 143] on span "more_vert" at bounding box center [645, 136] width 13 height 13
click at [644, 205] on li "Delete" at bounding box center [652, 206] width 37 height 20
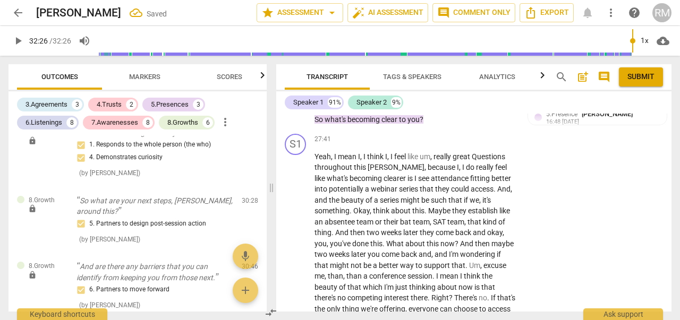
scroll to position [5512, 0]
click at [383, 97] on p "Add competency" at bounding box center [371, 92] width 50 height 10
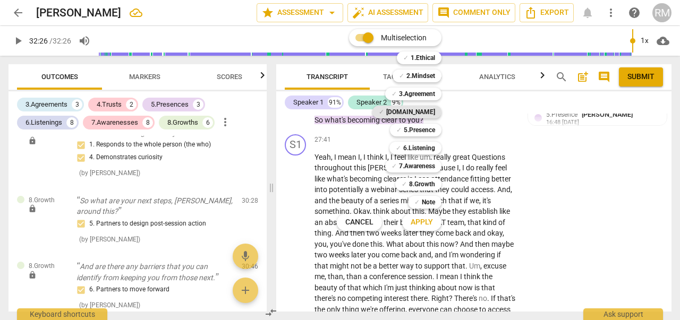
click at [429, 114] on b "[DOMAIN_NAME]" at bounding box center [410, 112] width 49 height 13
click at [423, 224] on span "Apply" at bounding box center [422, 222] width 22 height 11
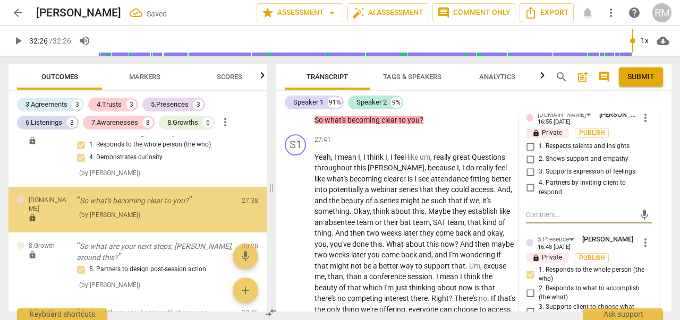
scroll to position [2918, 0]
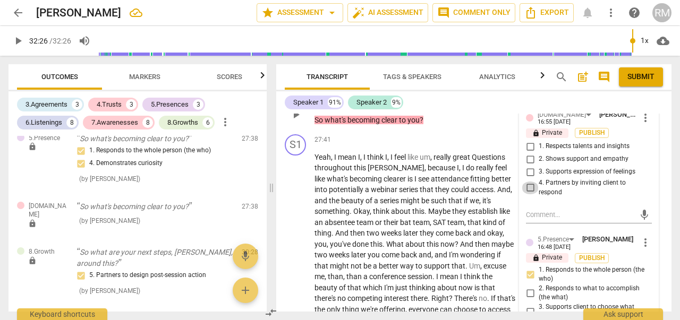
click at [529, 194] on input "4. Partners by inviting client to respond" at bounding box center [530, 188] width 17 height 13
checkbox input "true"
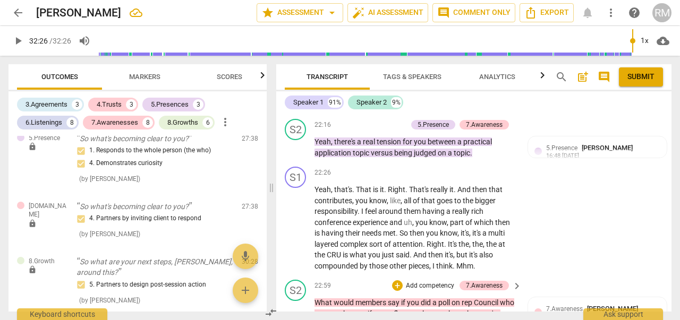
scroll to position [4429, 0]
click at [378, 131] on p "Add competency" at bounding box center [382, 126] width 50 height 10
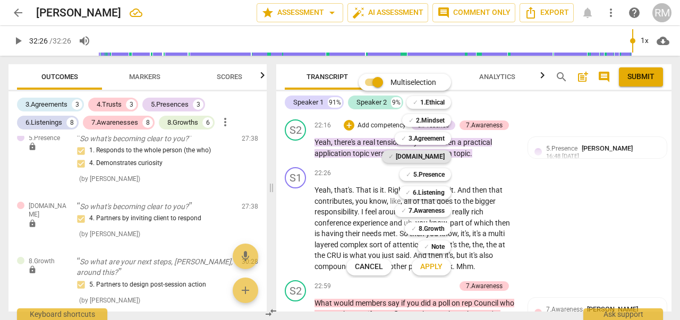
click at [438, 163] on b "[DOMAIN_NAME]" at bounding box center [420, 156] width 49 height 13
click at [432, 267] on span "Apply" at bounding box center [431, 267] width 22 height 11
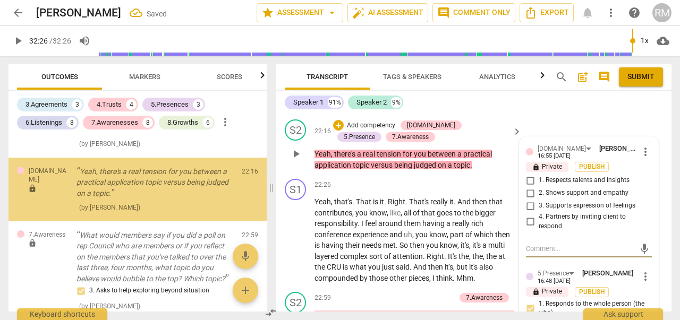
scroll to position [2601, 0]
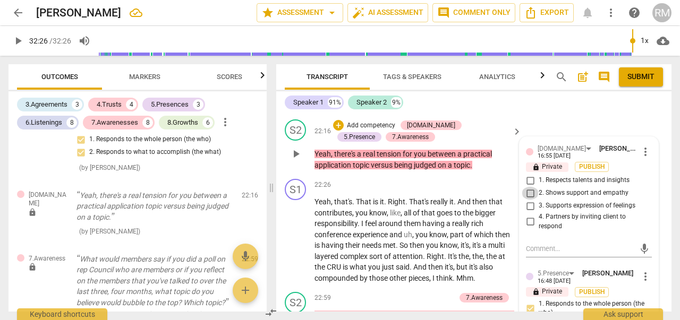
click at [528, 200] on input "2. Shows support and empathy" at bounding box center [530, 193] width 17 height 13
checkbox input "true"
click at [529, 213] on input "3. Supports expression of feelings" at bounding box center [530, 206] width 17 height 13
checkbox input "true"
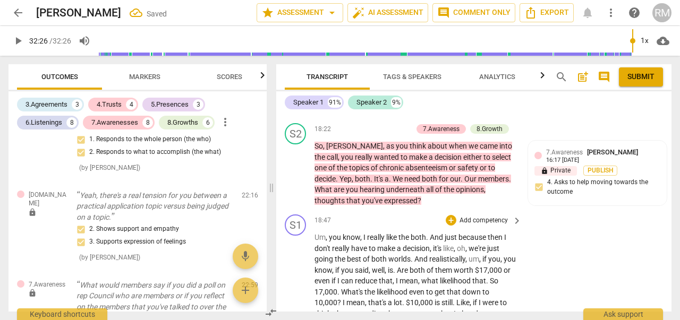
scroll to position [3740, 0]
click at [388, 135] on p "Add competency" at bounding box center [387, 130] width 50 height 10
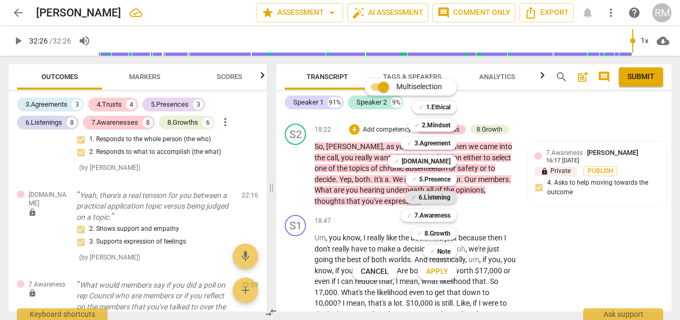
click at [437, 196] on b "6.Listening" at bounding box center [435, 197] width 32 height 13
click at [439, 273] on span "Apply" at bounding box center [437, 272] width 22 height 11
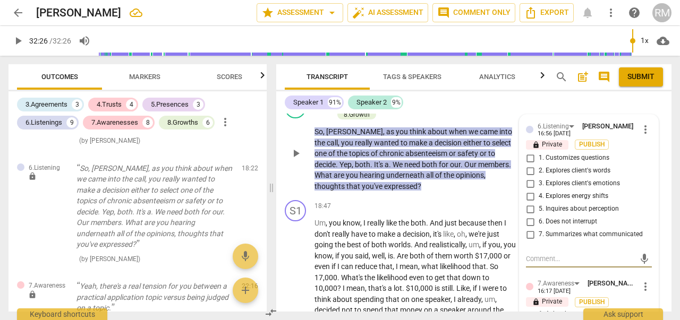
scroll to position [3767, 0]
click at [644, 137] on span "more_vert" at bounding box center [645, 130] width 13 height 13
click at [649, 195] on li "Delete" at bounding box center [652, 199] width 37 height 20
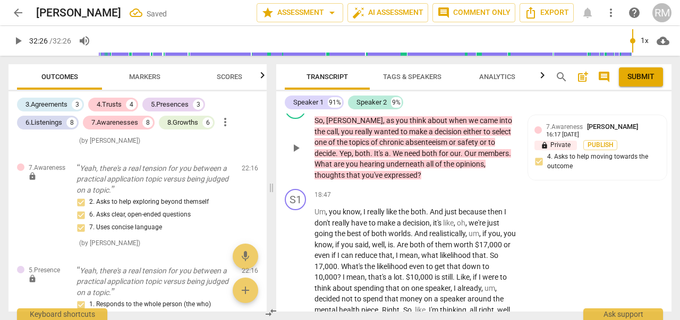
click at [395, 109] on p "Add competency" at bounding box center [387, 104] width 50 height 10
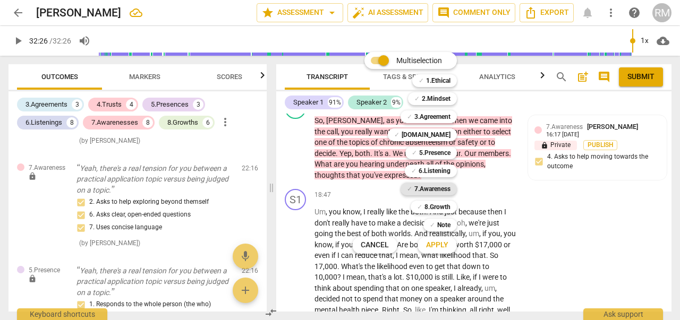
click at [426, 188] on b "7.Awareness" at bounding box center [432, 189] width 36 height 13
click at [442, 189] on b "7.Awareness" at bounding box center [432, 189] width 36 height 13
click at [558, 174] on div at bounding box center [340, 160] width 680 height 320
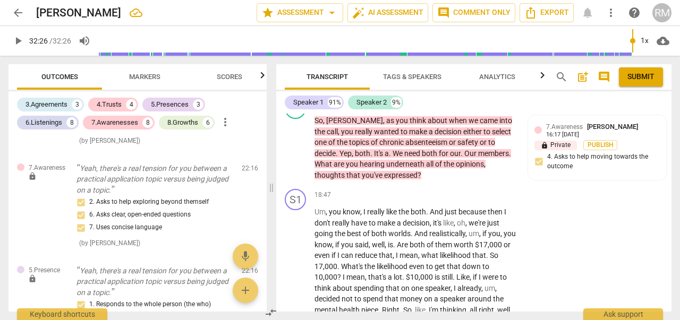
click at [558, 131] on span "7.Awareness" at bounding box center [564, 126] width 37 height 7
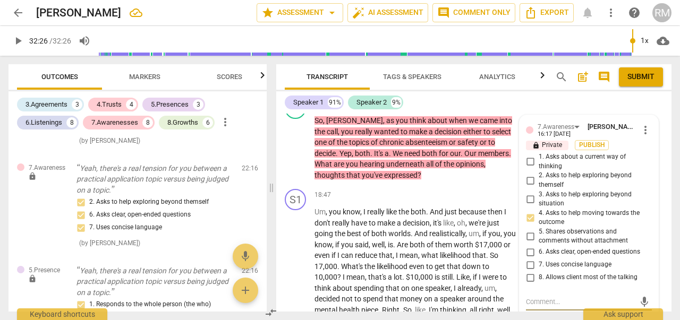
scroll to position [3905, 0]
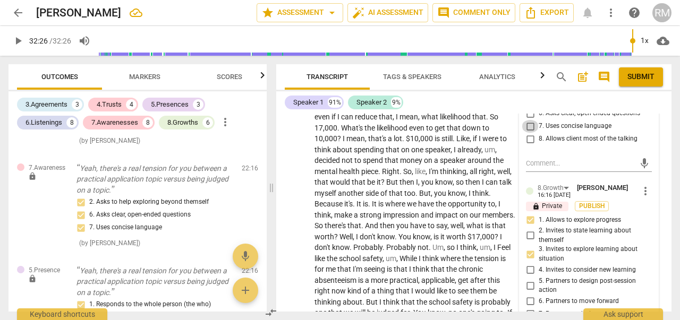
click at [529, 133] on input "7. Uses concise language" at bounding box center [530, 126] width 17 height 13
checkbox input "true"
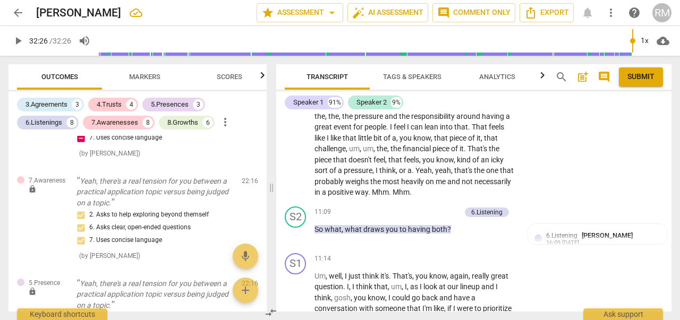
scroll to position [2357, 0]
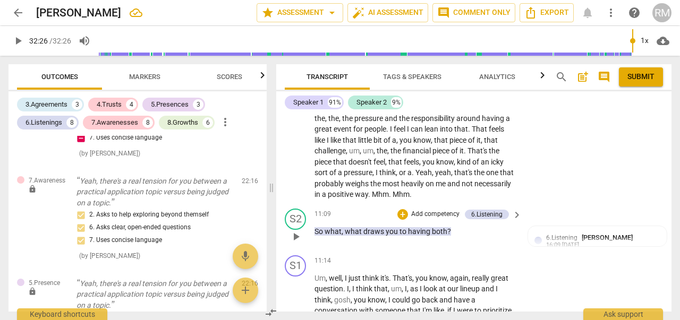
click at [422, 219] on p "Add competency" at bounding box center [435, 215] width 50 height 10
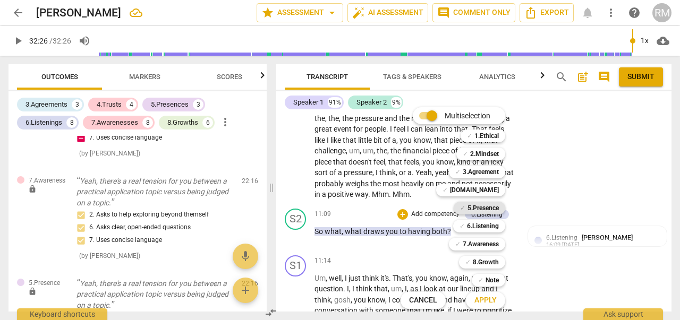
click at [486, 207] on b "5.Presence" at bounding box center [483, 208] width 31 height 13
click at [489, 307] on button "Apply" at bounding box center [485, 300] width 39 height 19
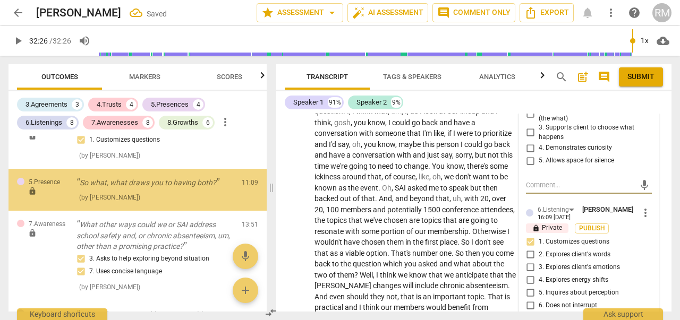
scroll to position [1889, 0]
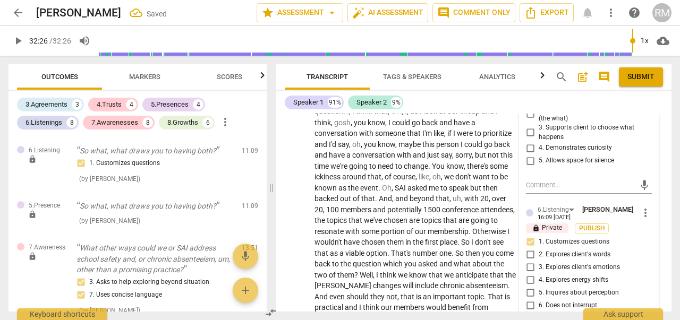
click at [525, 101] on input "1. Responds to the whole person (the who)" at bounding box center [530, 95] width 17 height 13
checkbox input "true"
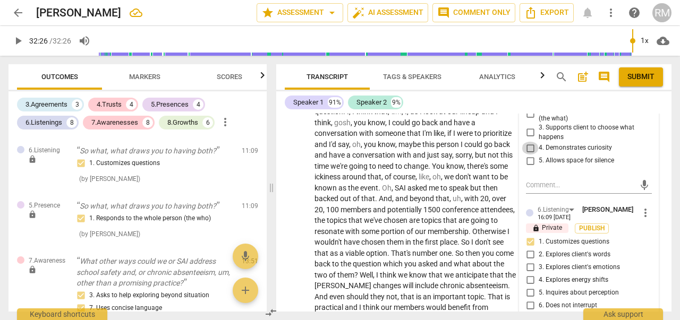
click at [528, 155] on input "4. Demonstrates curiosity" at bounding box center [530, 148] width 17 height 13
checkbox input "true"
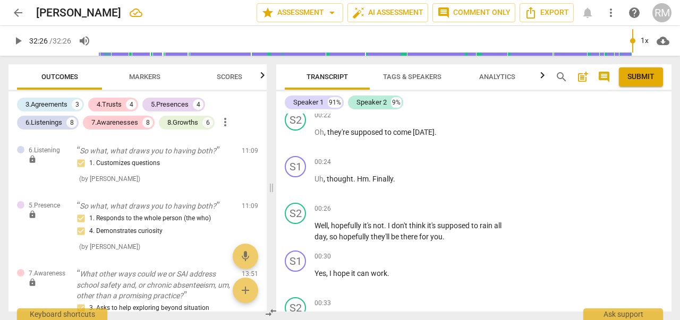
scroll to position [0, 0]
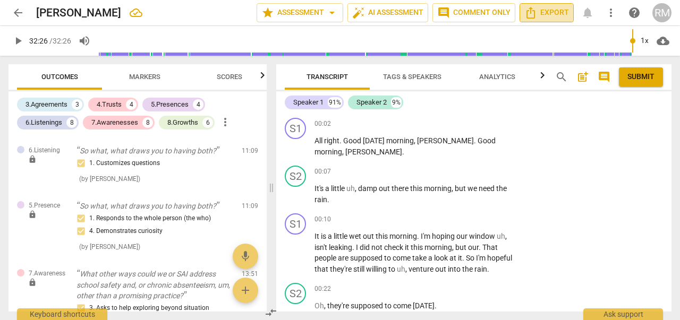
click at [541, 14] on span "Export" at bounding box center [546, 12] width 45 height 13
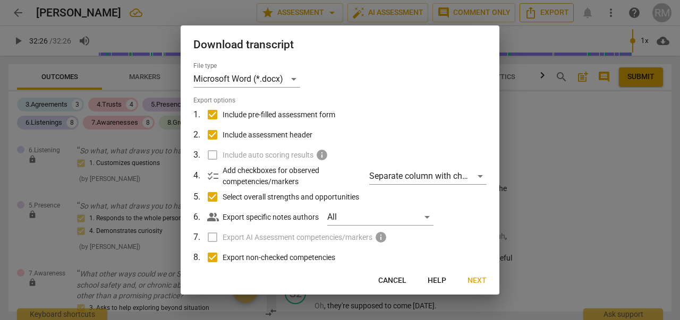
type input "1946"
click at [476, 281] on span "Next" at bounding box center [477, 281] width 19 height 11
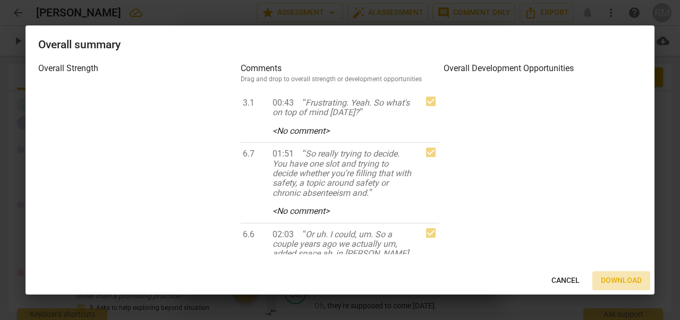
click at [605, 283] on span "Download" at bounding box center [621, 281] width 41 height 11
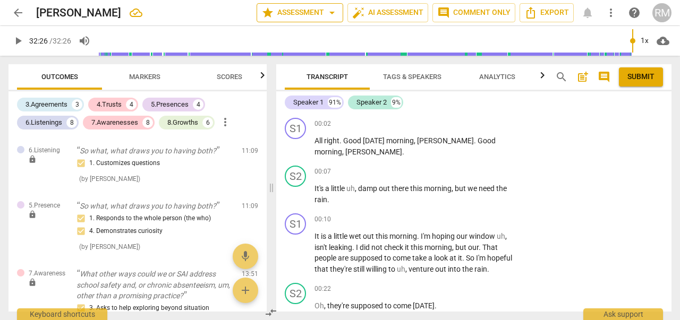
click at [336, 12] on span "arrow_drop_down" at bounding box center [332, 12] width 13 height 13
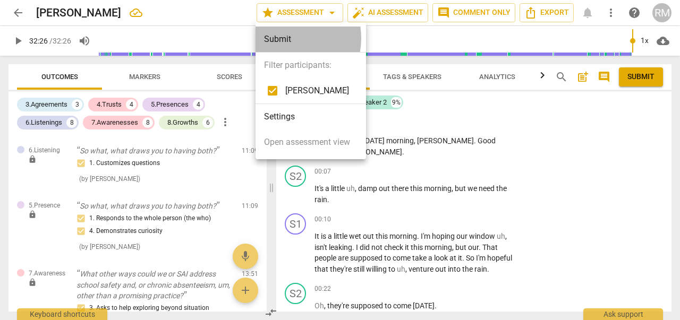
click at [282, 38] on div "Submit" at bounding box center [311, 40] width 111 height 26
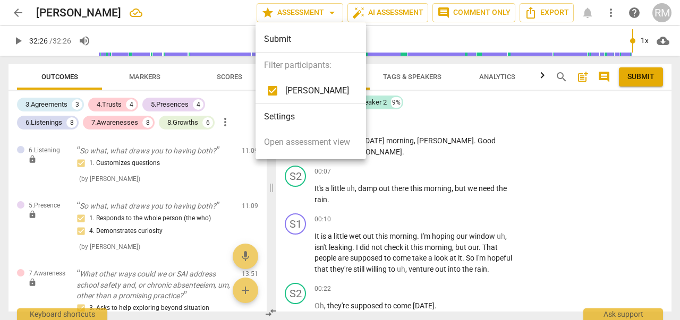
click at [469, 137] on div at bounding box center [340, 160] width 680 height 320
